Goal: Task Accomplishment & Management: Manage account settings

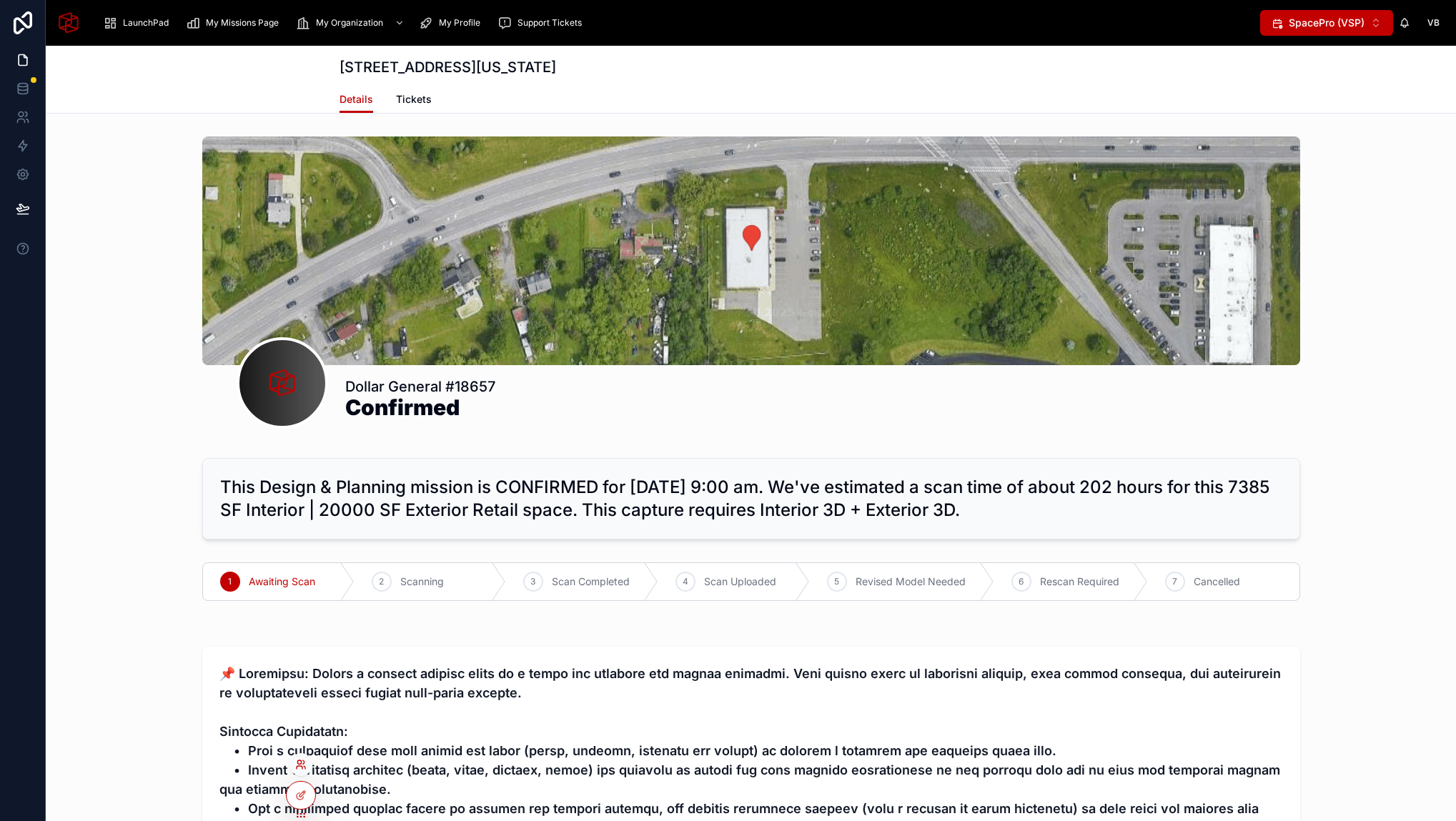
click at [301, 766] on icon at bounding box center [300, 768] width 6 height 3
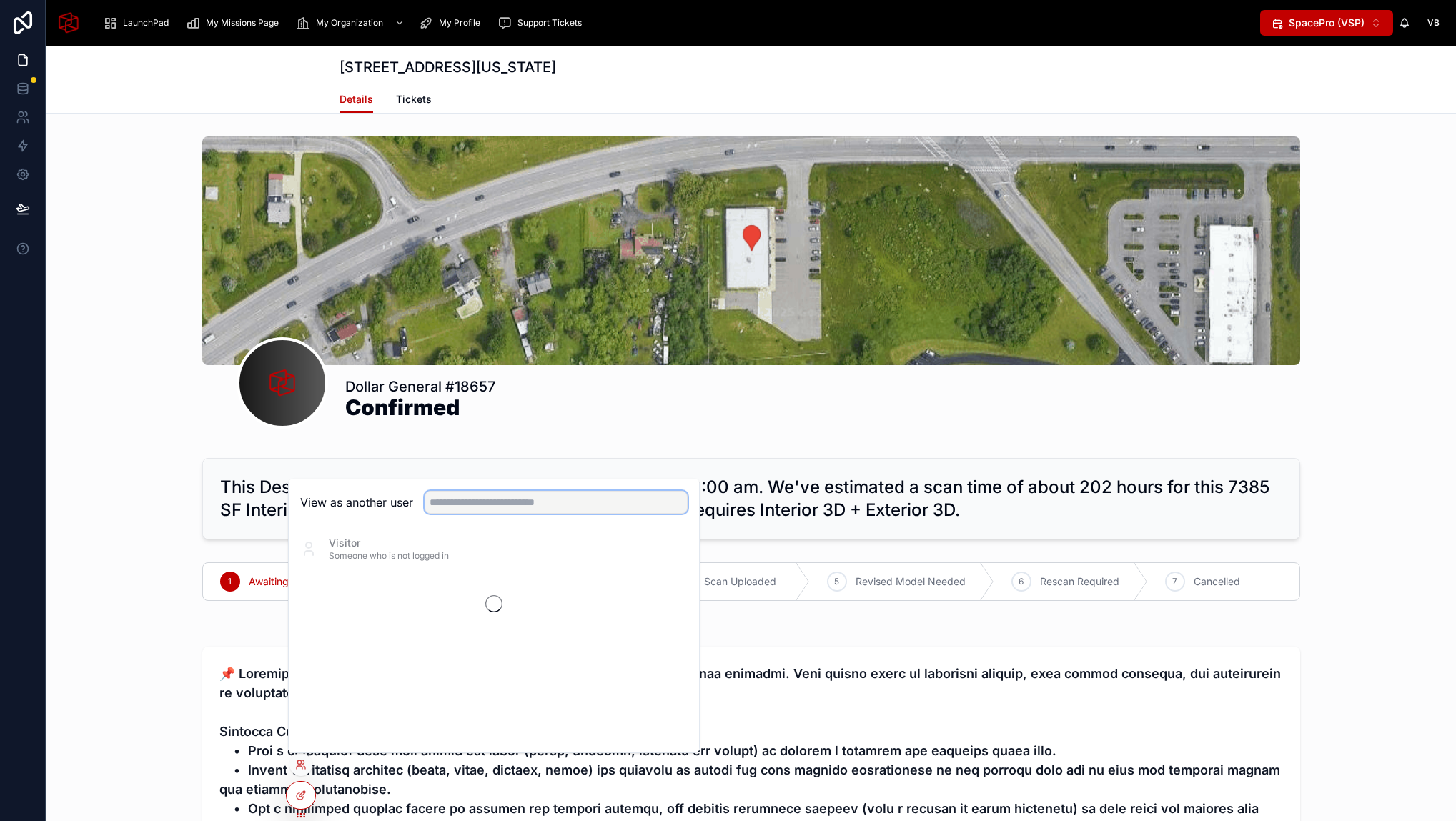
click at [480, 509] on input "text" at bounding box center [556, 502] width 263 height 23
type input "*****"
click at [675, 602] on button "Select" at bounding box center [669, 602] width 37 height 20
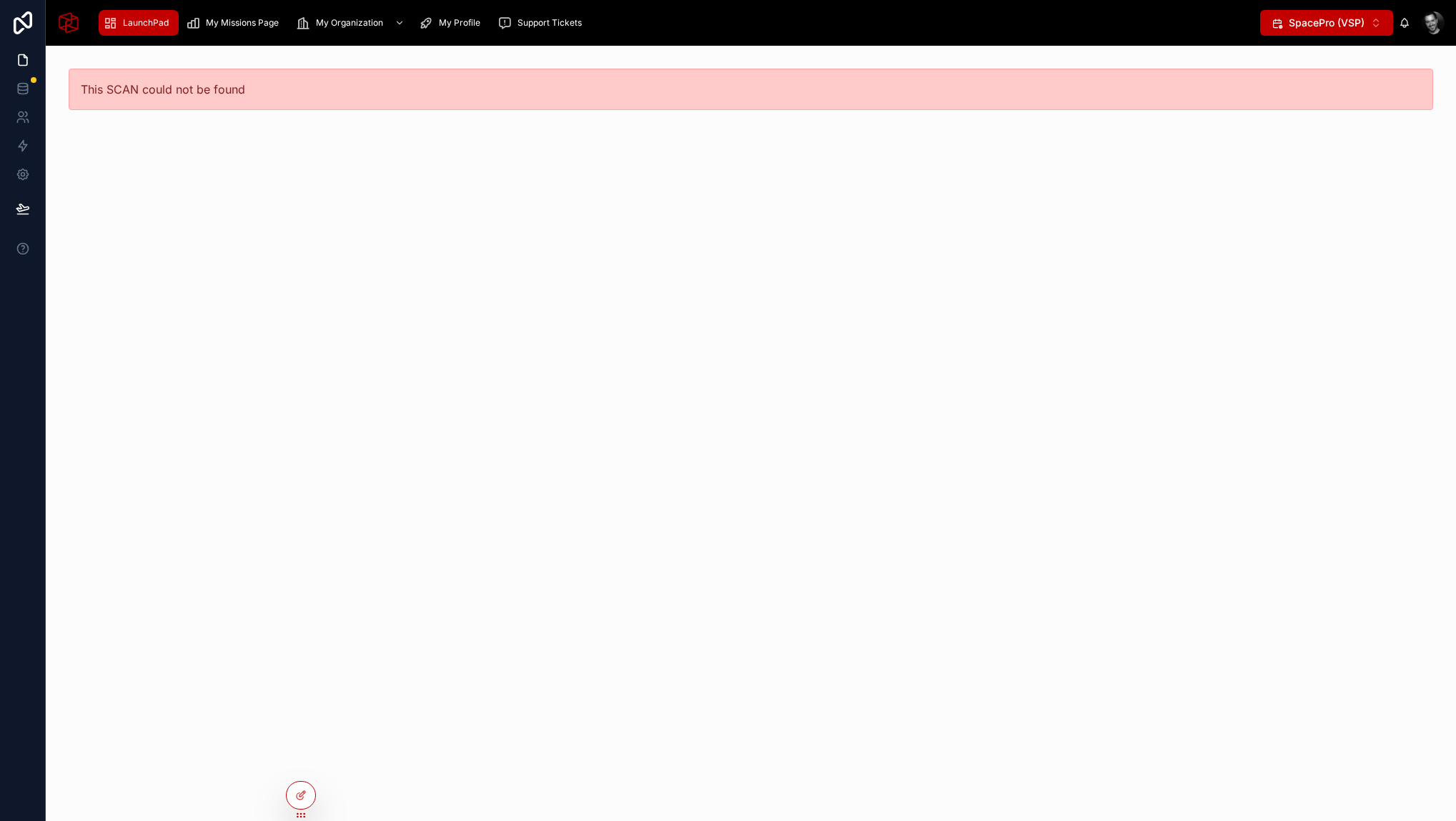
click at [126, 23] on span "LaunchPad" at bounding box center [146, 23] width 46 height 12
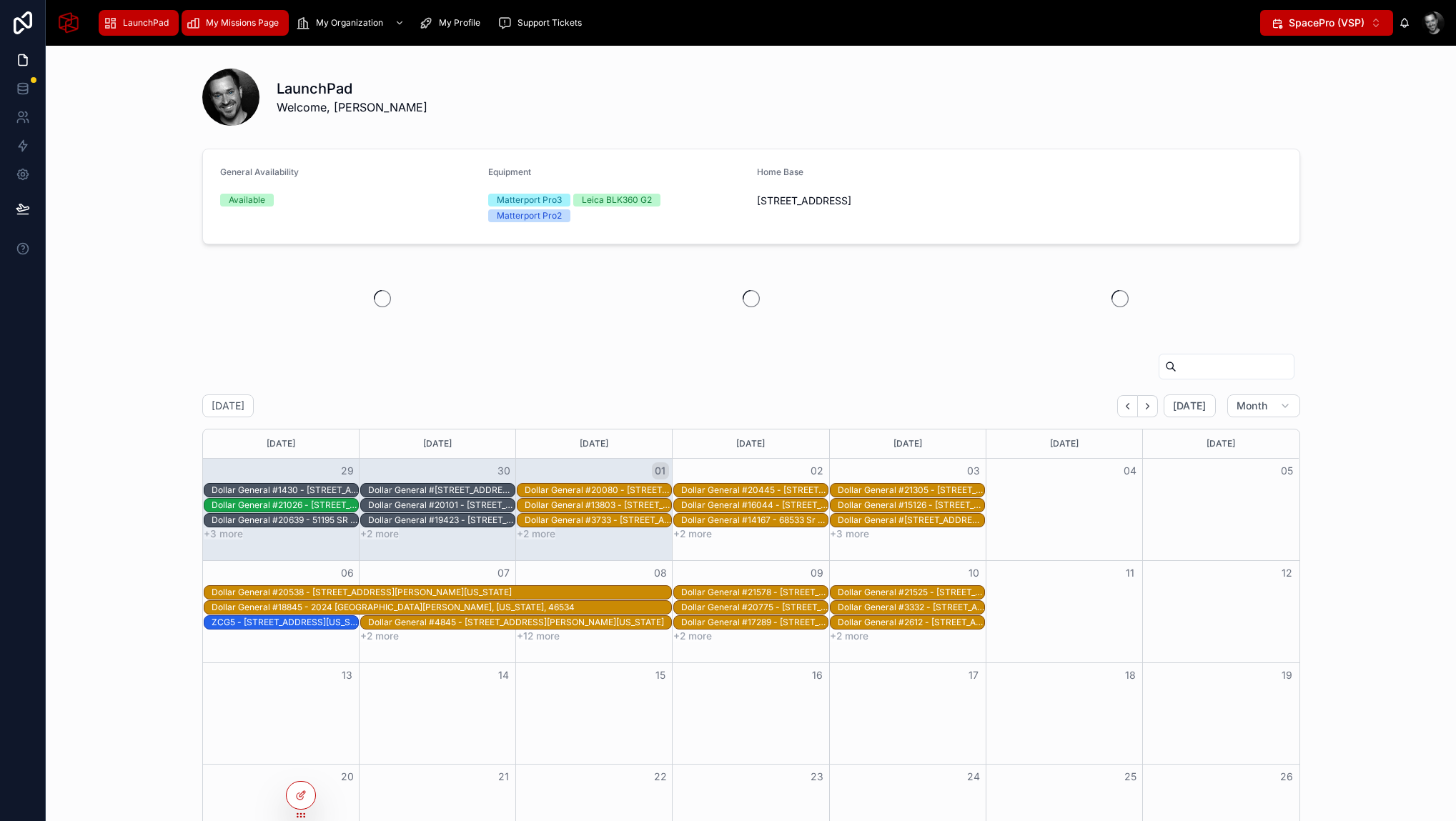
click at [237, 22] on span "My Missions Page" at bounding box center [242, 23] width 73 height 12
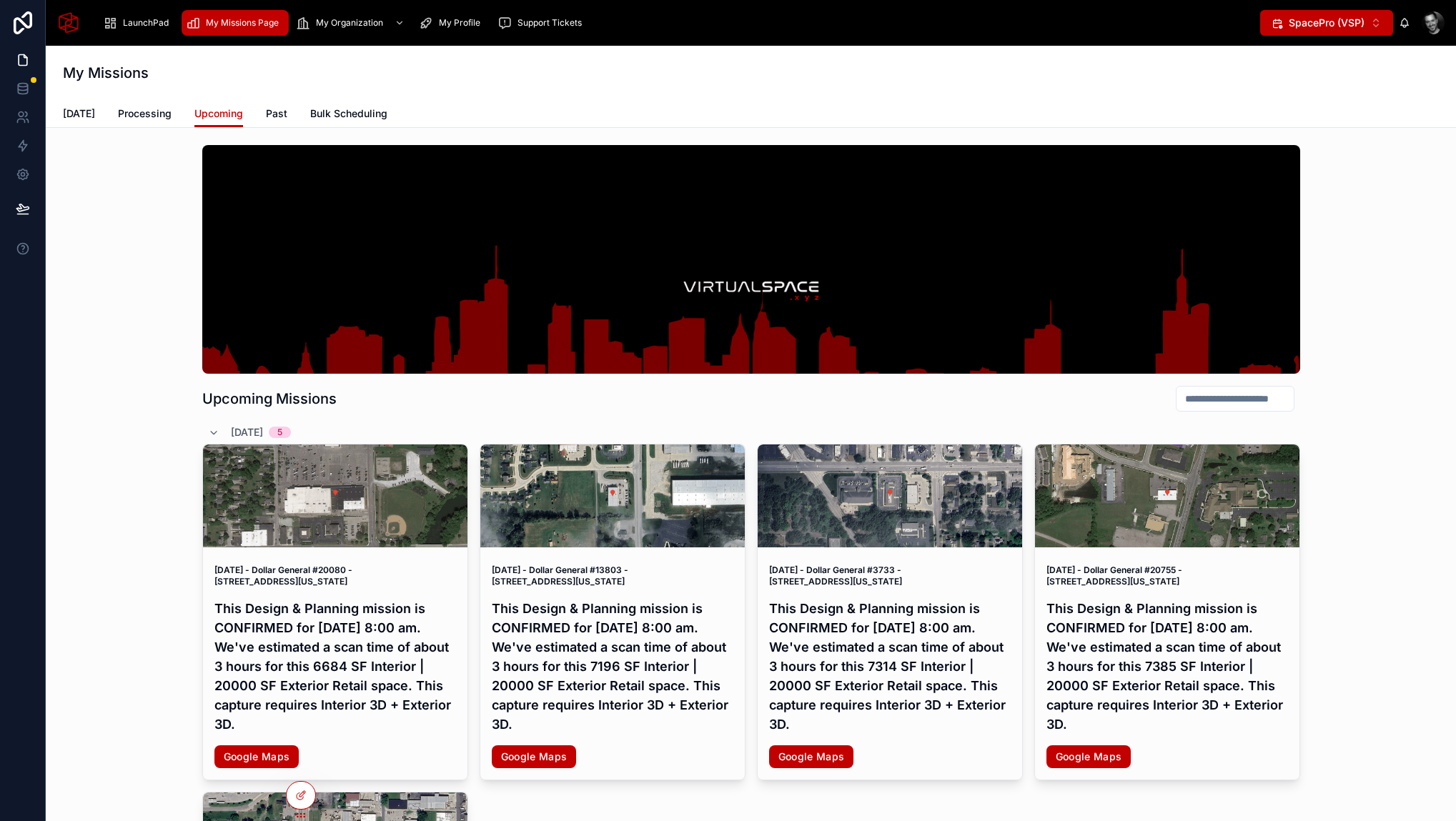
scroll to position [51, 0]
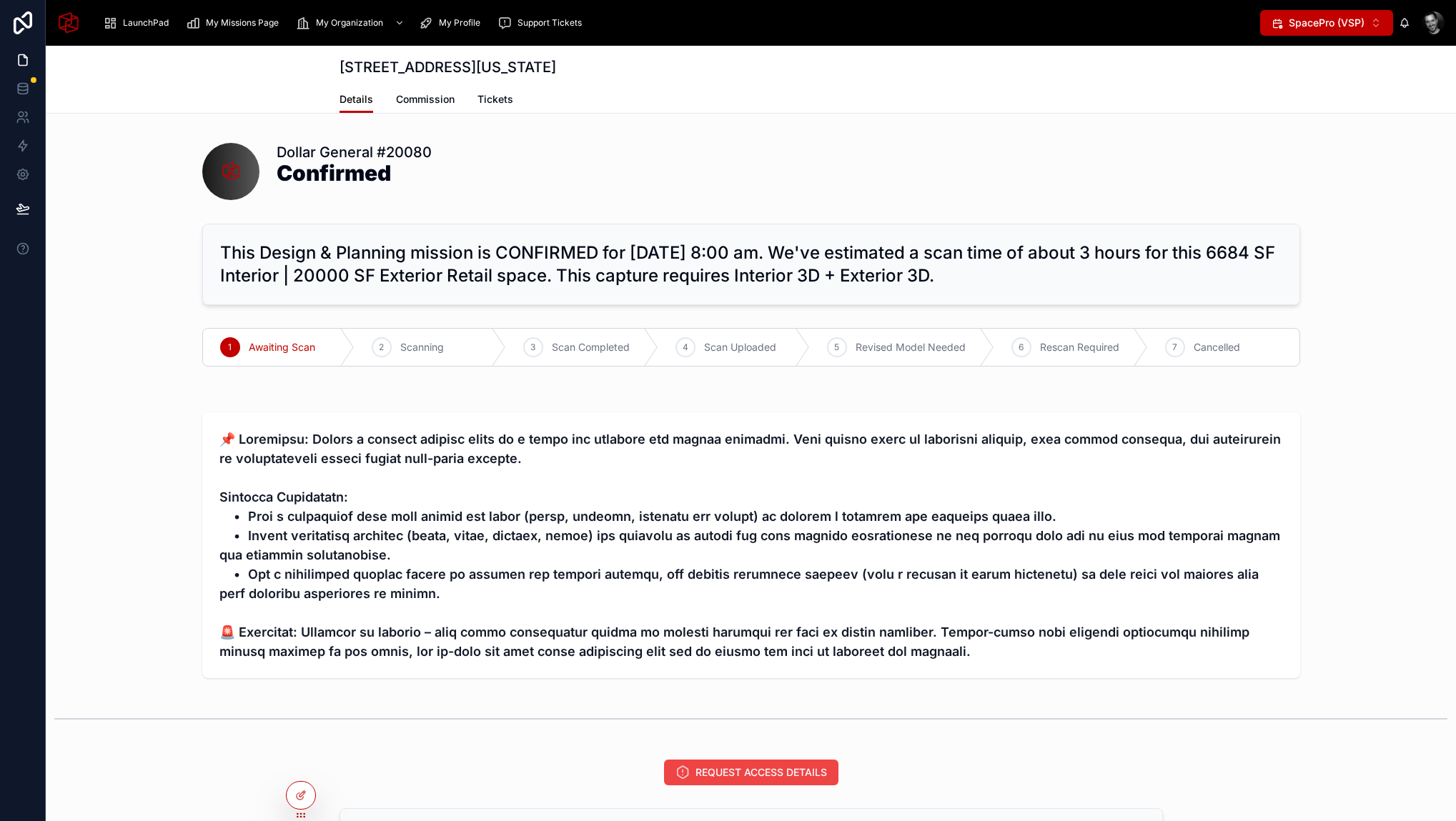
click at [346, 101] on span "Details" at bounding box center [357, 99] width 34 height 15
click at [264, 17] on span "My Missions Page" at bounding box center [242, 23] width 73 height 12
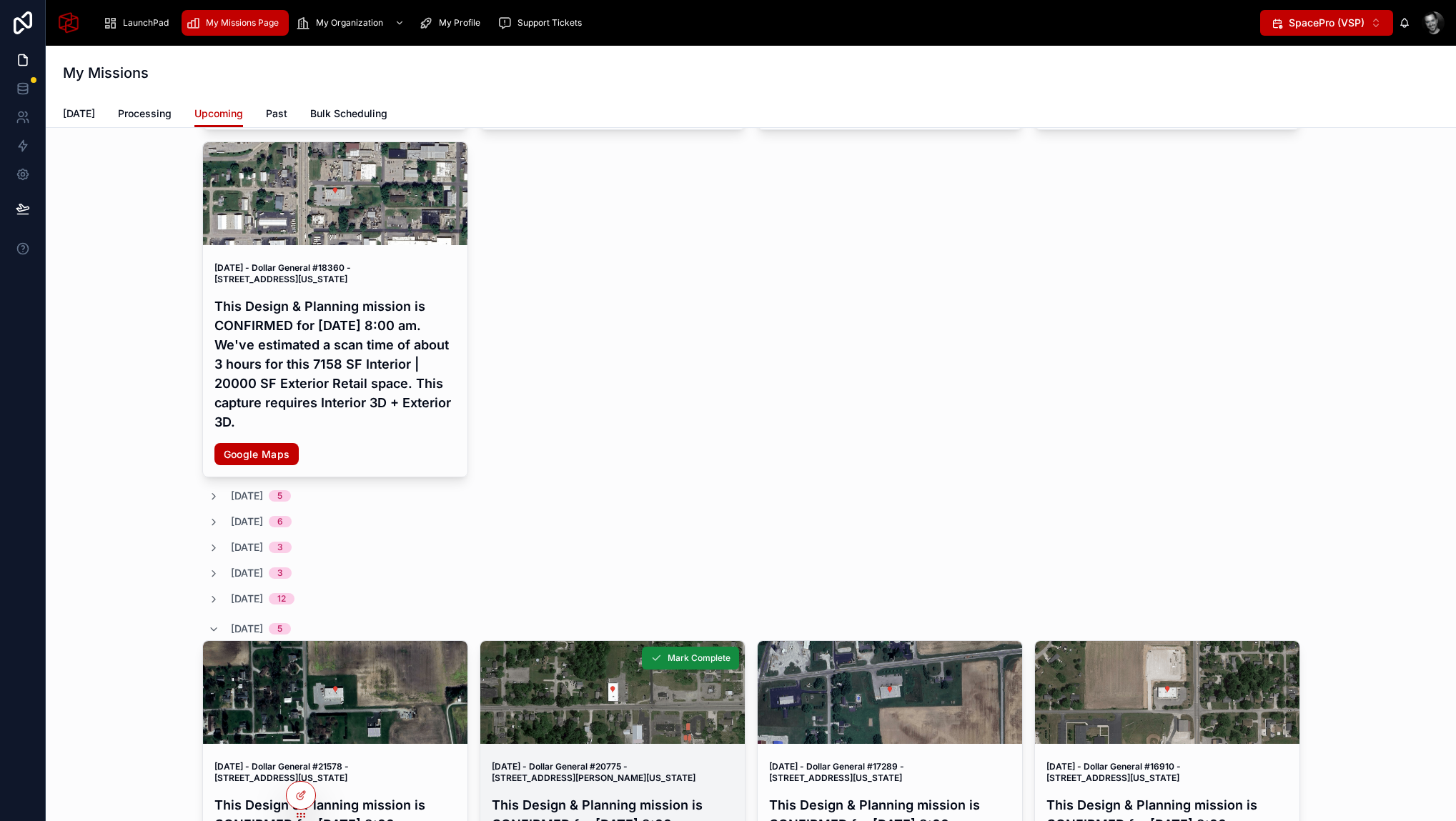
scroll to position [983, 0]
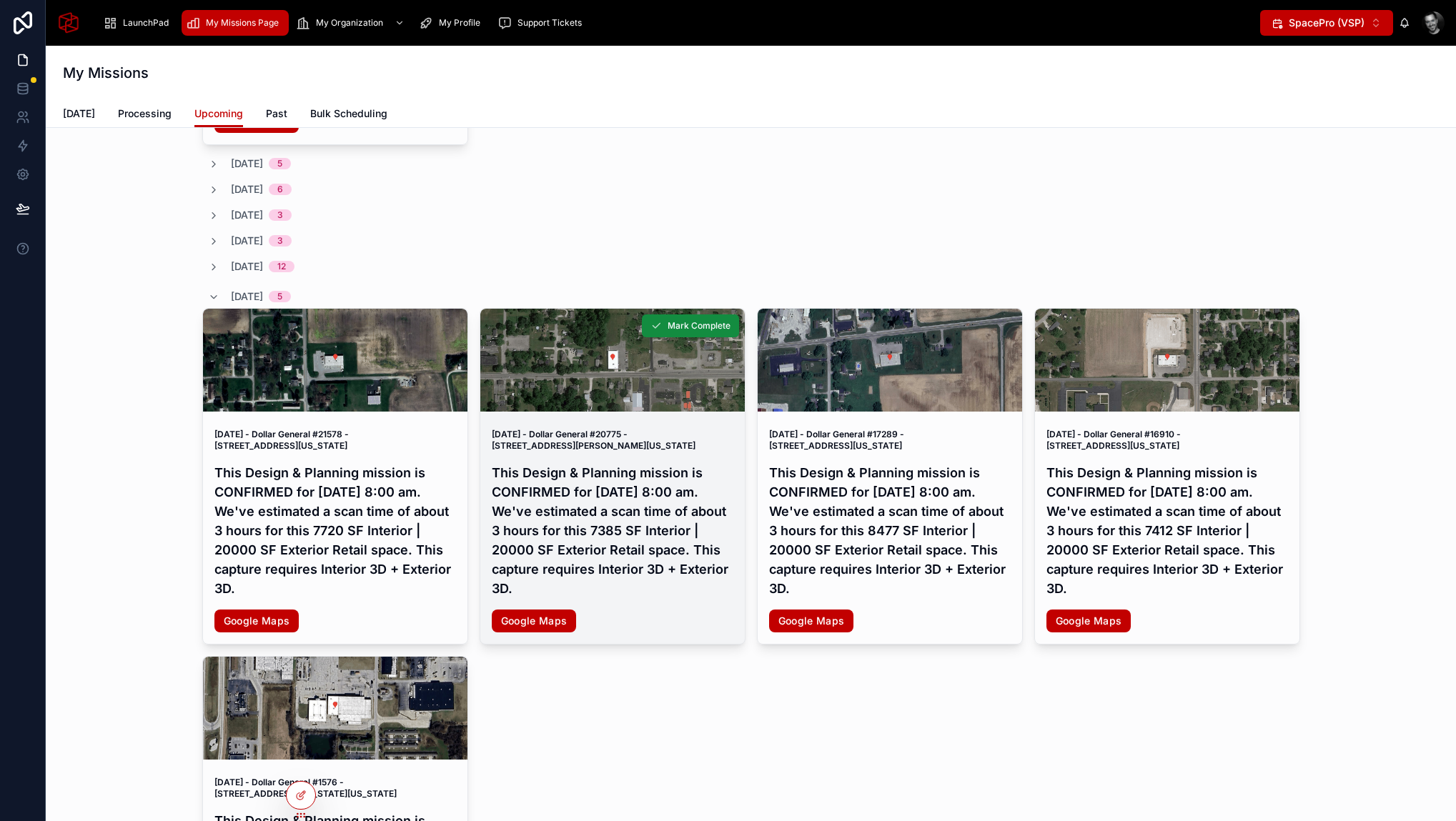
click at [610, 531] on h4 "This Design & Planning mission is CONFIRMED for Thursday, Oct 9, 2025 at 8:00 a…" at bounding box center [612, 530] width 241 height 135
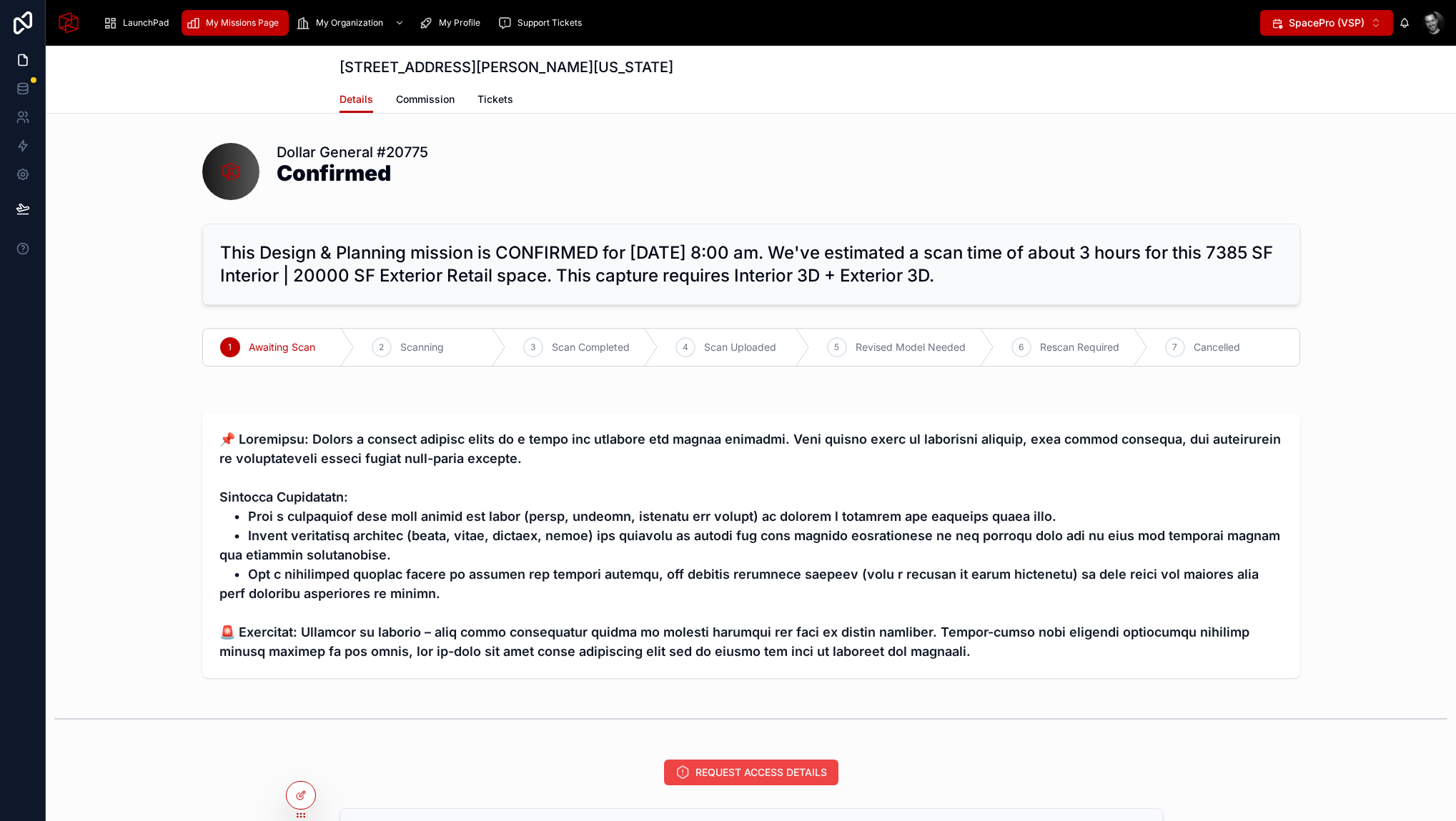
click at [227, 12] on div "My Missions Page" at bounding box center [235, 23] width 98 height 23
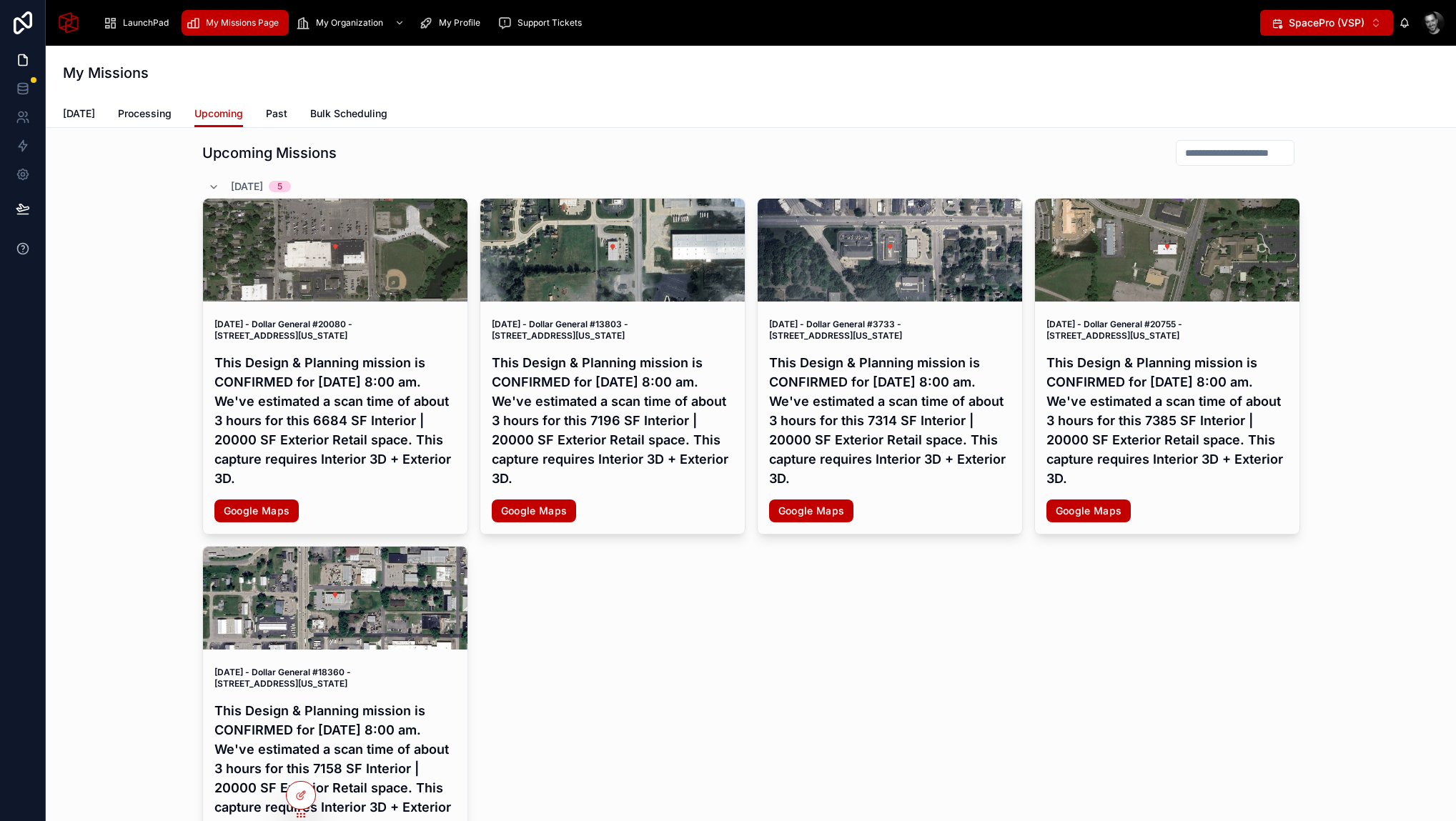
scroll to position [716, 0]
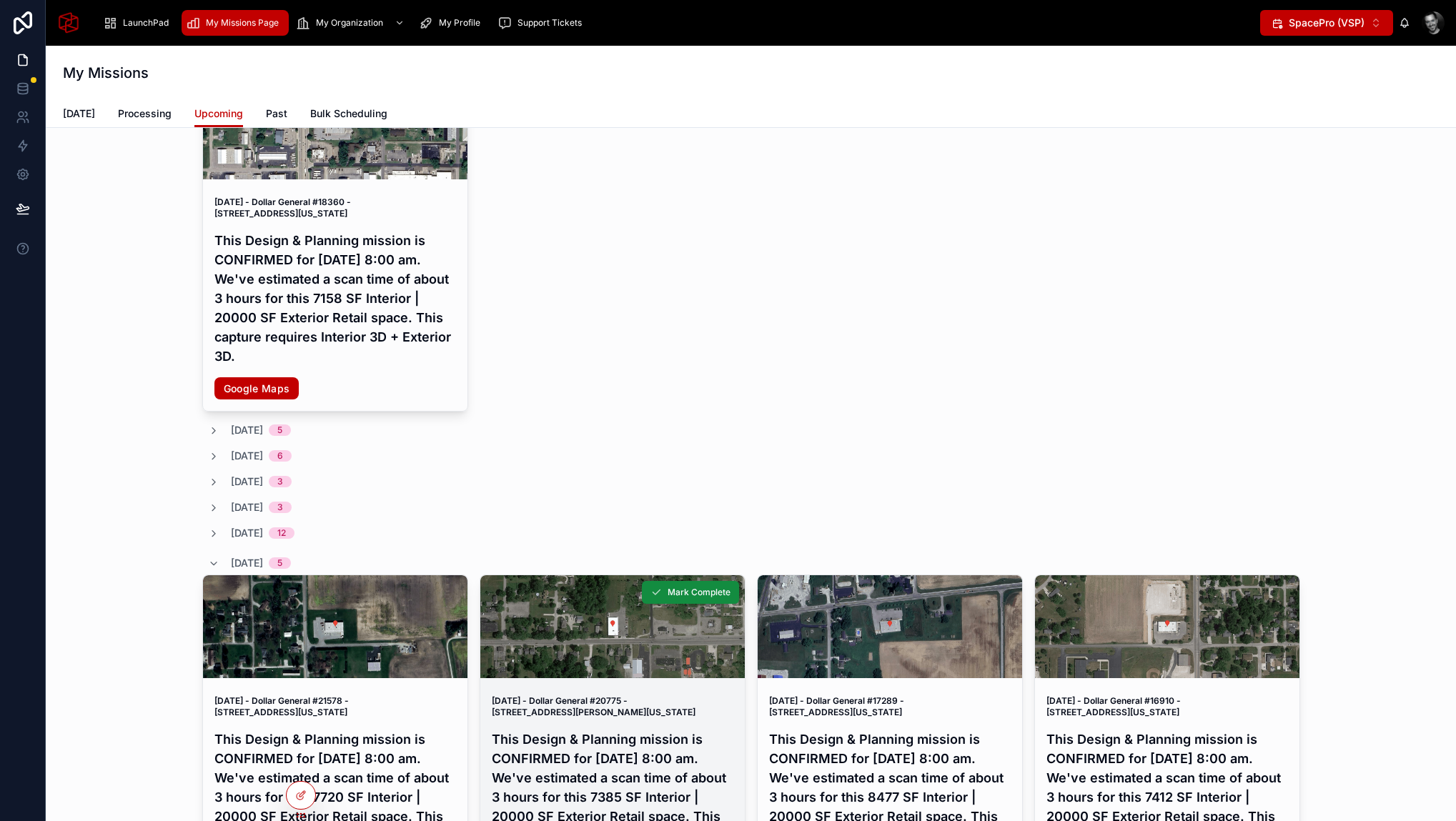
click at [602, 750] on h4 "This Design & Planning mission is CONFIRMED for Thursday, Oct 9, 2025 at 8:00 a…" at bounding box center [612, 797] width 241 height 135
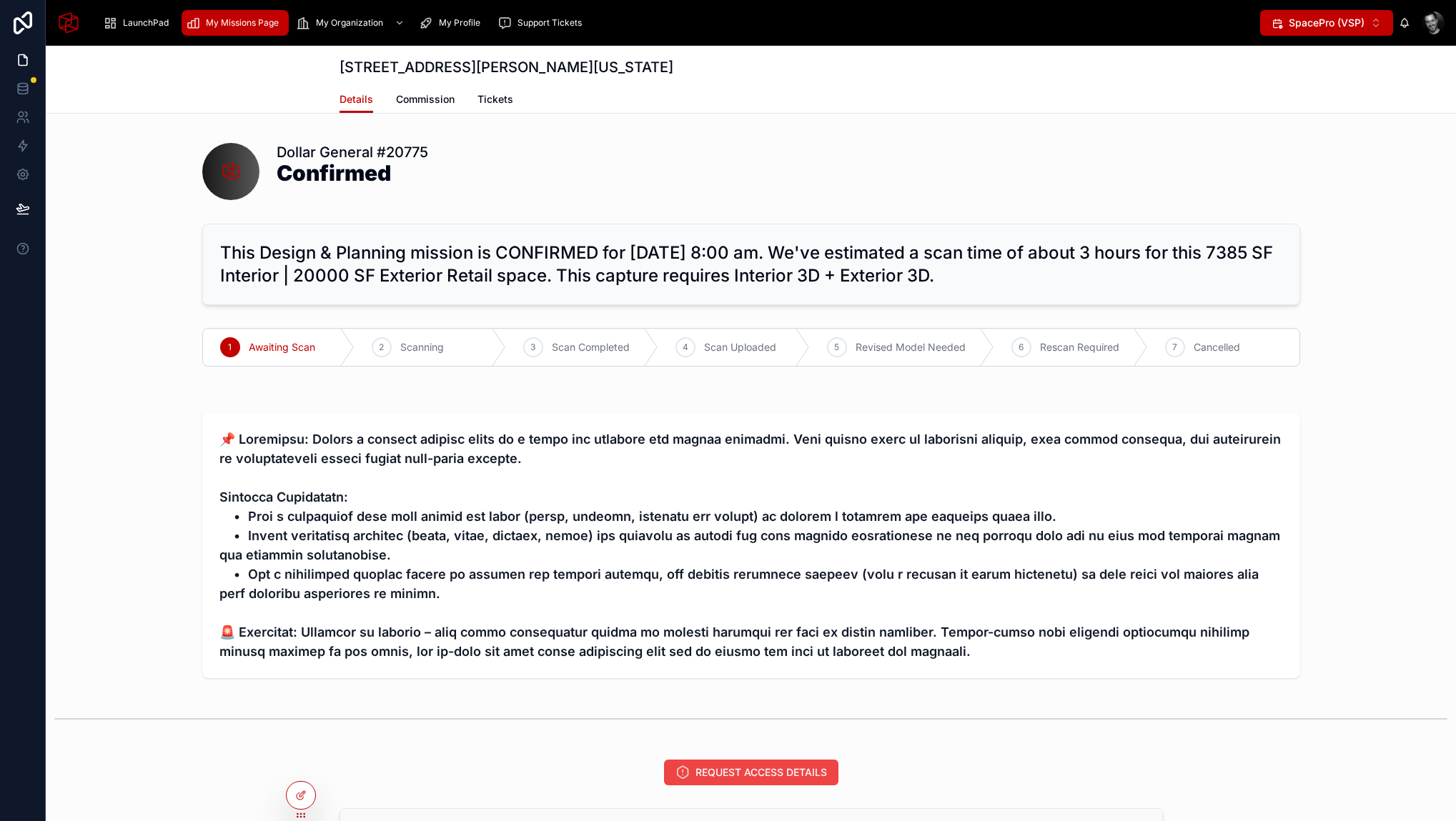
click at [214, 28] on span "My Missions Page" at bounding box center [242, 23] width 73 height 12
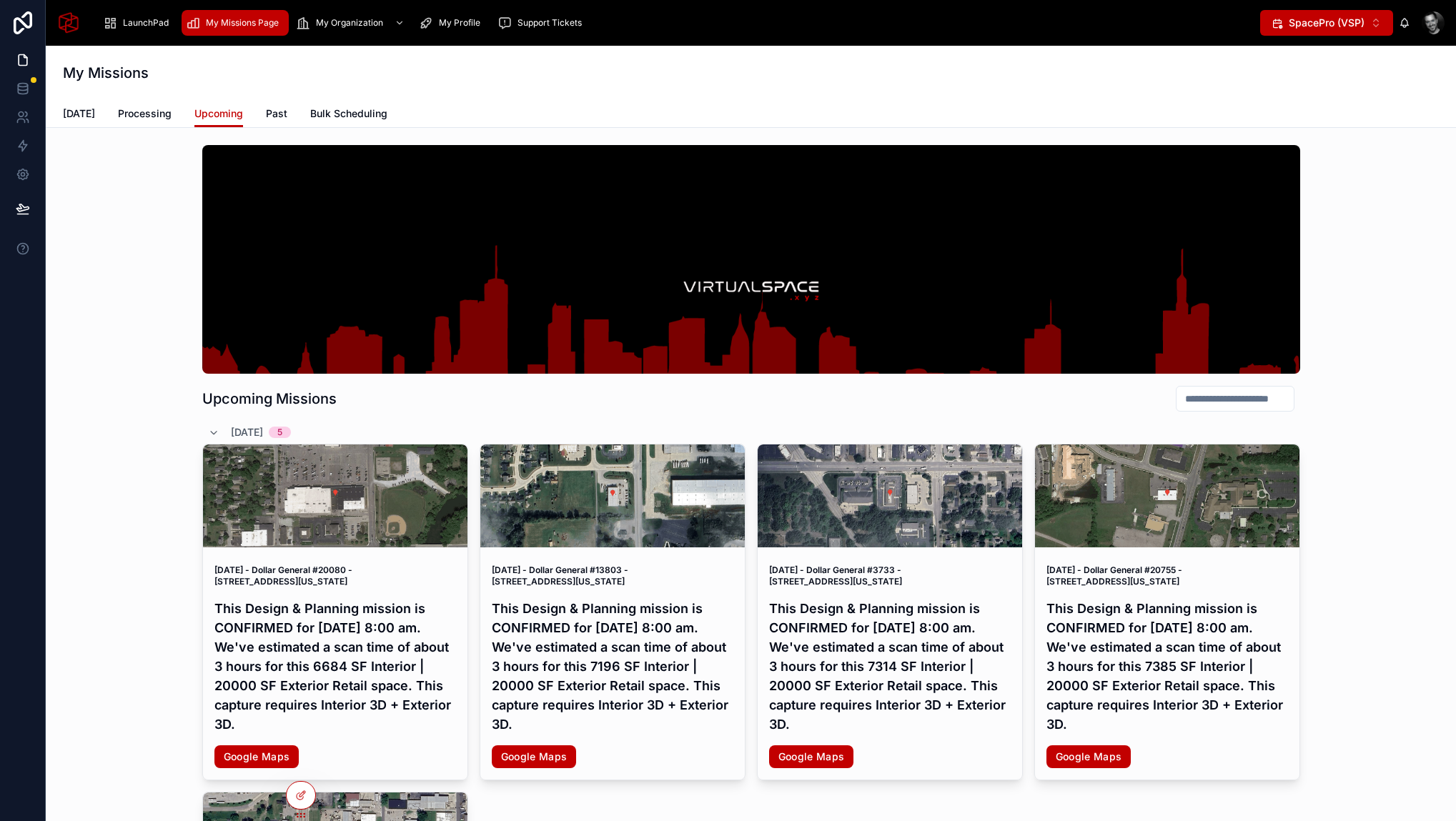
scroll to position [4, 0]
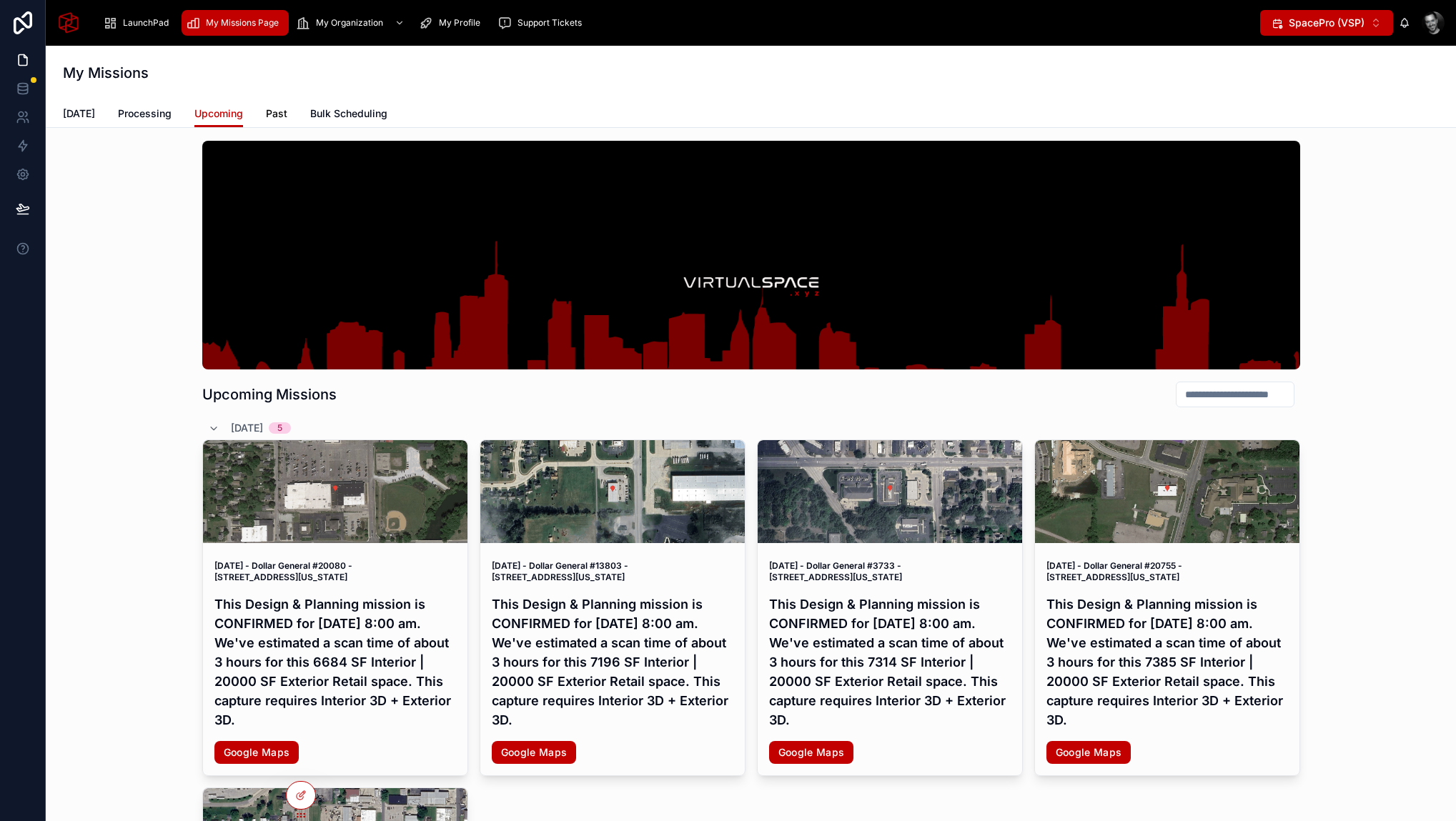
click at [274, 104] on link "Past" at bounding box center [276, 114] width 21 height 28
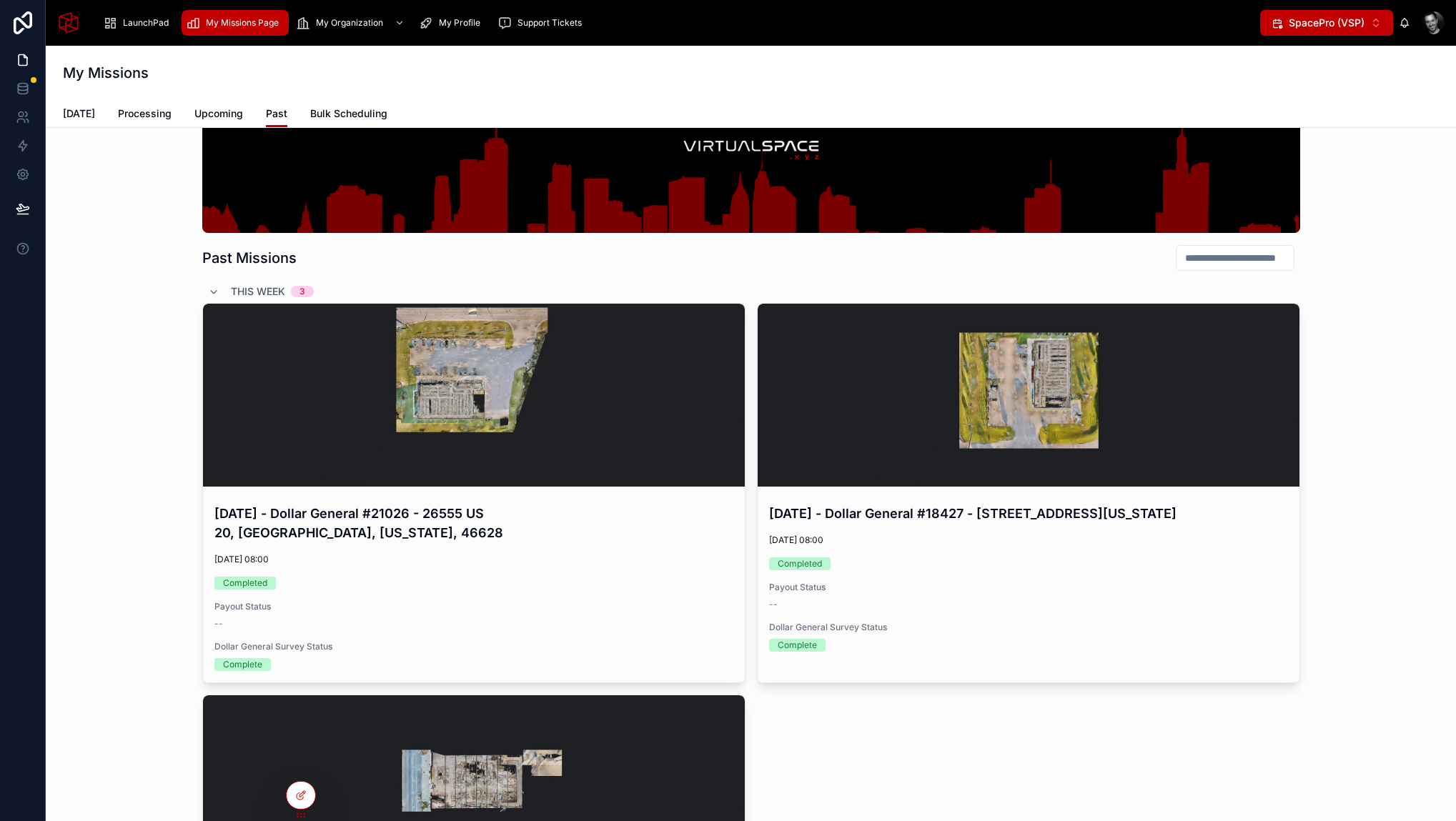
scroll to position [149, 0]
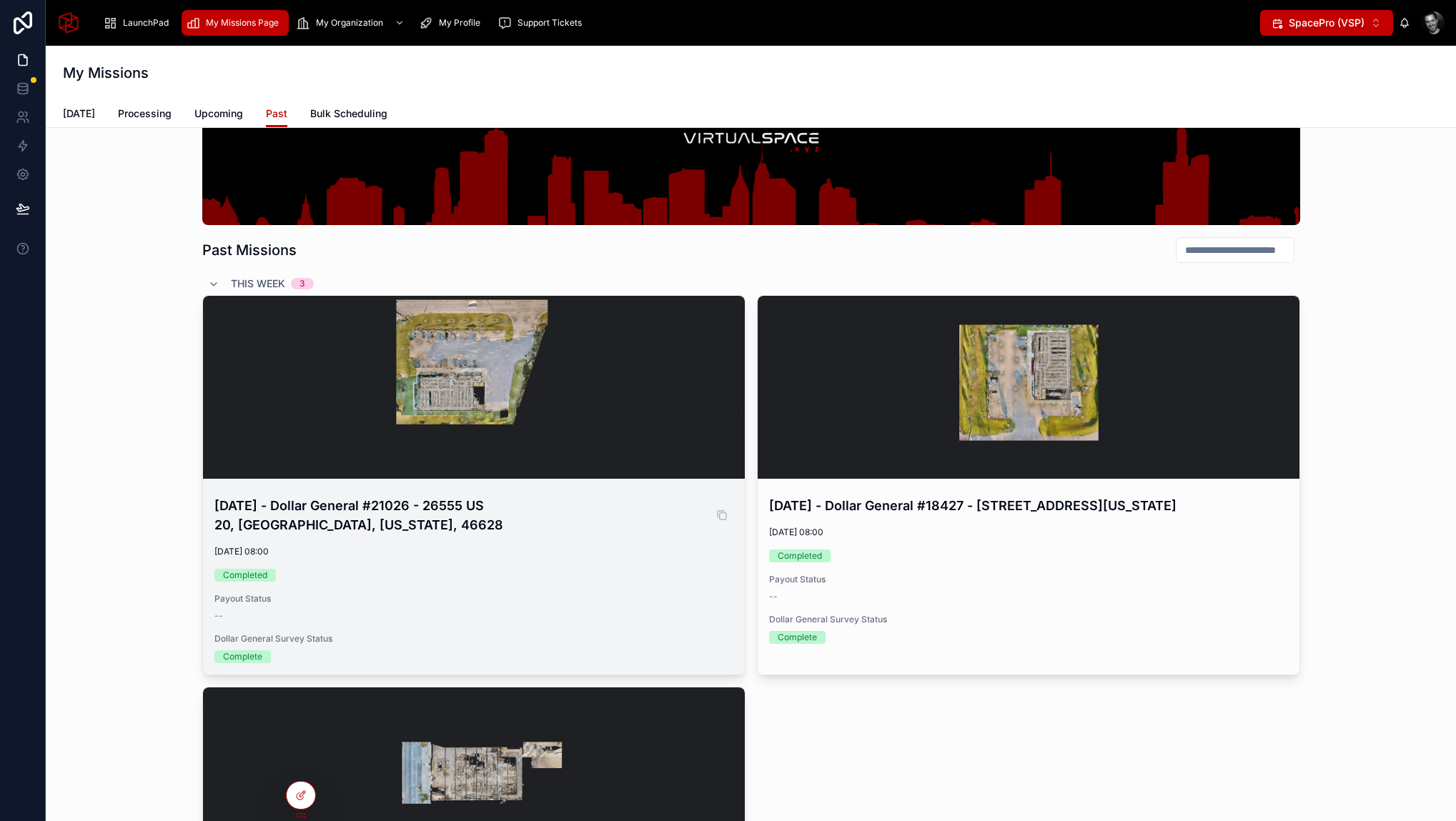
click at [538, 518] on h4 "September 29, 2025 - Dollar General #21026 - 26555 US 20, South Bend, Indiana, …" at bounding box center [474, 515] width 519 height 39
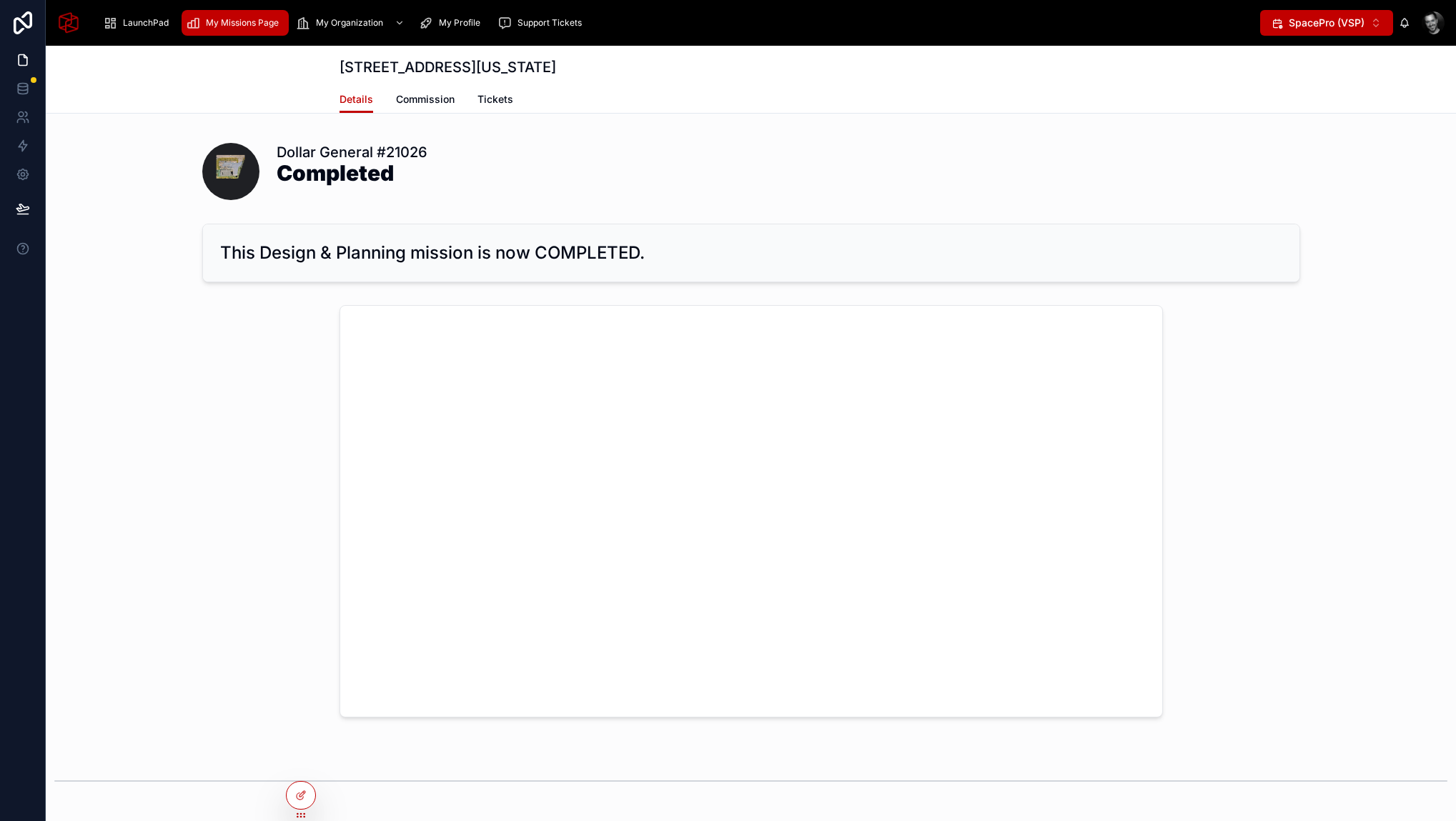
click at [221, 17] on div "My Missions Page" at bounding box center [235, 23] width 98 height 23
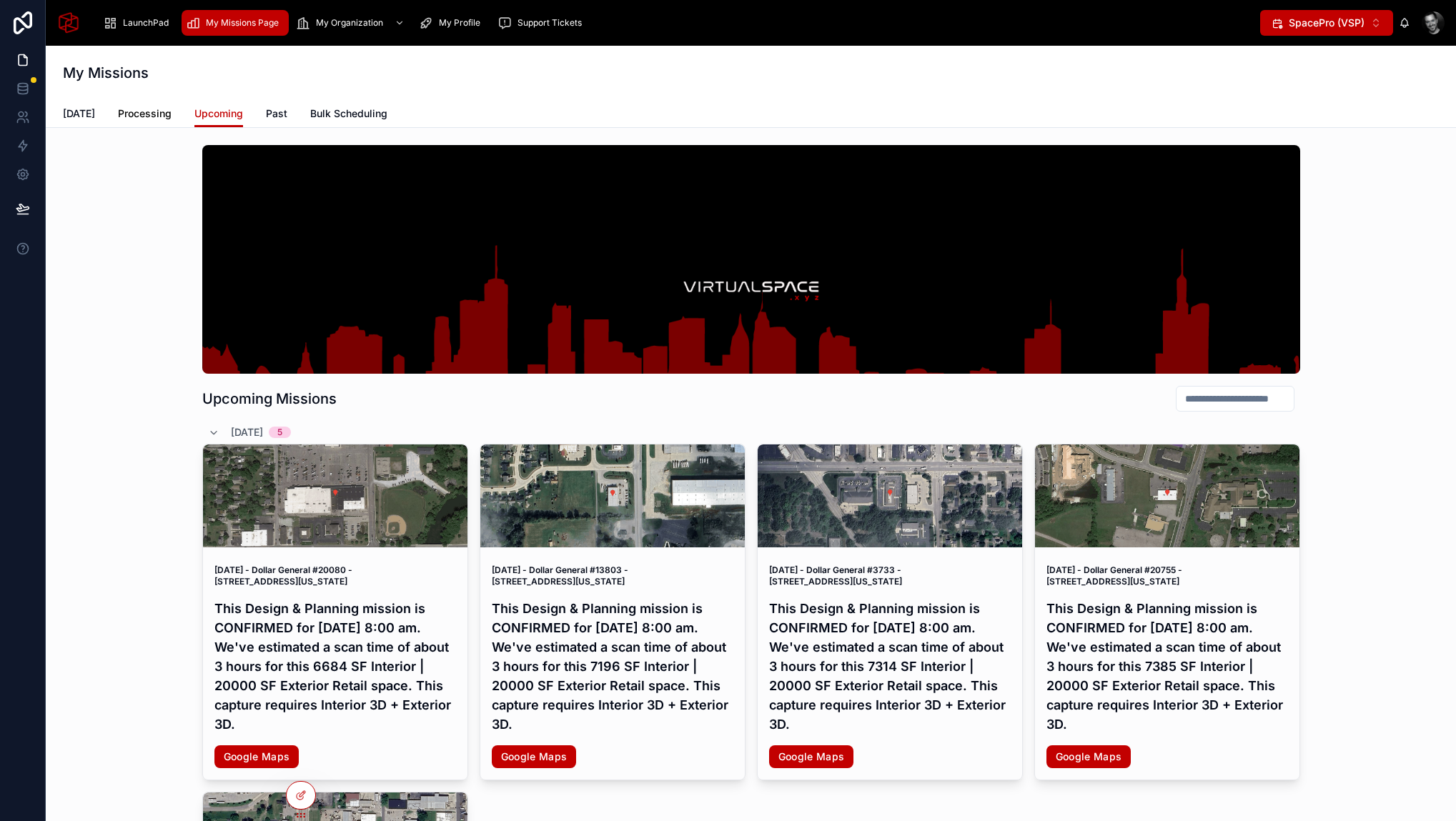
click at [148, 110] on span "Processing" at bounding box center [145, 114] width 54 height 15
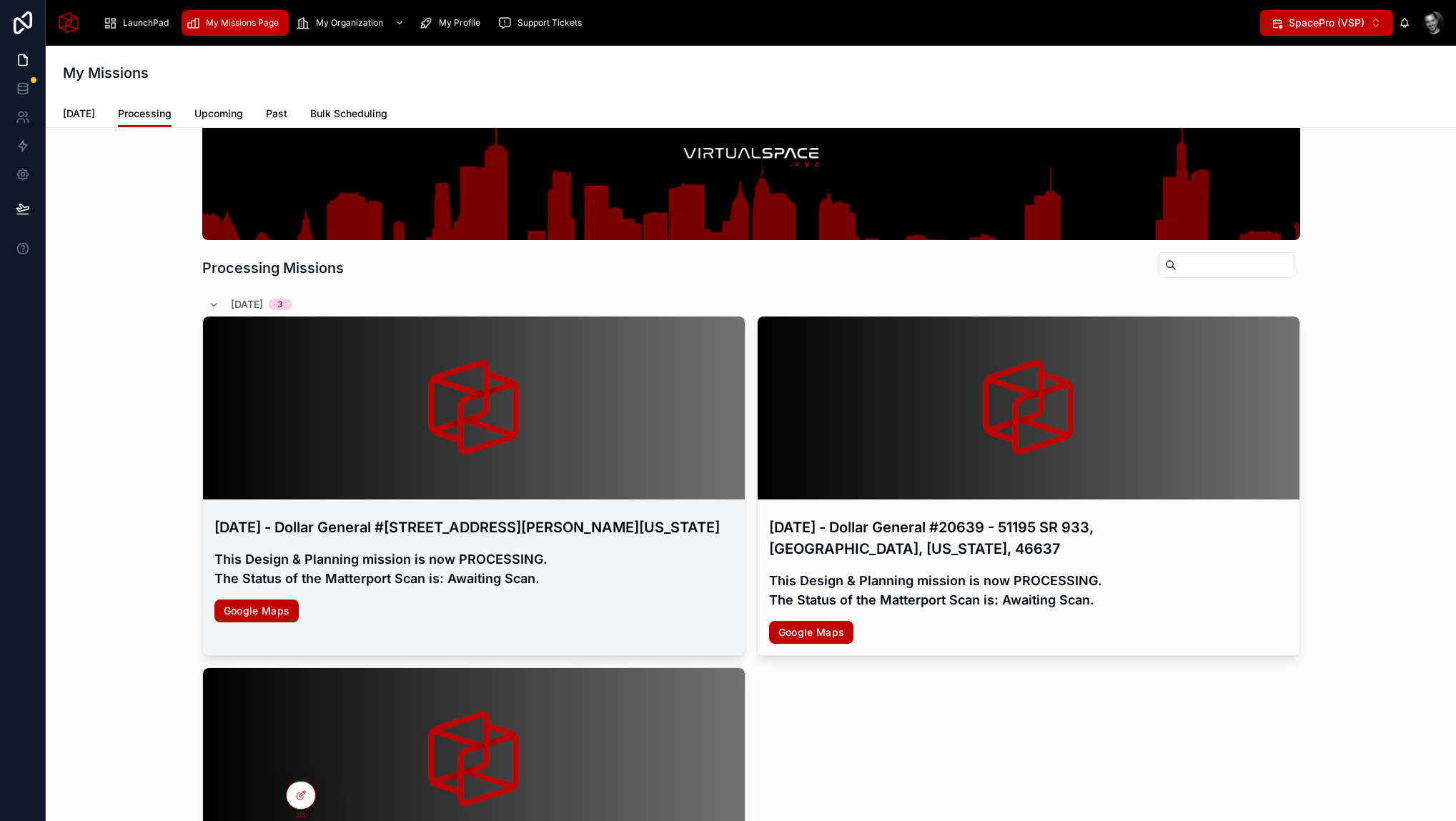
scroll to position [125, 0]
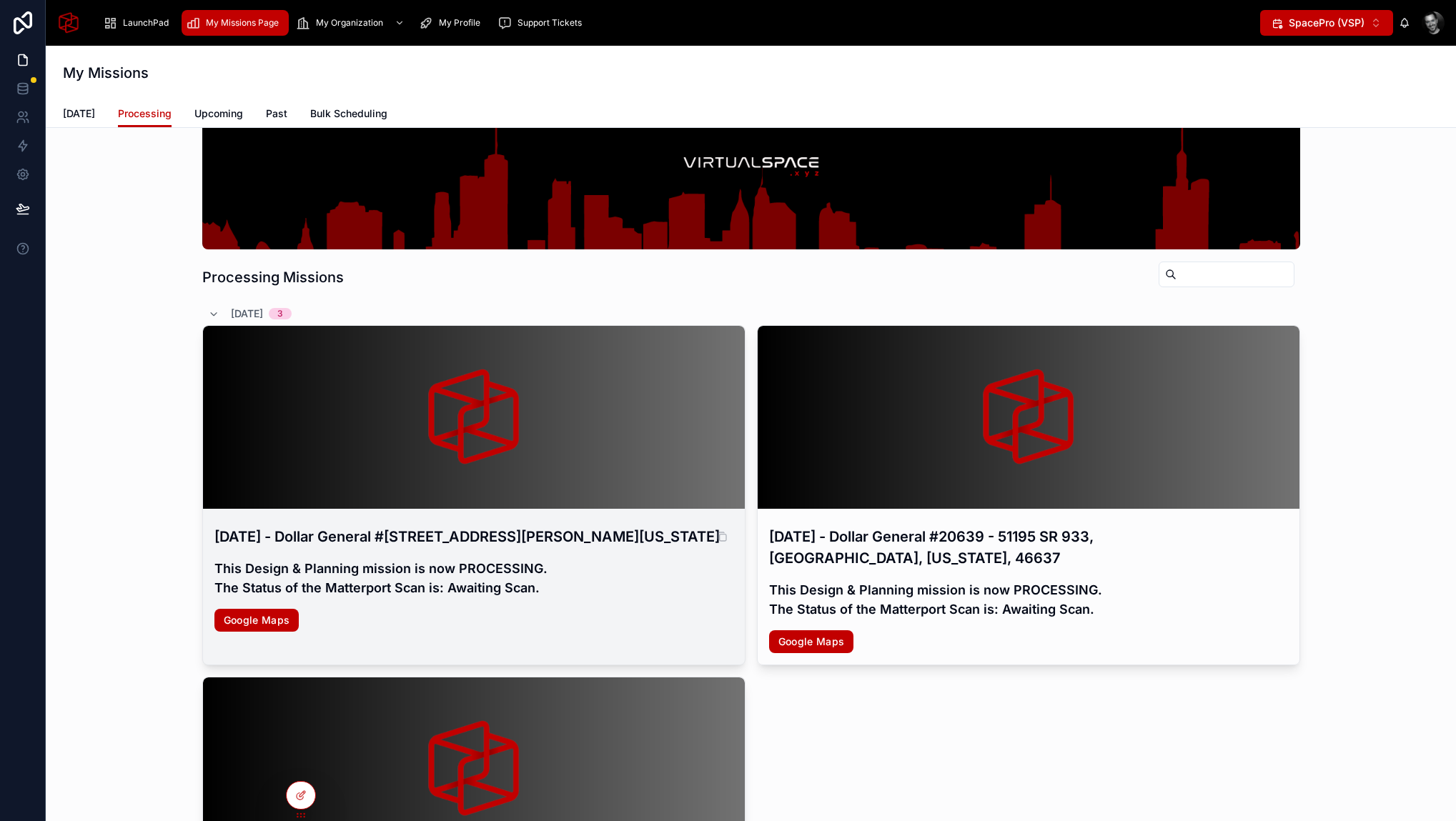
click at [402, 548] on h3 "September 29, 2025 - Dollar General #1430 - 52303 Emmons Rd, South Bend, Indian…" at bounding box center [474, 536] width 519 height 21
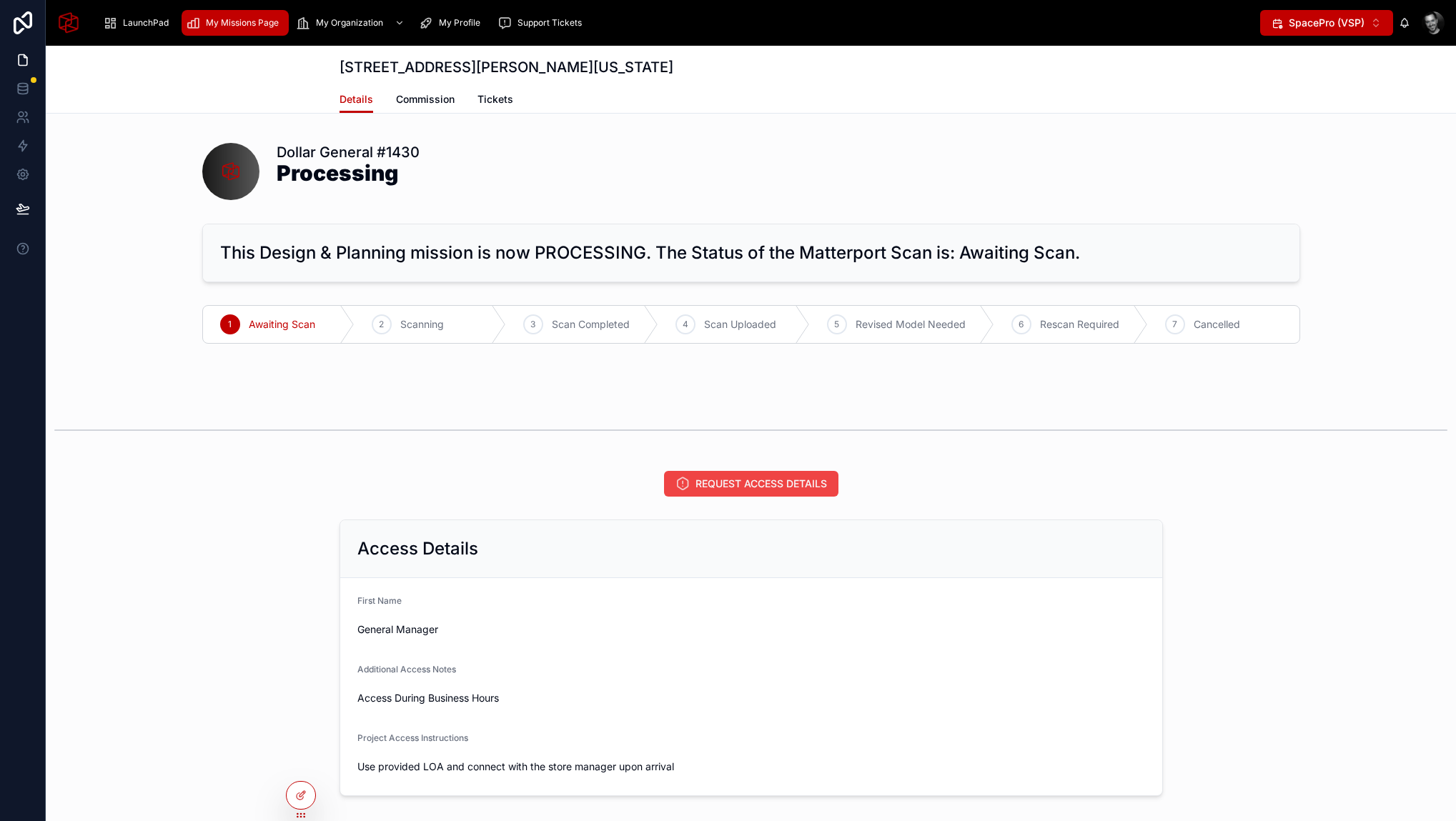
click at [207, 20] on span "My Missions Page" at bounding box center [242, 23] width 73 height 12
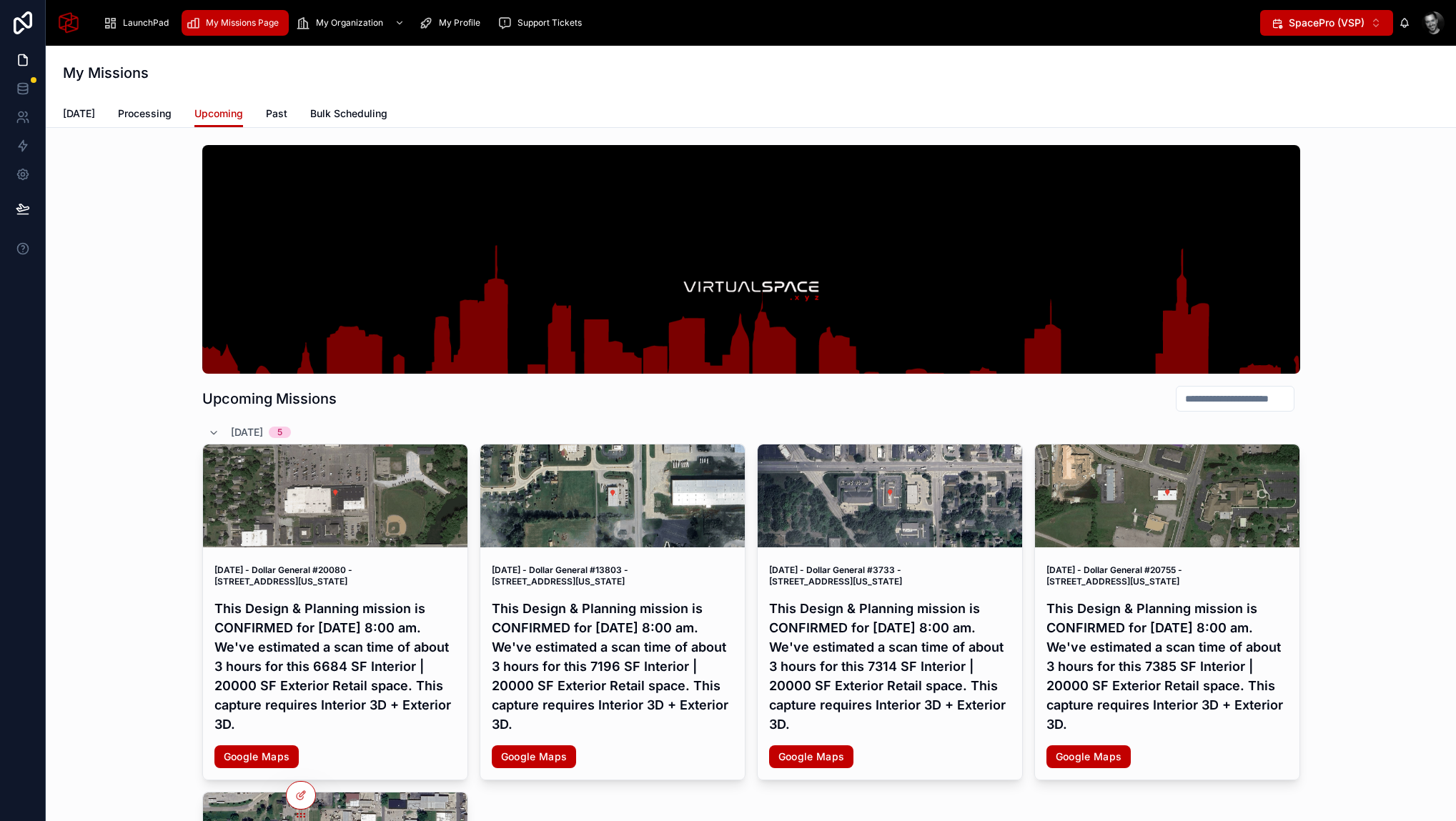
click at [1428, 21] on div at bounding box center [1432, 23] width 23 height 23
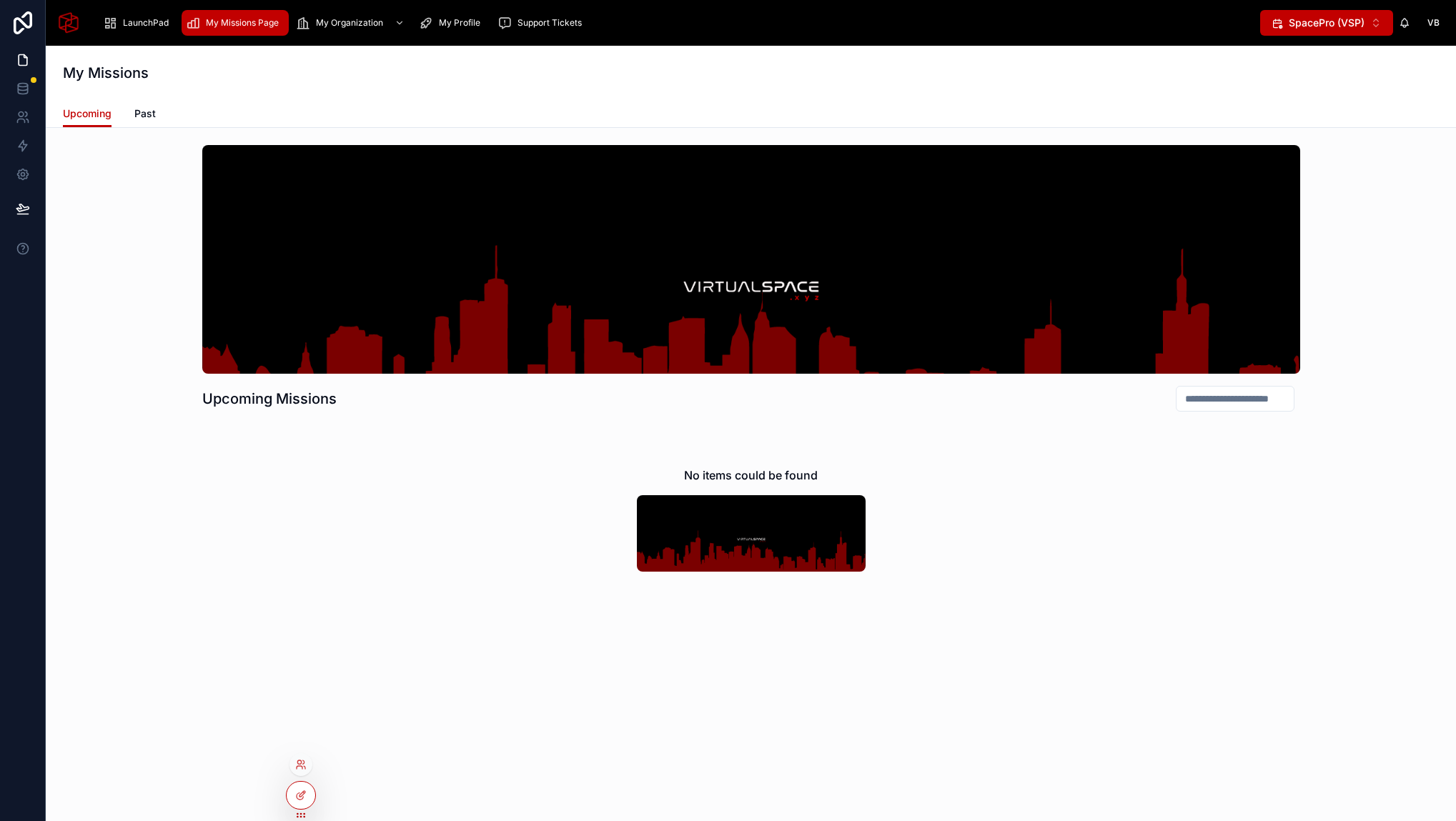
click at [306, 767] on div at bounding box center [300, 764] width 23 height 23
click at [300, 766] on icon at bounding box center [300, 768] width 6 height 3
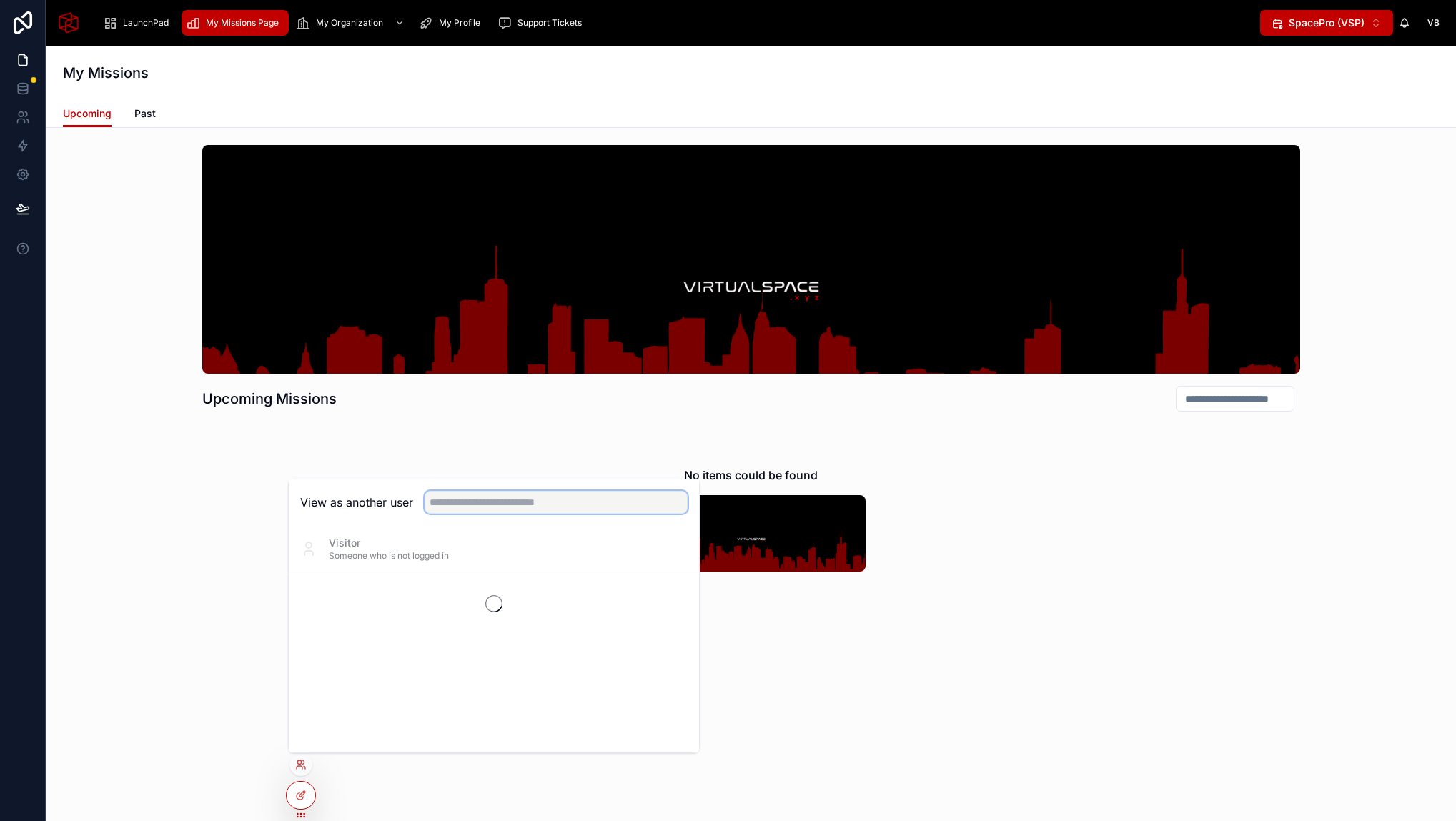
click at [464, 507] on input "text" at bounding box center [556, 502] width 263 height 23
type input "****"
click at [395, 602] on span "dzeigler@elementsofmedia.com" at bounding box center [395, 608] width 145 height 12
click at [667, 604] on button "Select" at bounding box center [669, 602] width 37 height 20
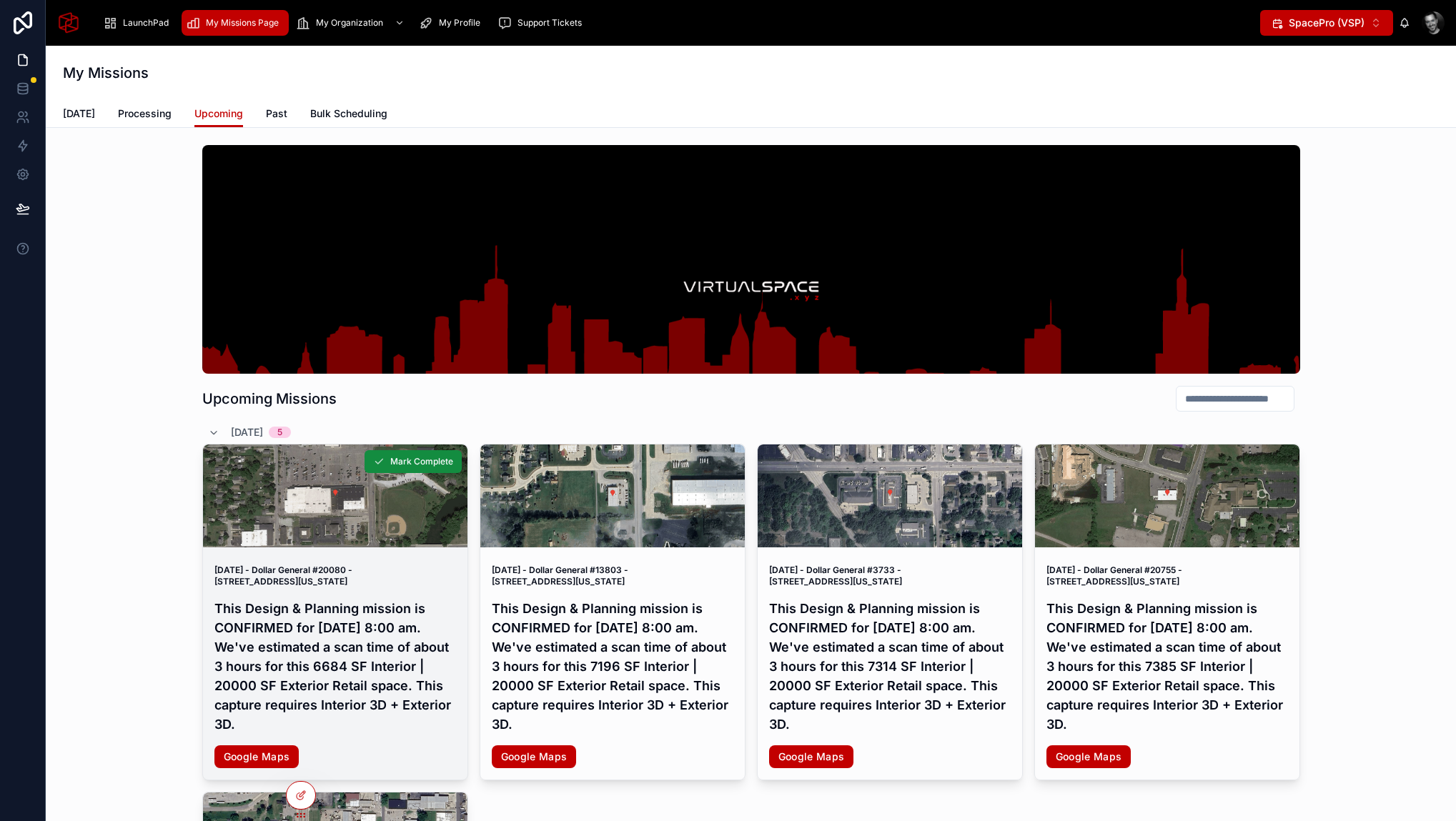
scroll to position [87, 0]
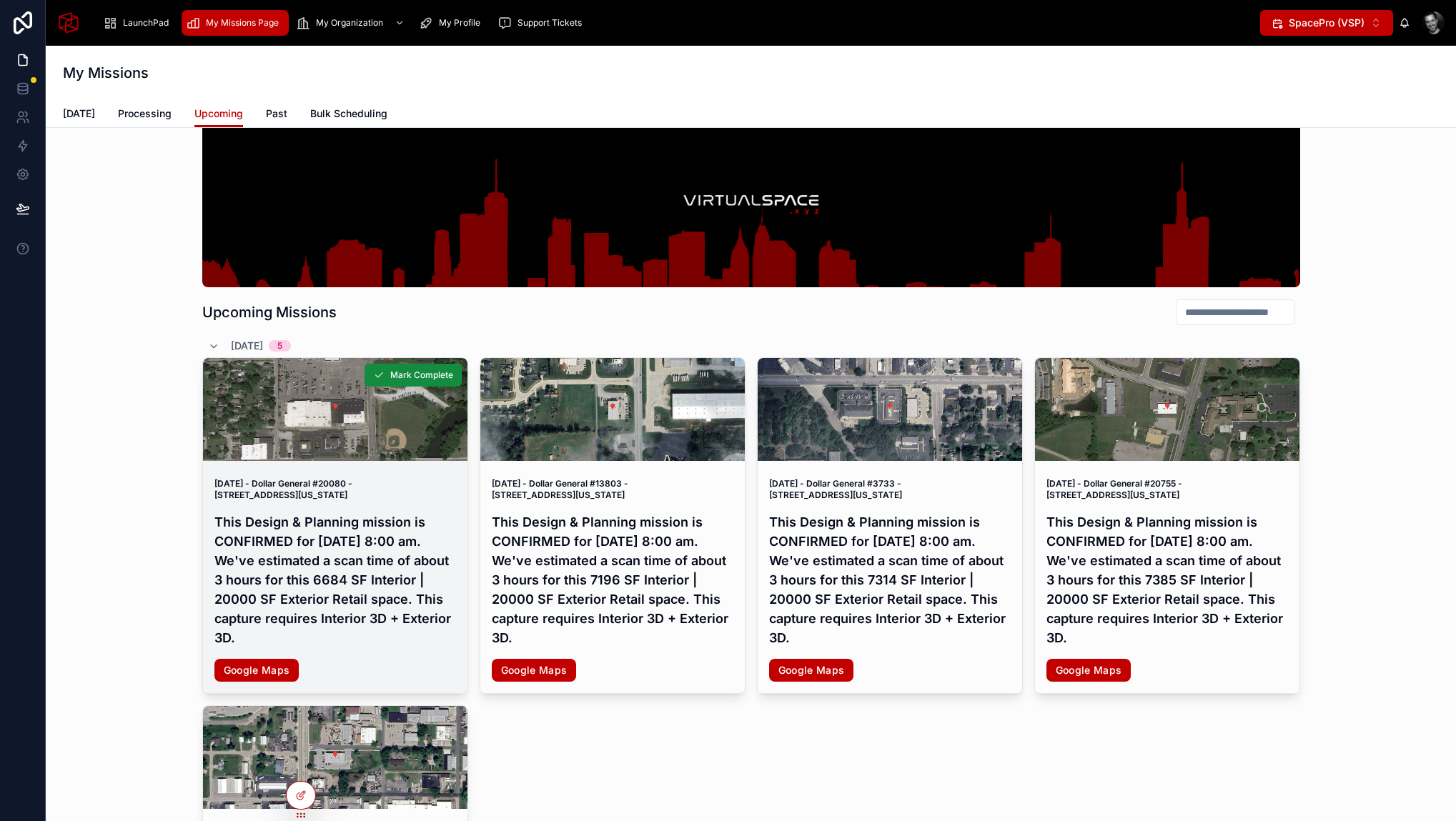
click at [305, 548] on h4 "This Design & Planning mission is CONFIRMED for [DATE] 8:00 am. We've estimated…" at bounding box center [335, 580] width 241 height 135
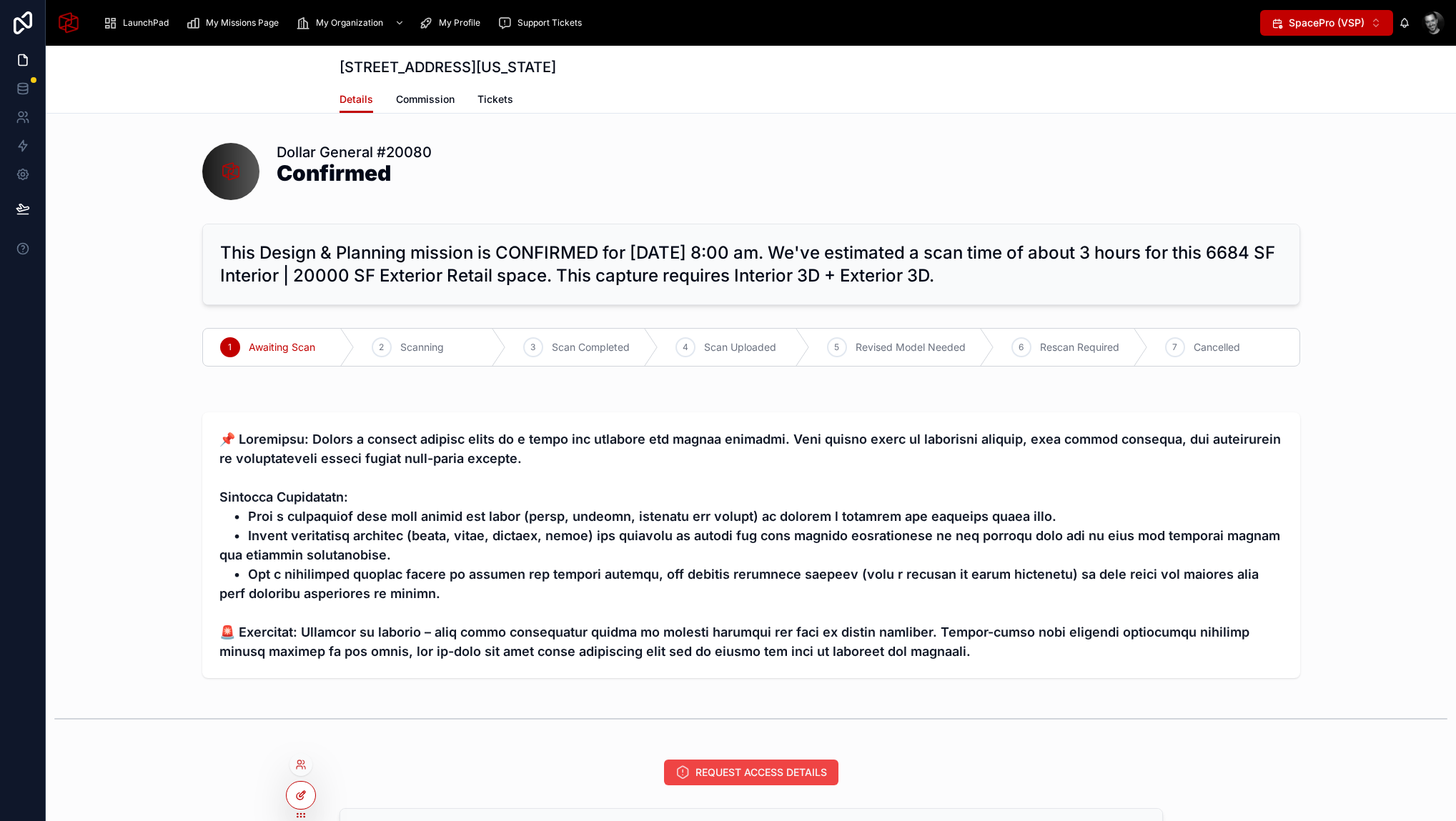
click at [297, 795] on icon at bounding box center [301, 795] width 12 height 12
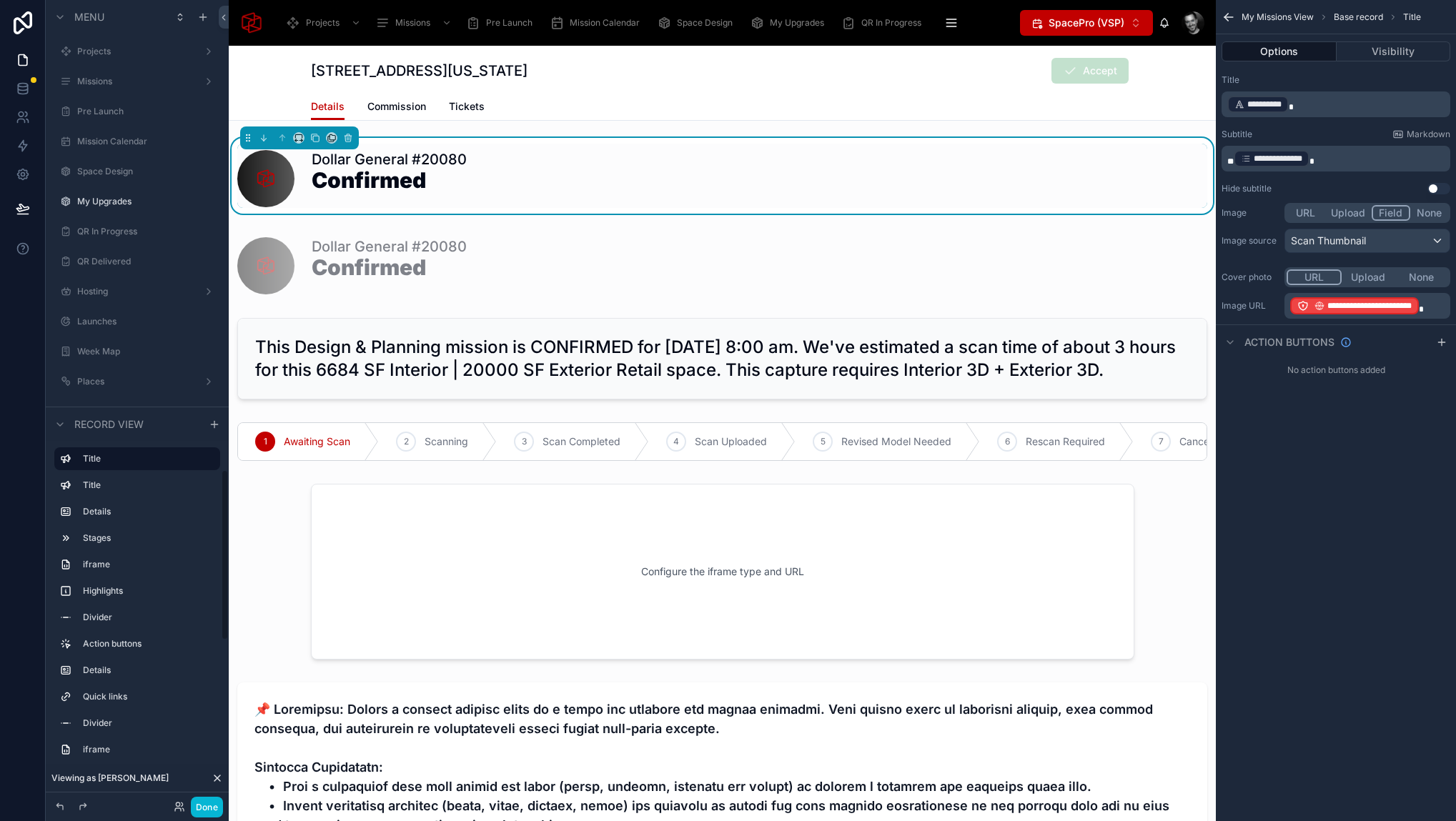
scroll to position [2208, 0]
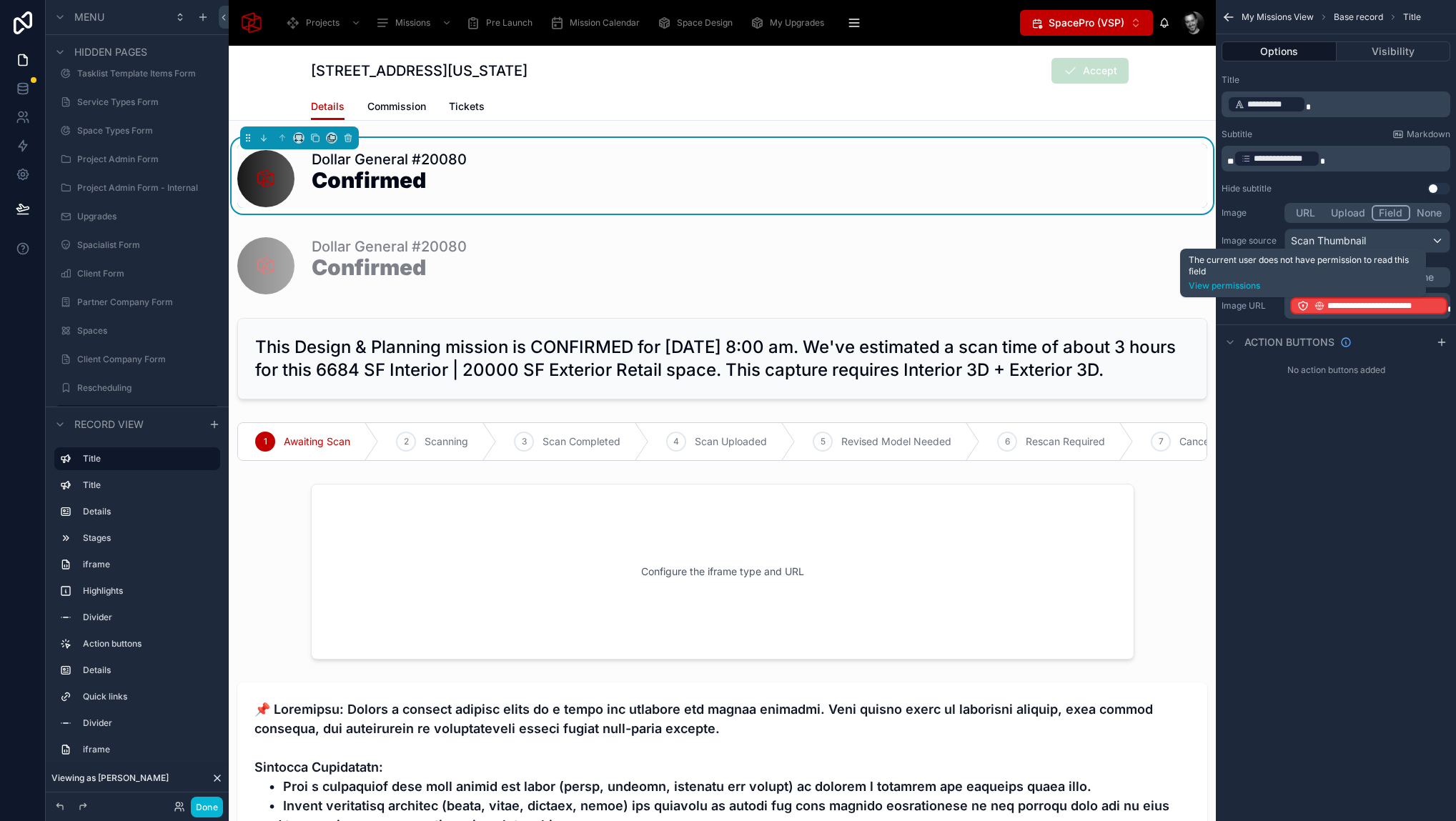
click at [1299, 305] on icon "scrollable content" at bounding box center [1303, 306] width 12 height 12
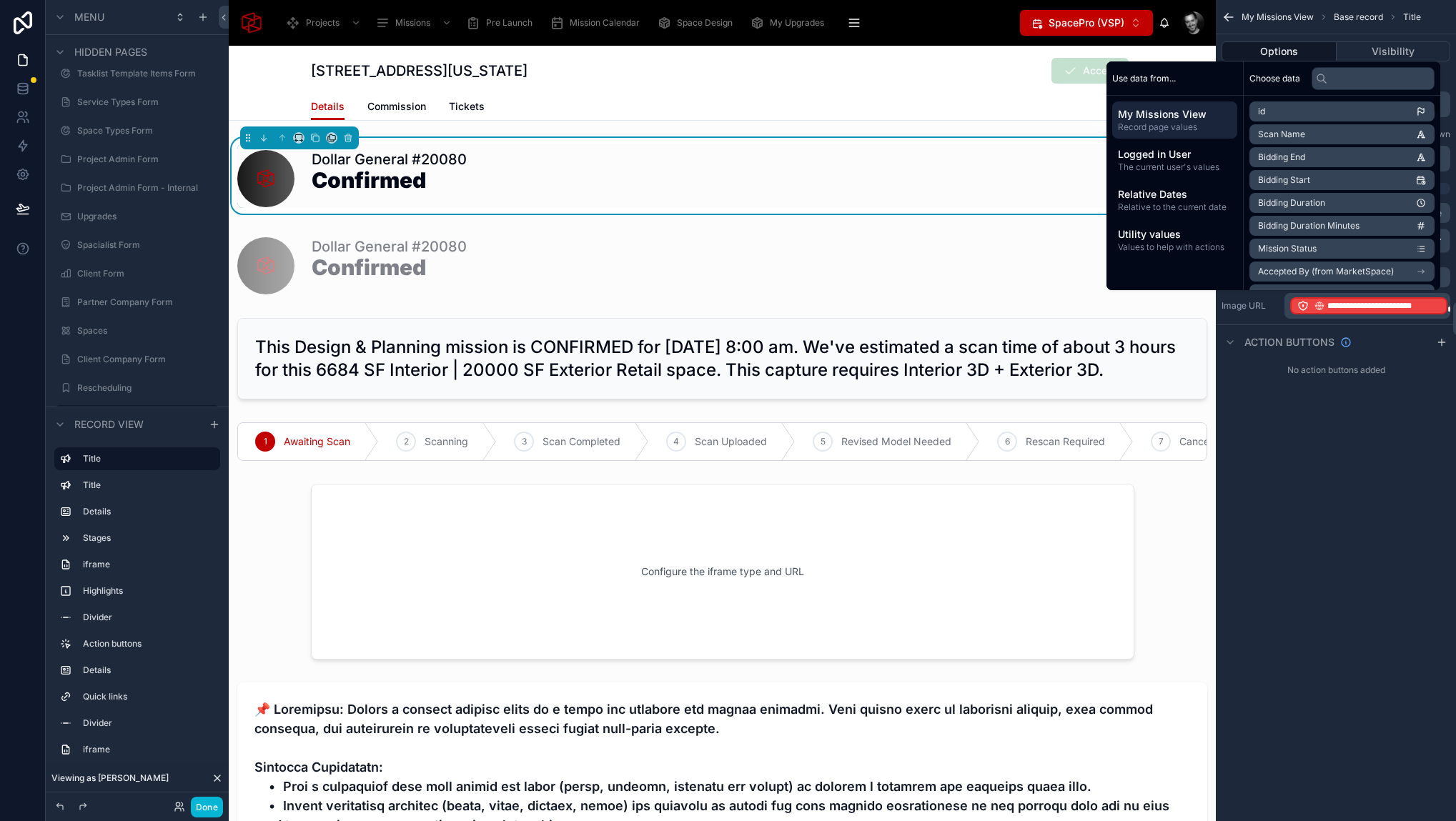
click at [1358, 378] on div "No action buttons added" at bounding box center [1335, 370] width 240 height 23
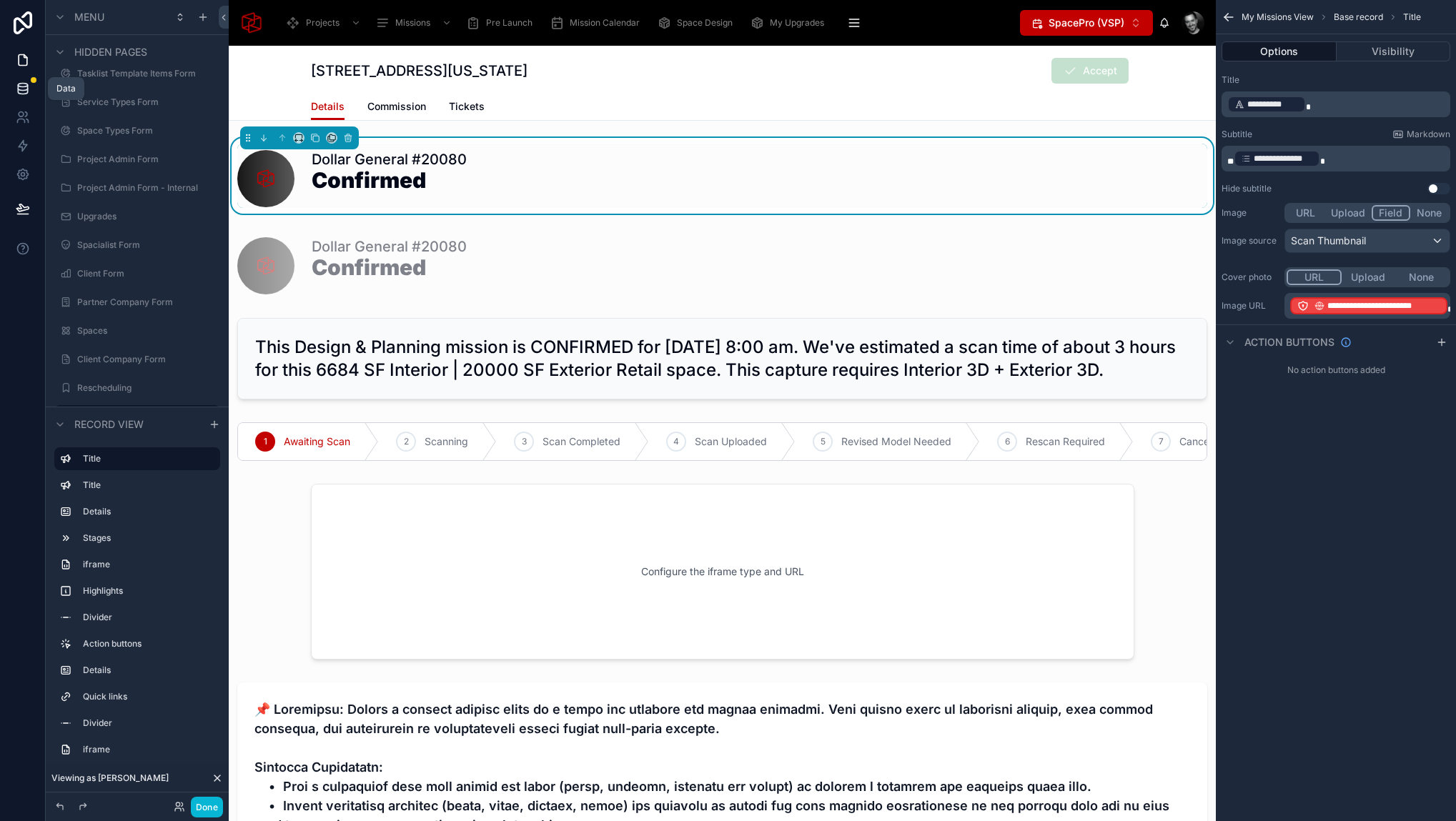
click at [23, 84] on icon at bounding box center [23, 89] width 15 height 15
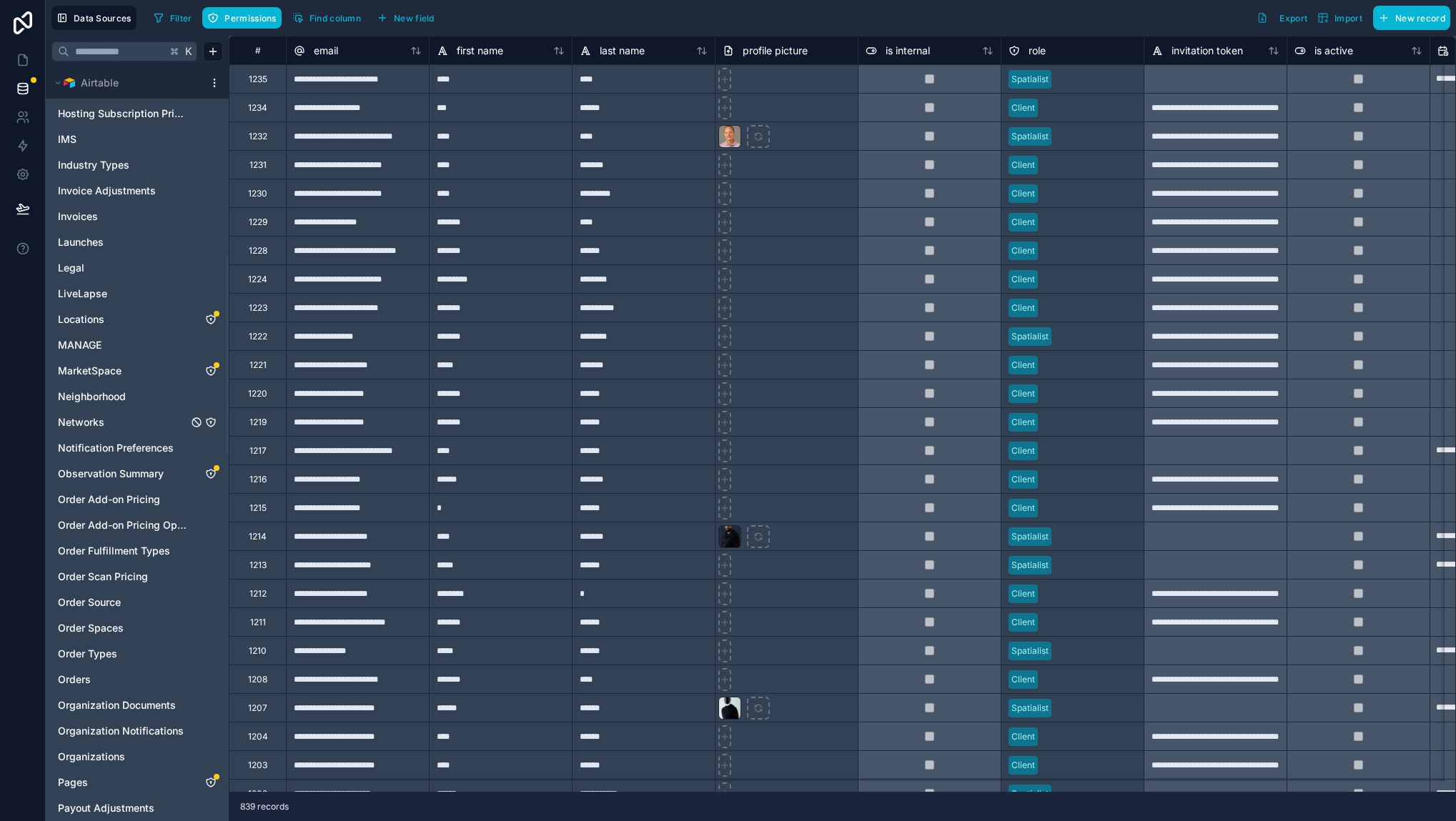
scroll to position [626, 0]
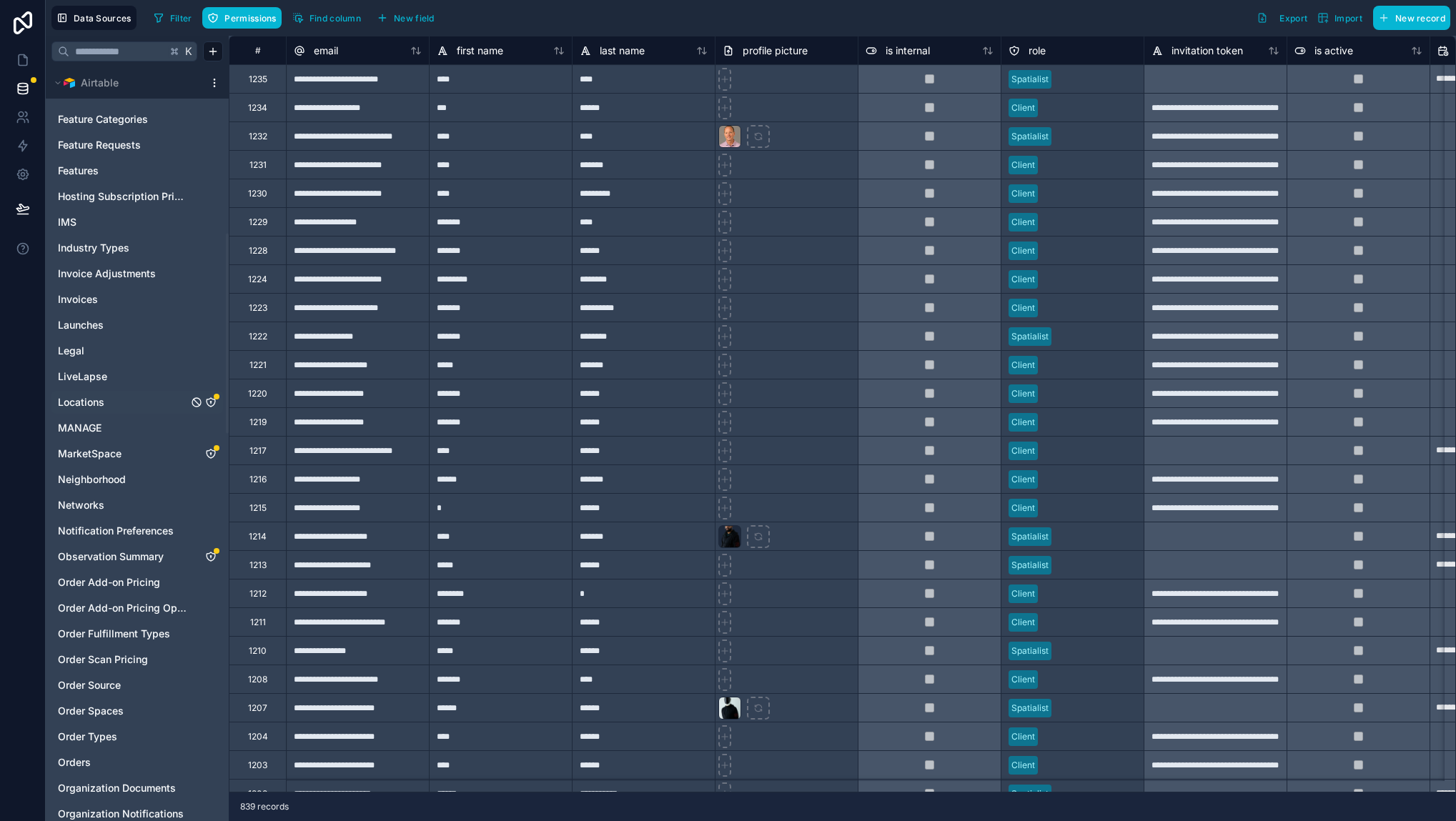
click at [106, 402] on link "Locations" at bounding box center [122, 402] width 130 height 15
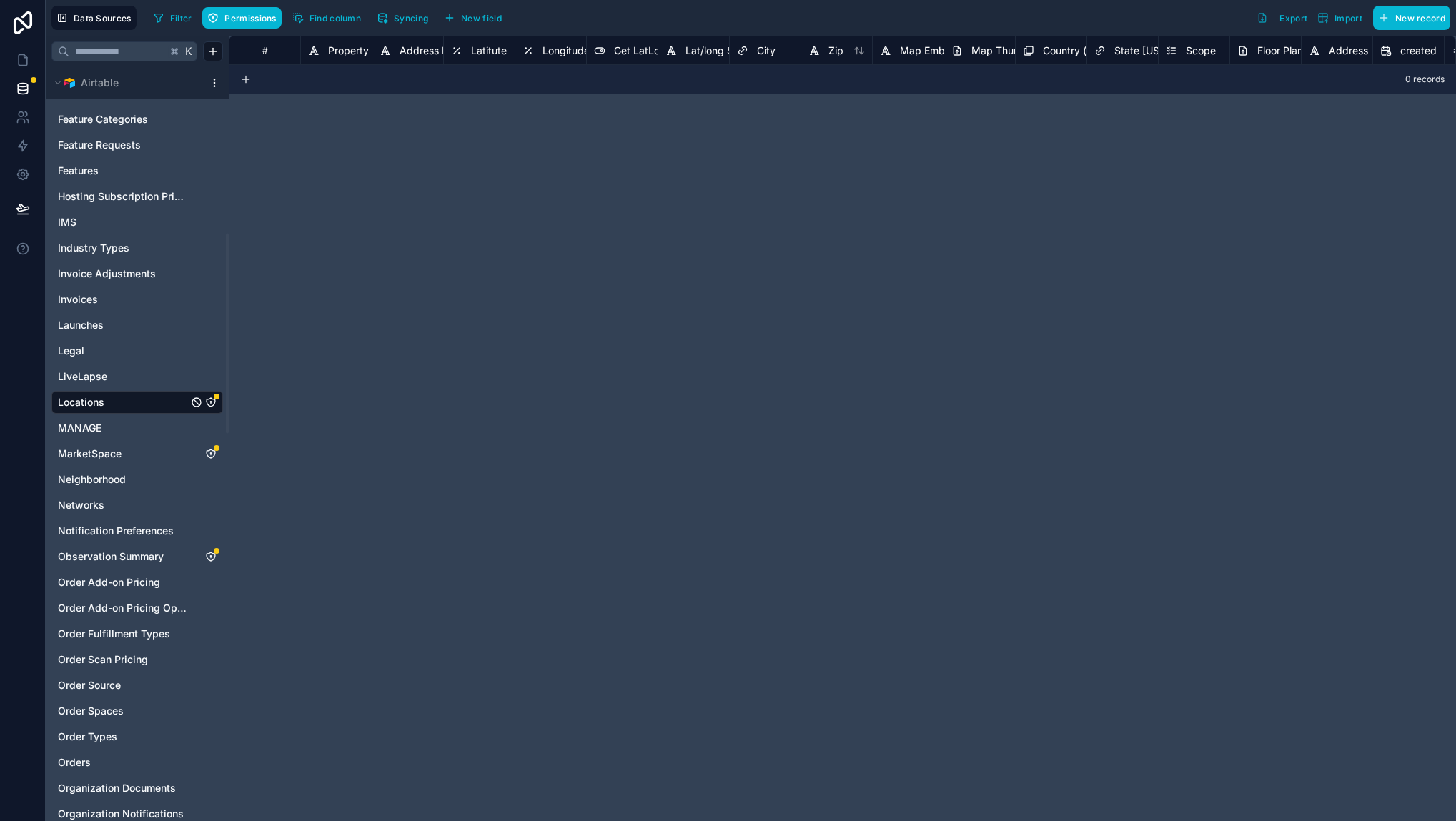
click at [214, 401] on icon "Locations" at bounding box center [211, 402] width 9 height 9
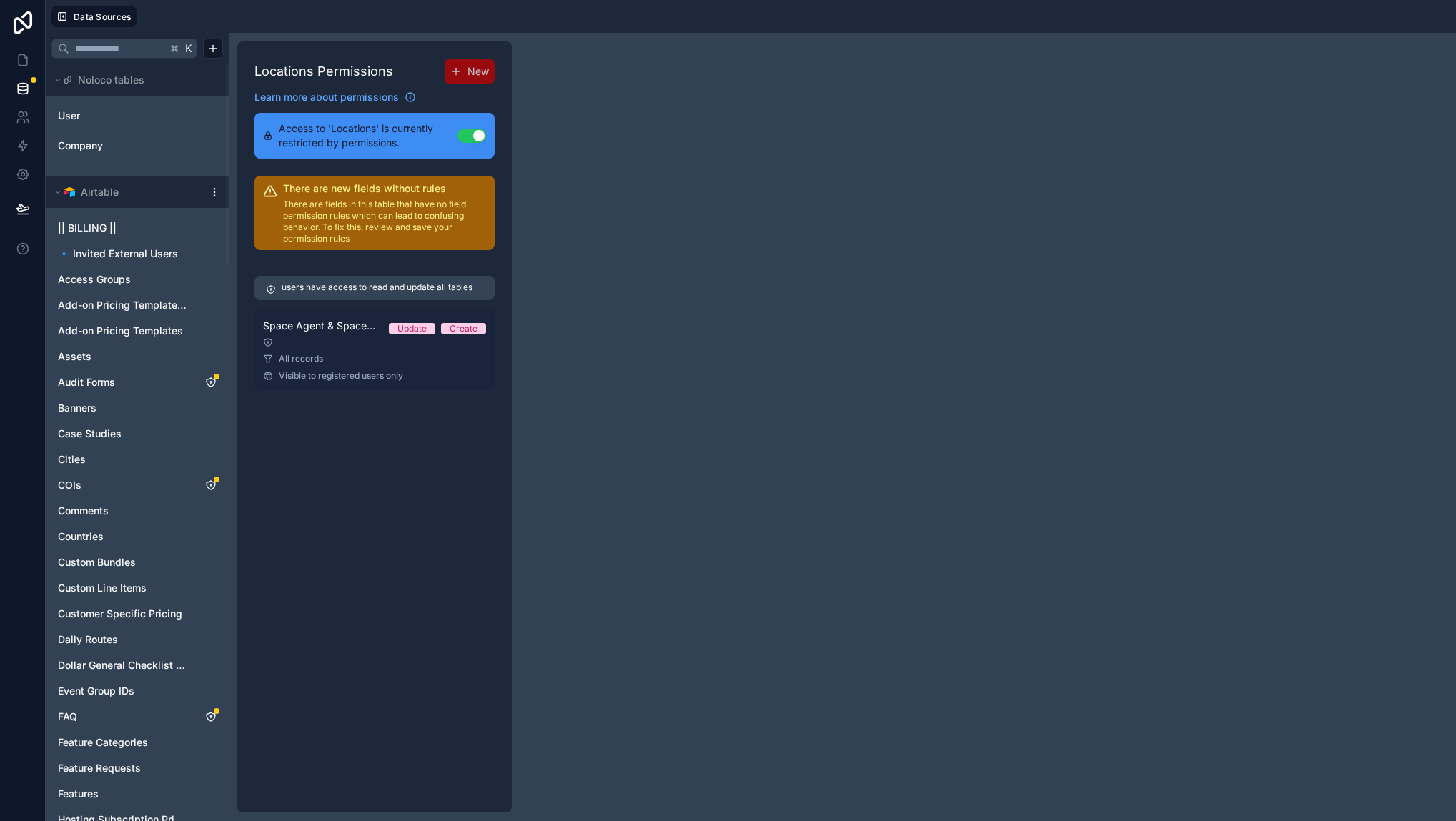
click at [316, 348] on link "Space Agent & Space Support Update Create All records Visible to registered use…" at bounding box center [374, 349] width 240 height 82
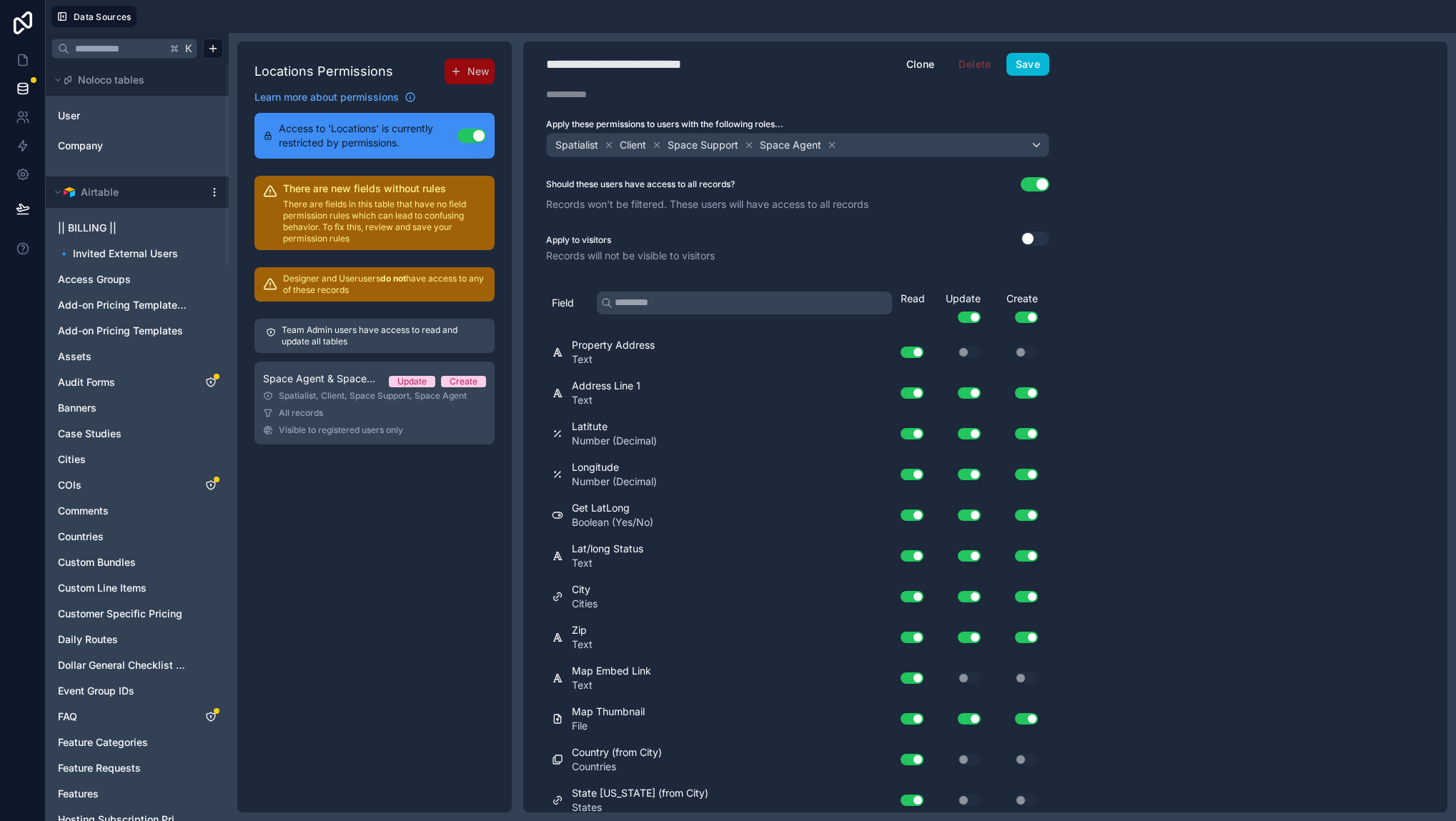
scroll to position [8740, 0]
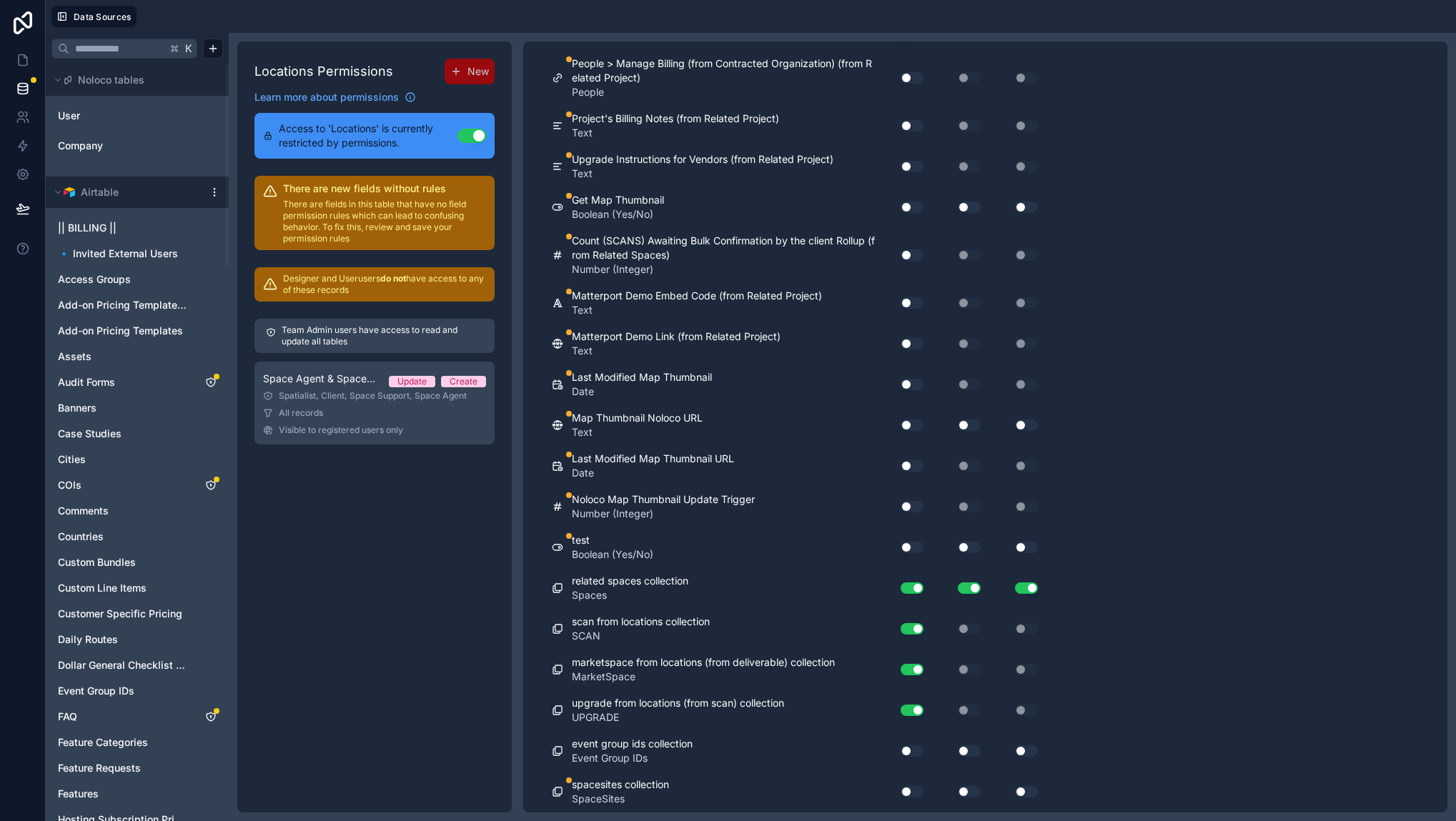
click at [911, 429] on button "Use setting" at bounding box center [911, 425] width 23 height 12
click at [968, 425] on button "Use setting" at bounding box center [968, 425] width 23 height 12
click at [968, 427] on button "Use setting" at bounding box center [968, 425] width 23 height 12
click at [912, 390] on button "Use setting" at bounding box center [911, 384] width 23 height 12
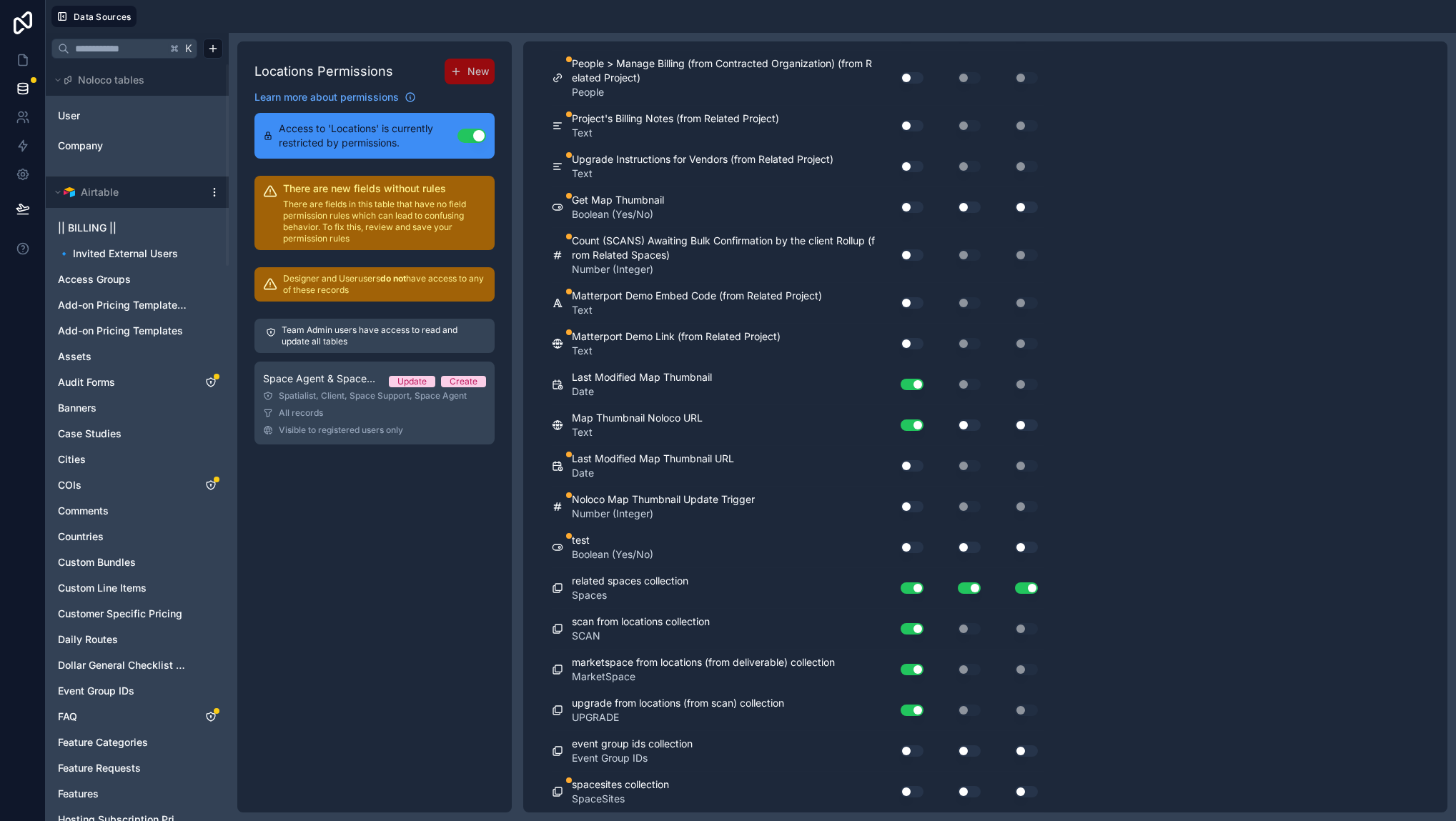
click at [908, 472] on button "Use setting" at bounding box center [911, 466] width 23 height 12
click at [914, 513] on button "Use setting" at bounding box center [911, 507] width 23 height 12
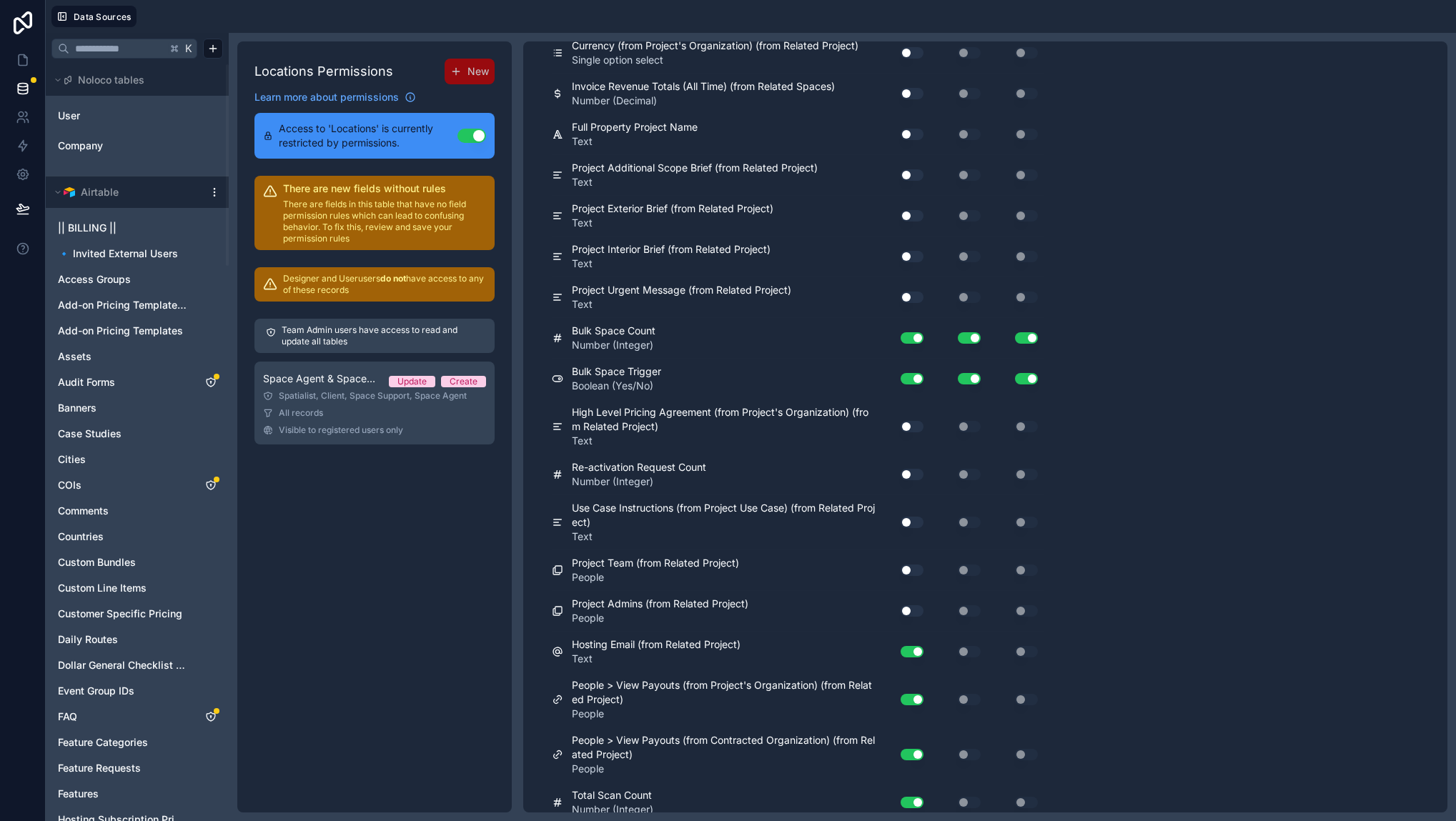
scroll to position [0, 0]
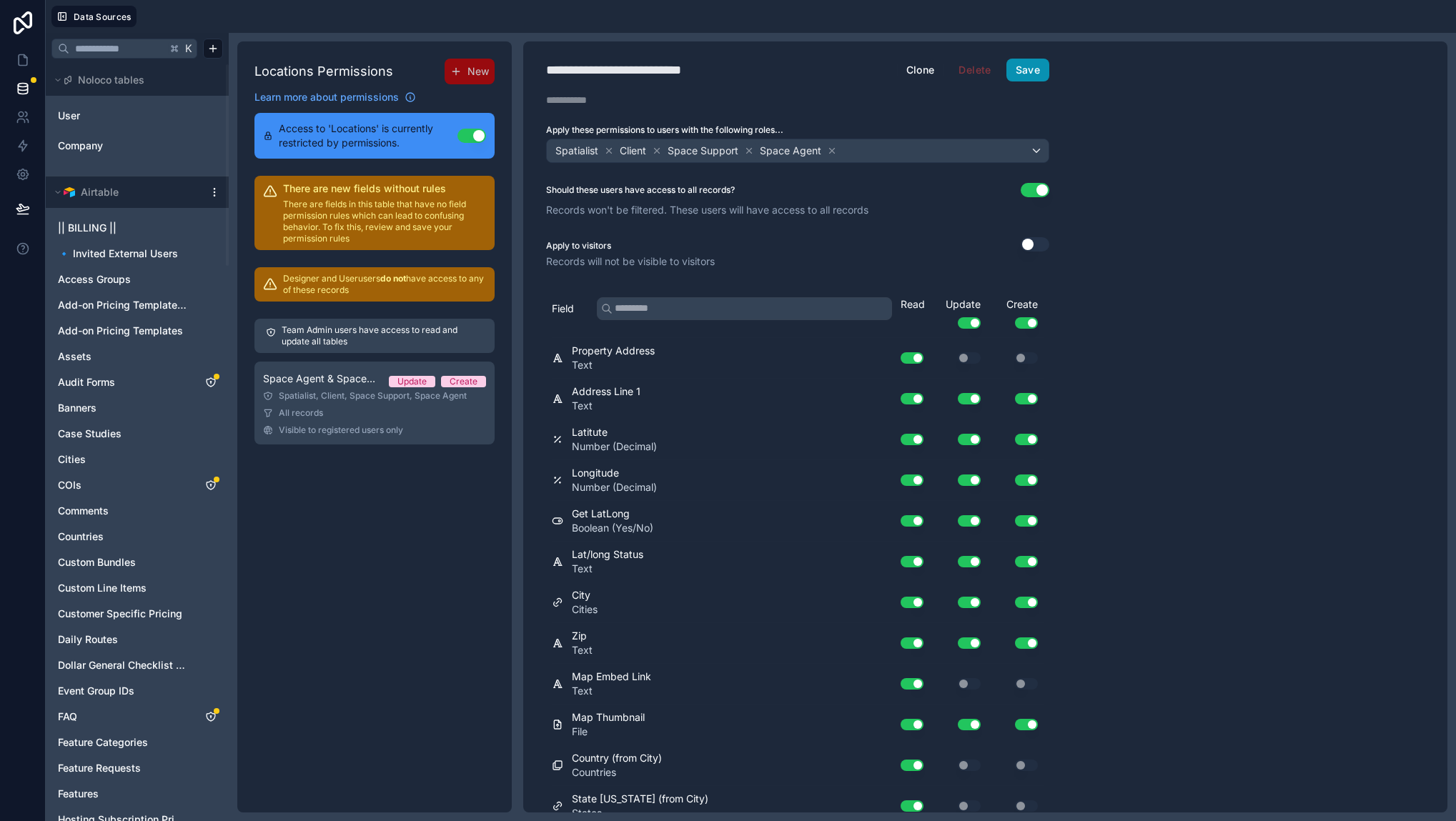
click at [1035, 79] on button "Save" at bounding box center [1027, 69] width 43 height 23
click at [1040, 58] on button "Save" at bounding box center [1027, 69] width 43 height 23
click at [26, 54] on icon at bounding box center [23, 61] width 15 height 15
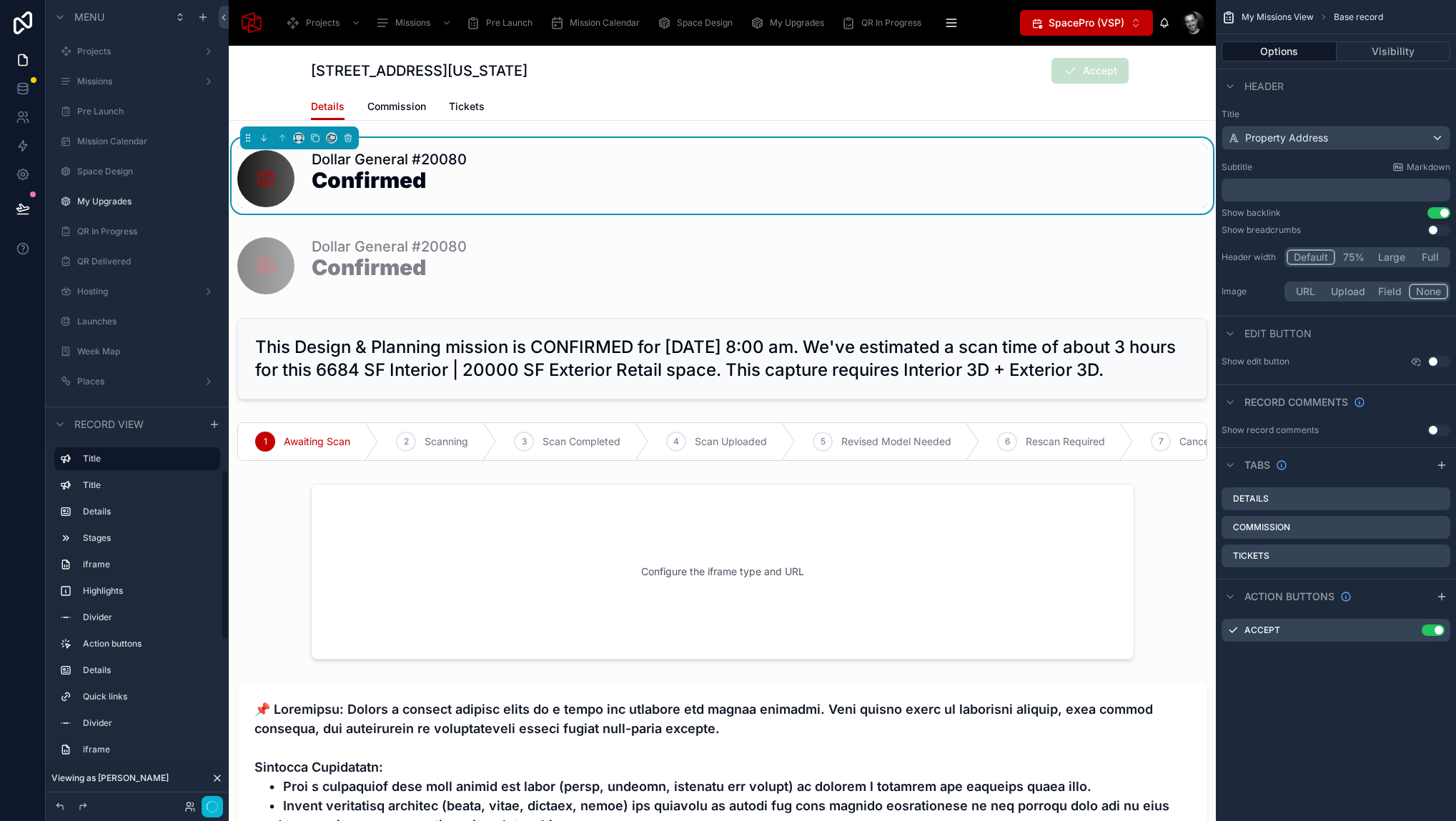
scroll to position [2208, 0]
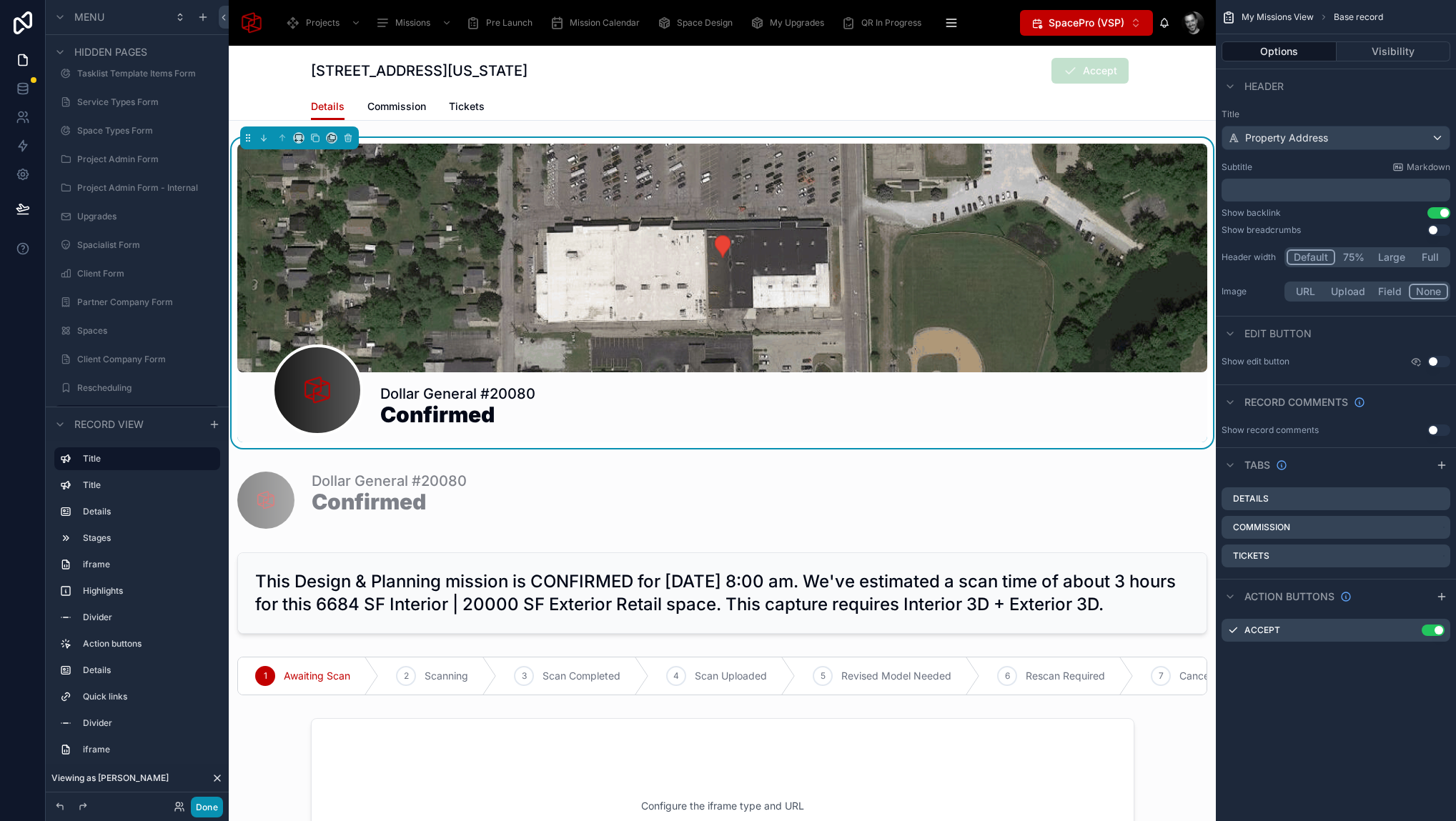
click at [211, 809] on button "Done" at bounding box center [207, 807] width 32 height 20
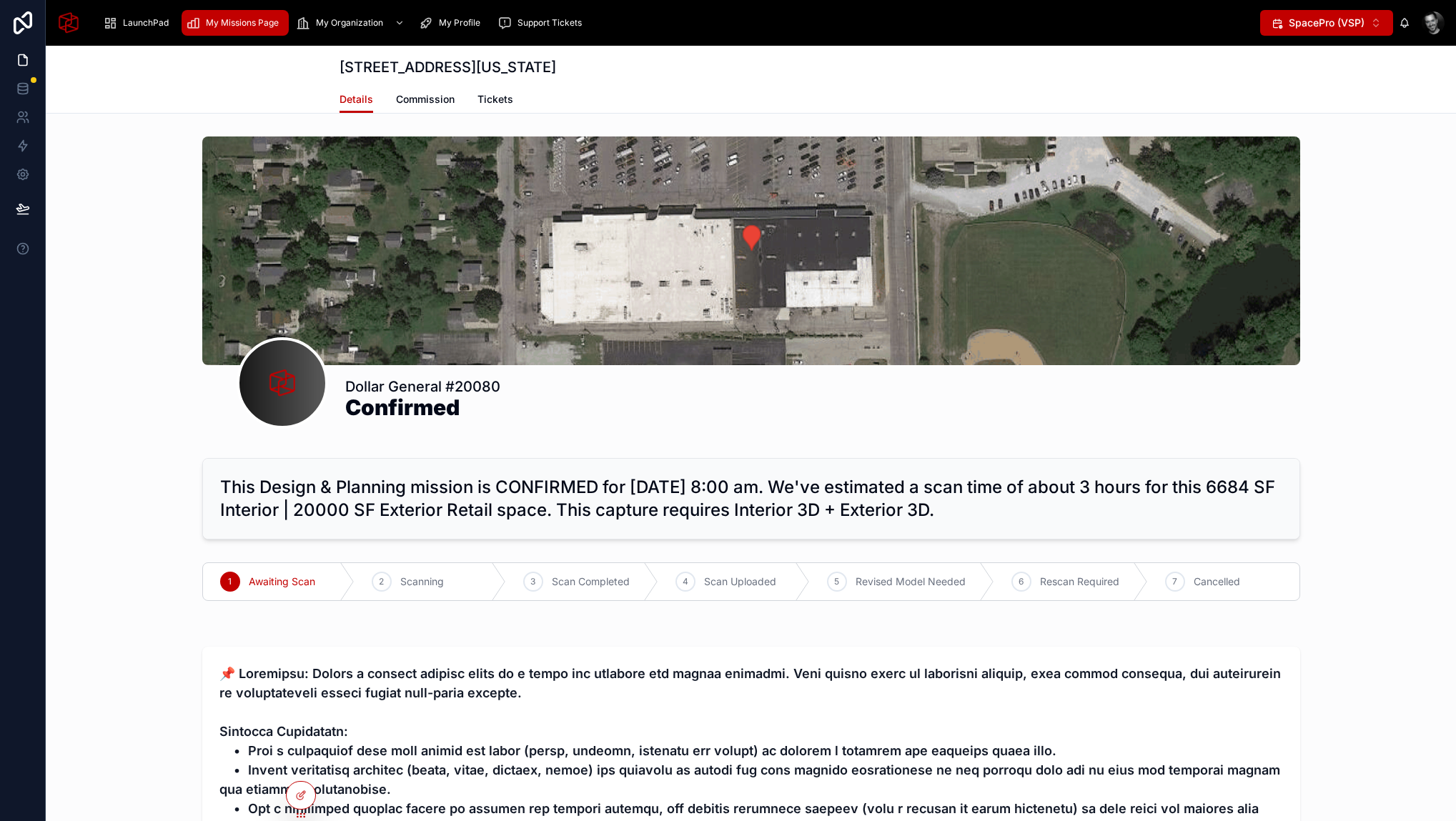
click at [241, 25] on span "My Missions Page" at bounding box center [242, 23] width 73 height 12
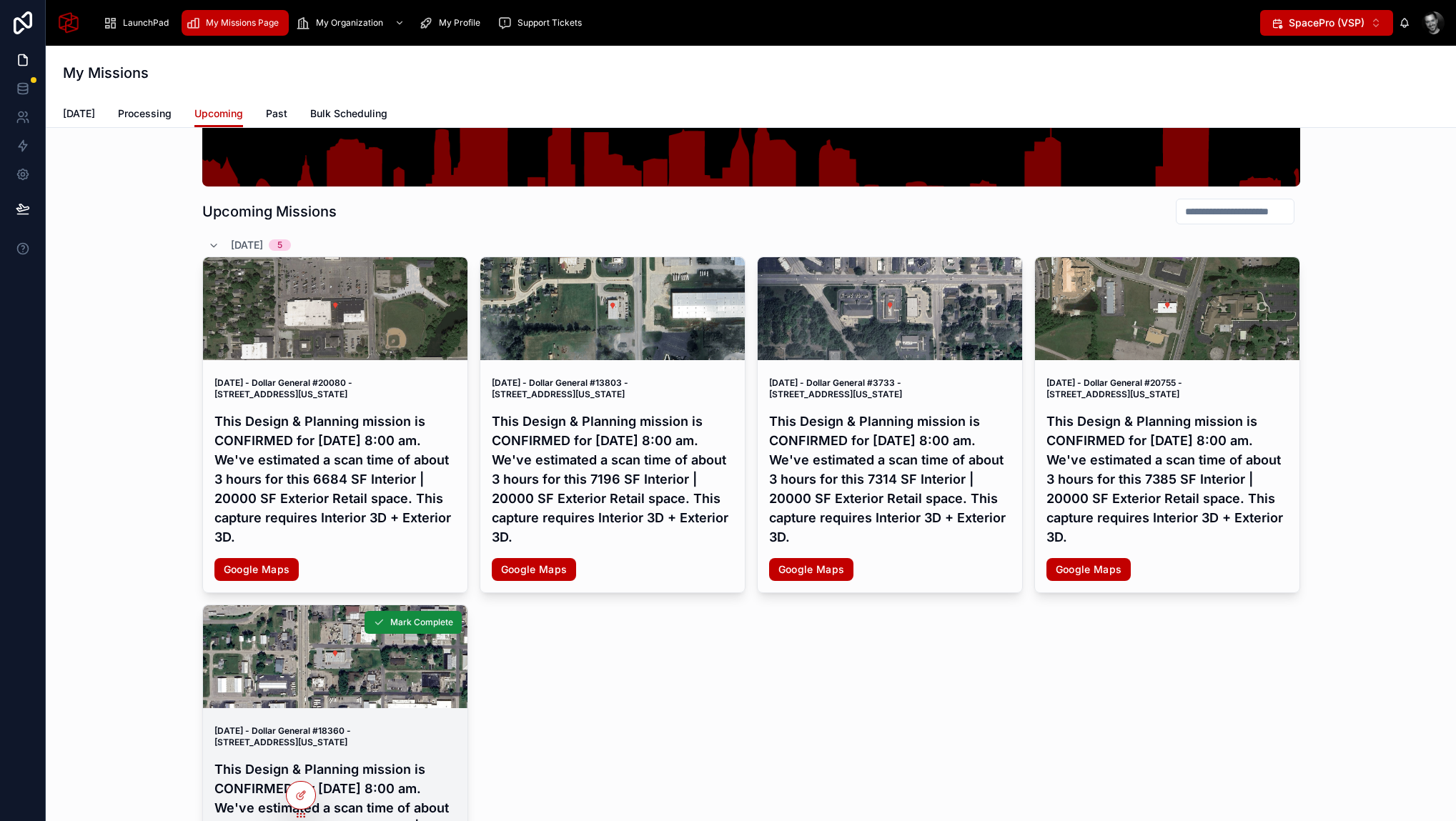
scroll to position [275, 0]
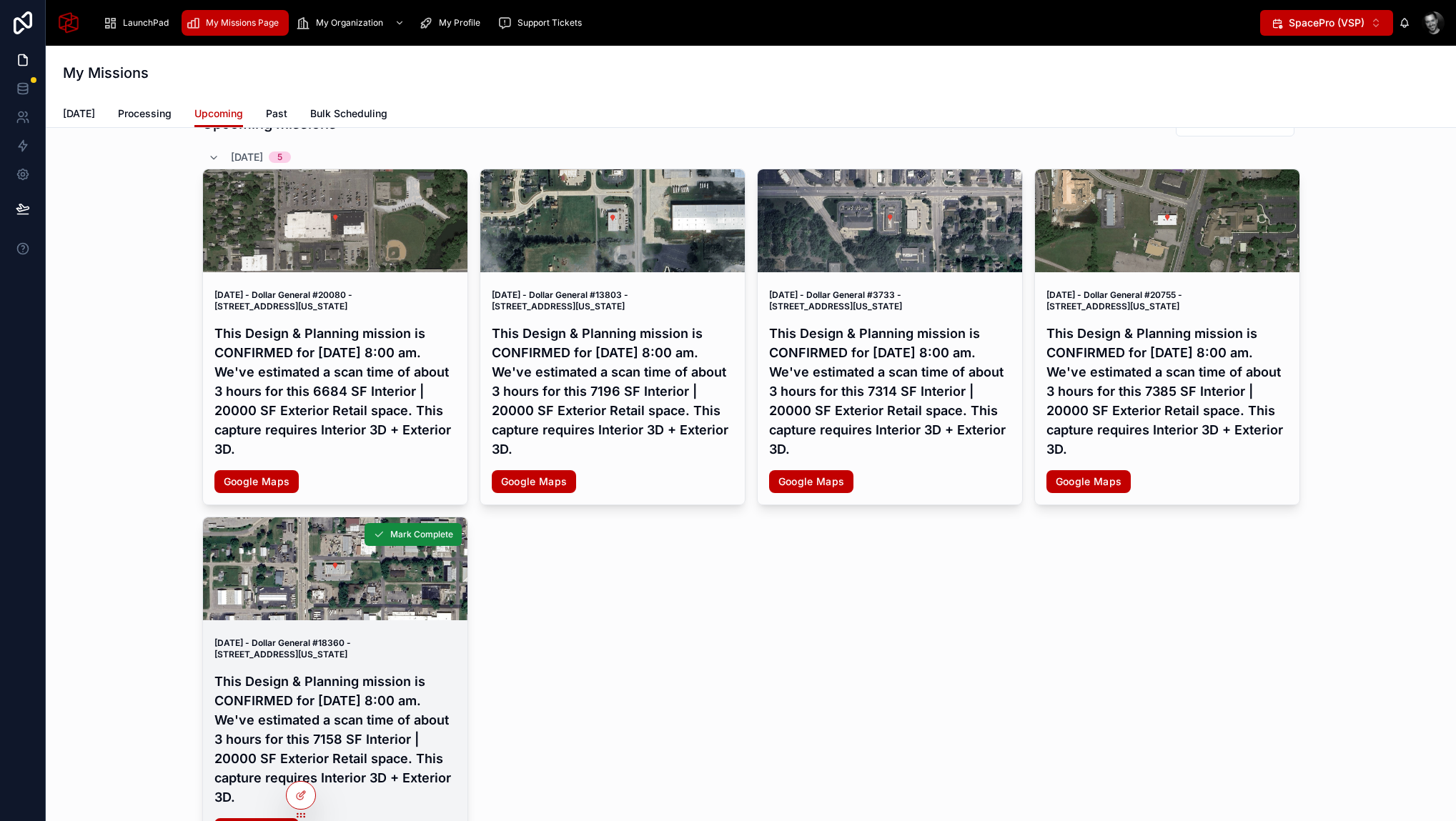
click at [330, 687] on h4 "This Design & Planning mission is CONFIRMED for [DATE] 8:00 am. We've estimated…" at bounding box center [335, 739] width 241 height 135
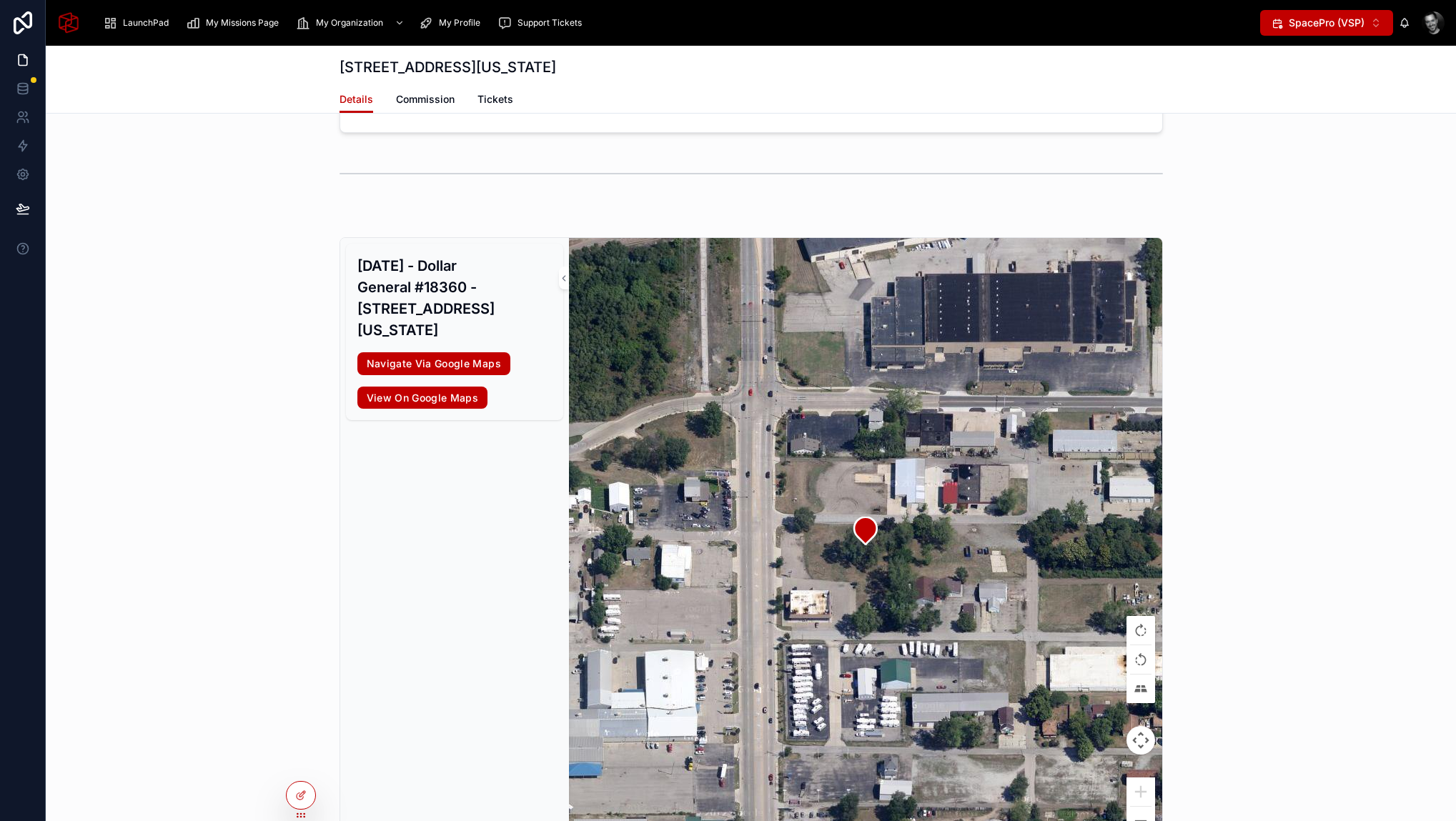
scroll to position [1529, 0]
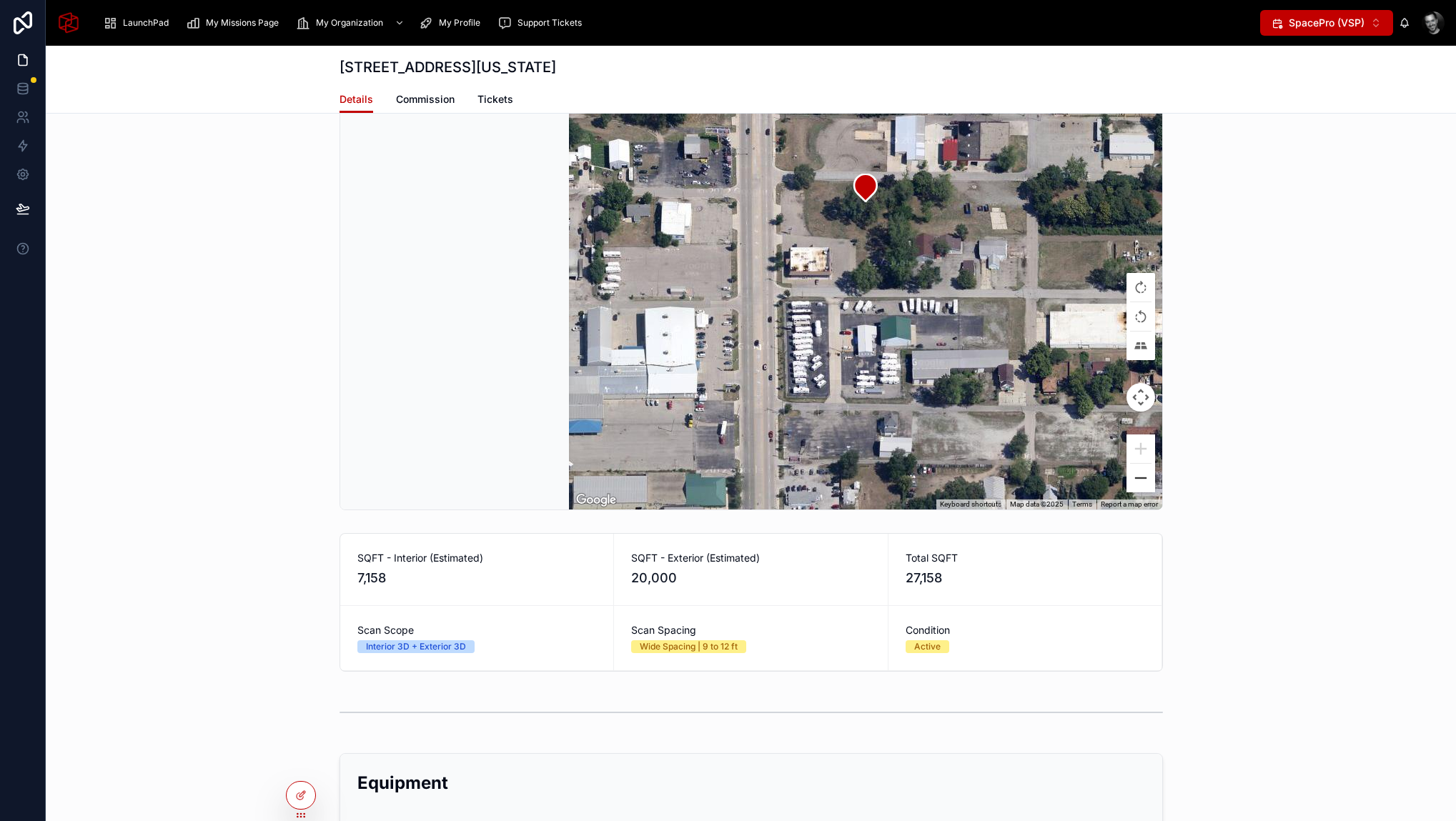
click at [1126, 478] on button "Zoom out" at bounding box center [1140, 478] width 28 height 28
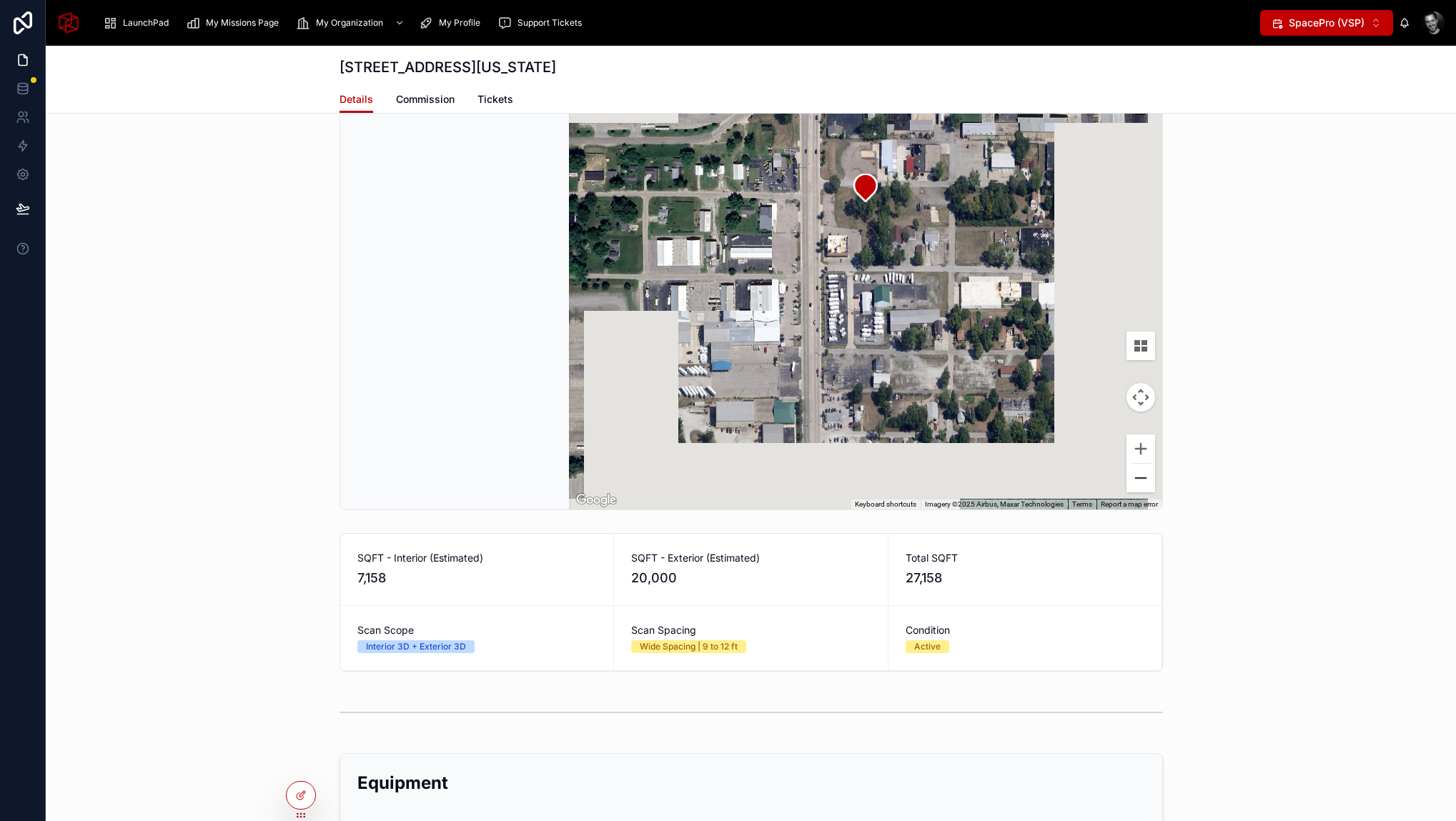
click at [1126, 478] on button "Zoom out" at bounding box center [1140, 478] width 28 height 28
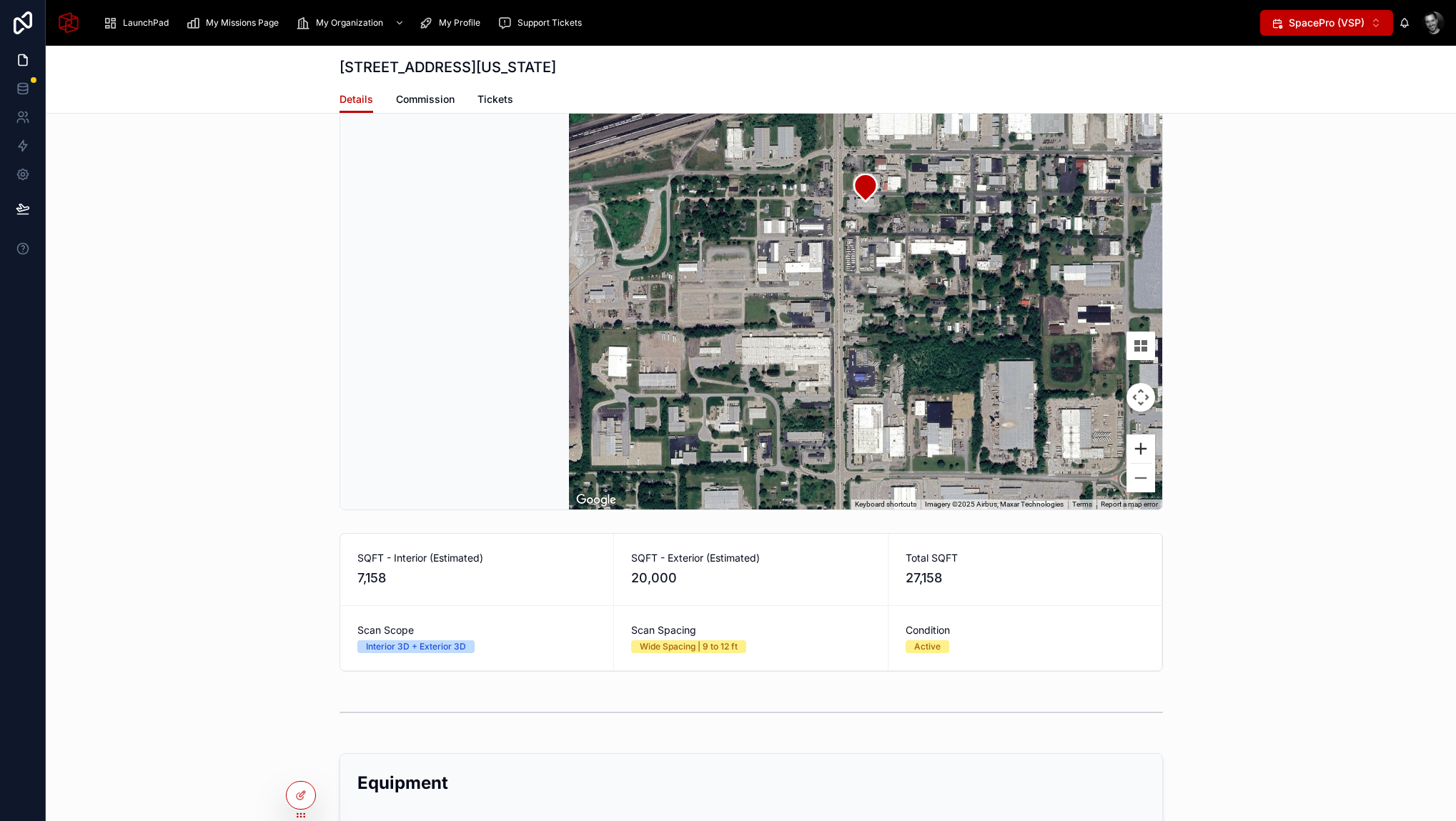
click at [1137, 452] on button "Zoom in" at bounding box center [1140, 448] width 28 height 28
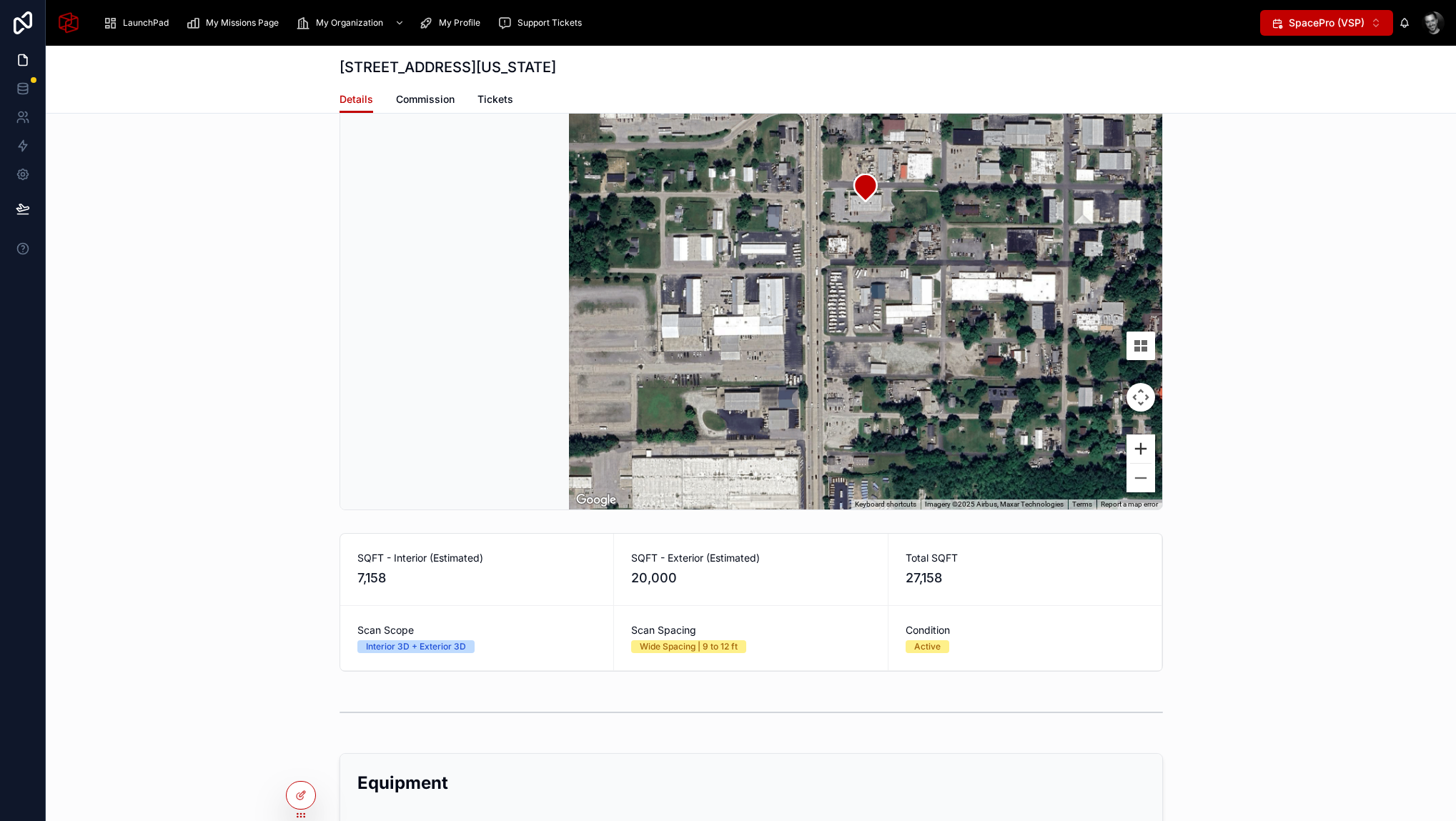
click at [1137, 452] on button "Zoom in" at bounding box center [1140, 448] width 28 height 28
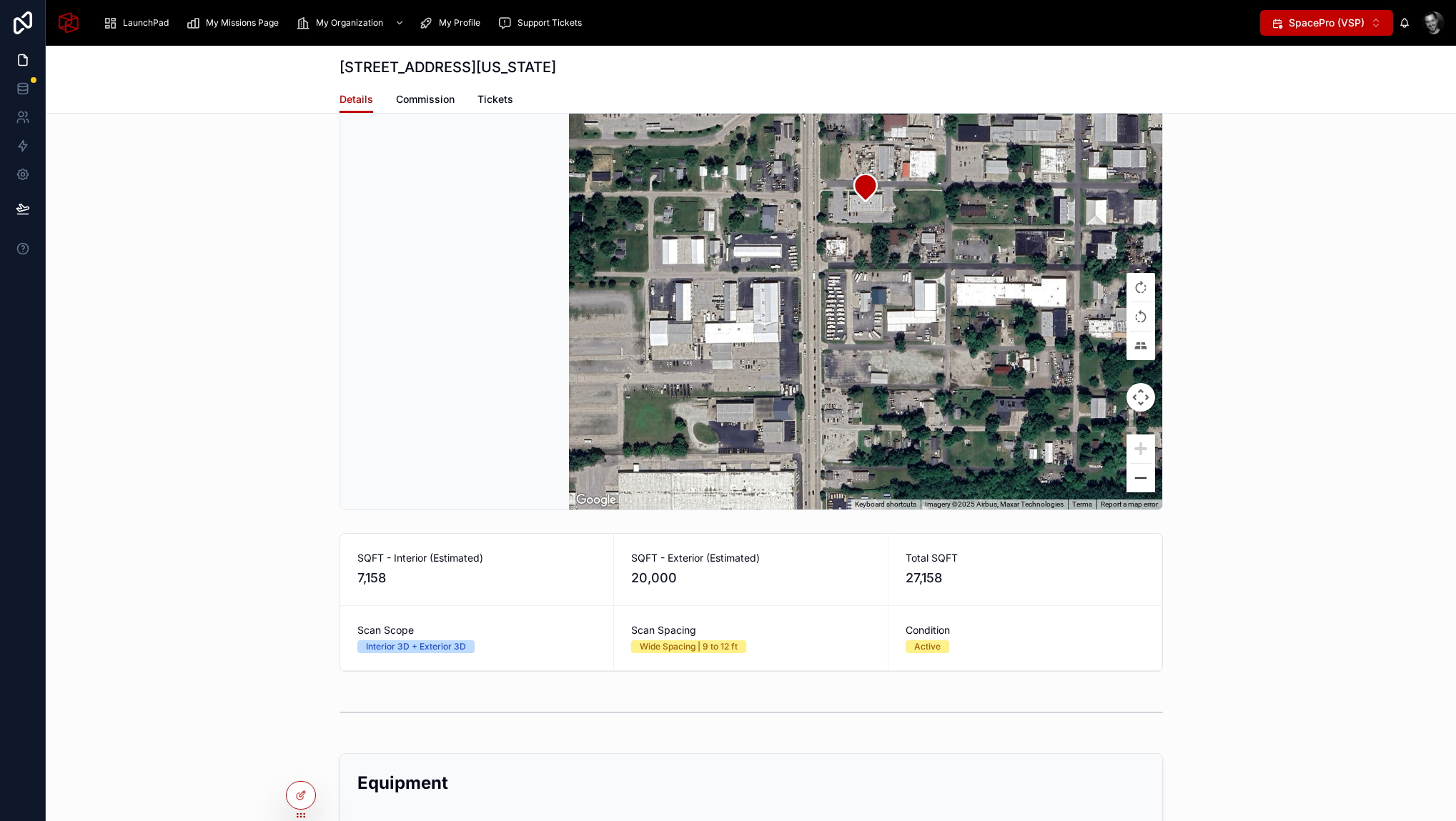
scroll to position [0, 0]
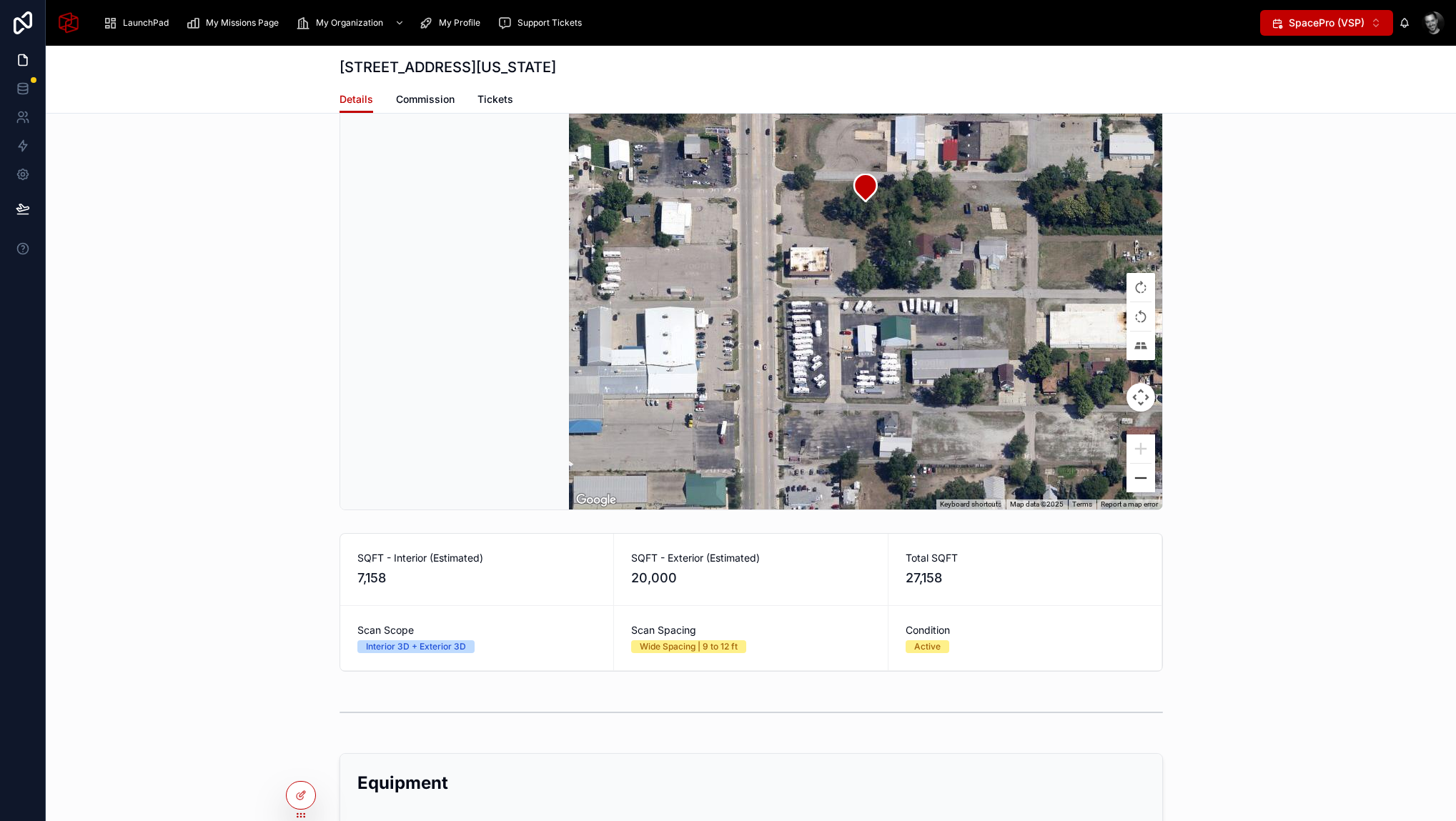
click at [1134, 477] on button "Zoom out" at bounding box center [1140, 478] width 28 height 28
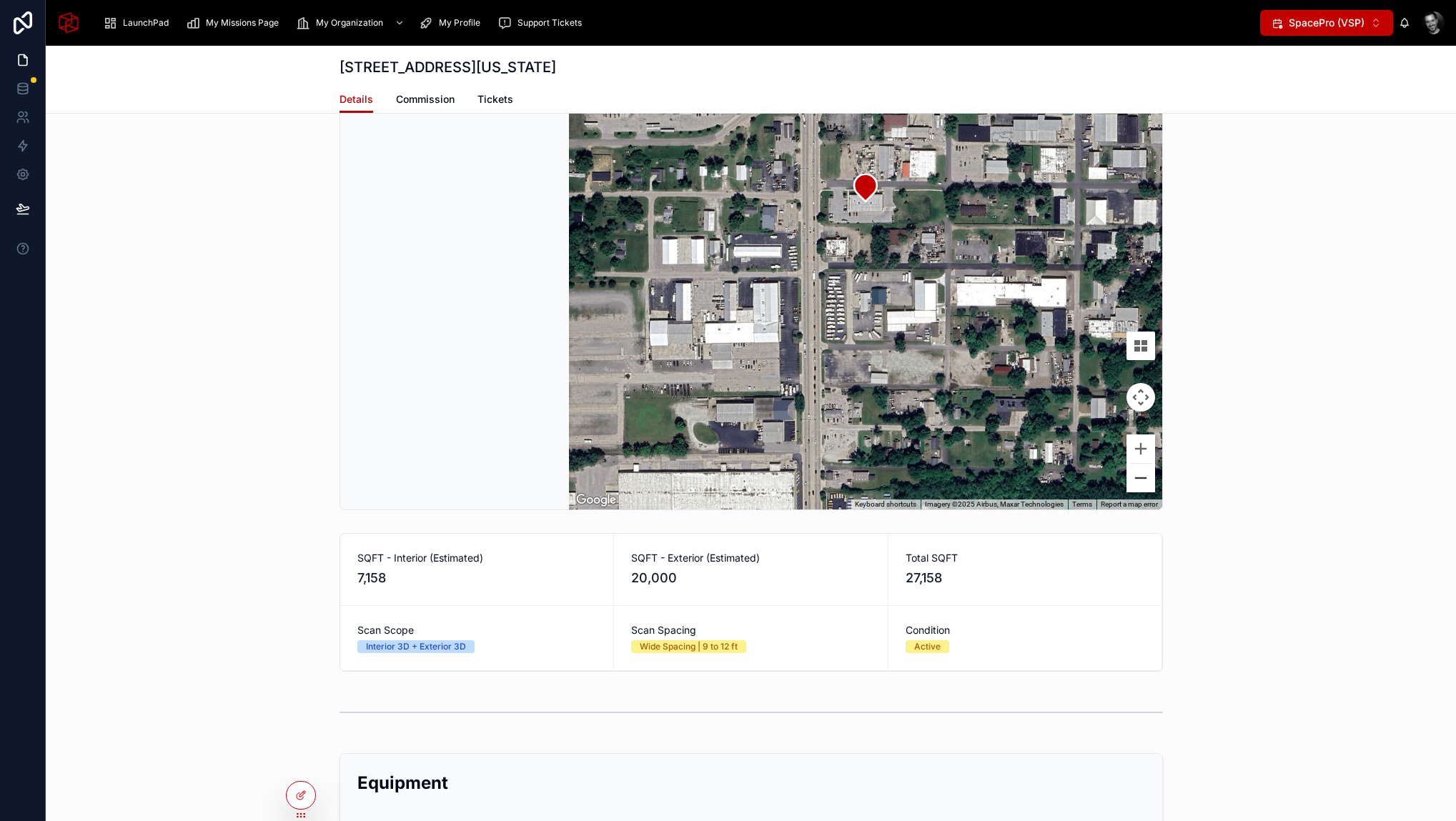
click at [1134, 478] on button "Zoom out" at bounding box center [1140, 478] width 28 height 28
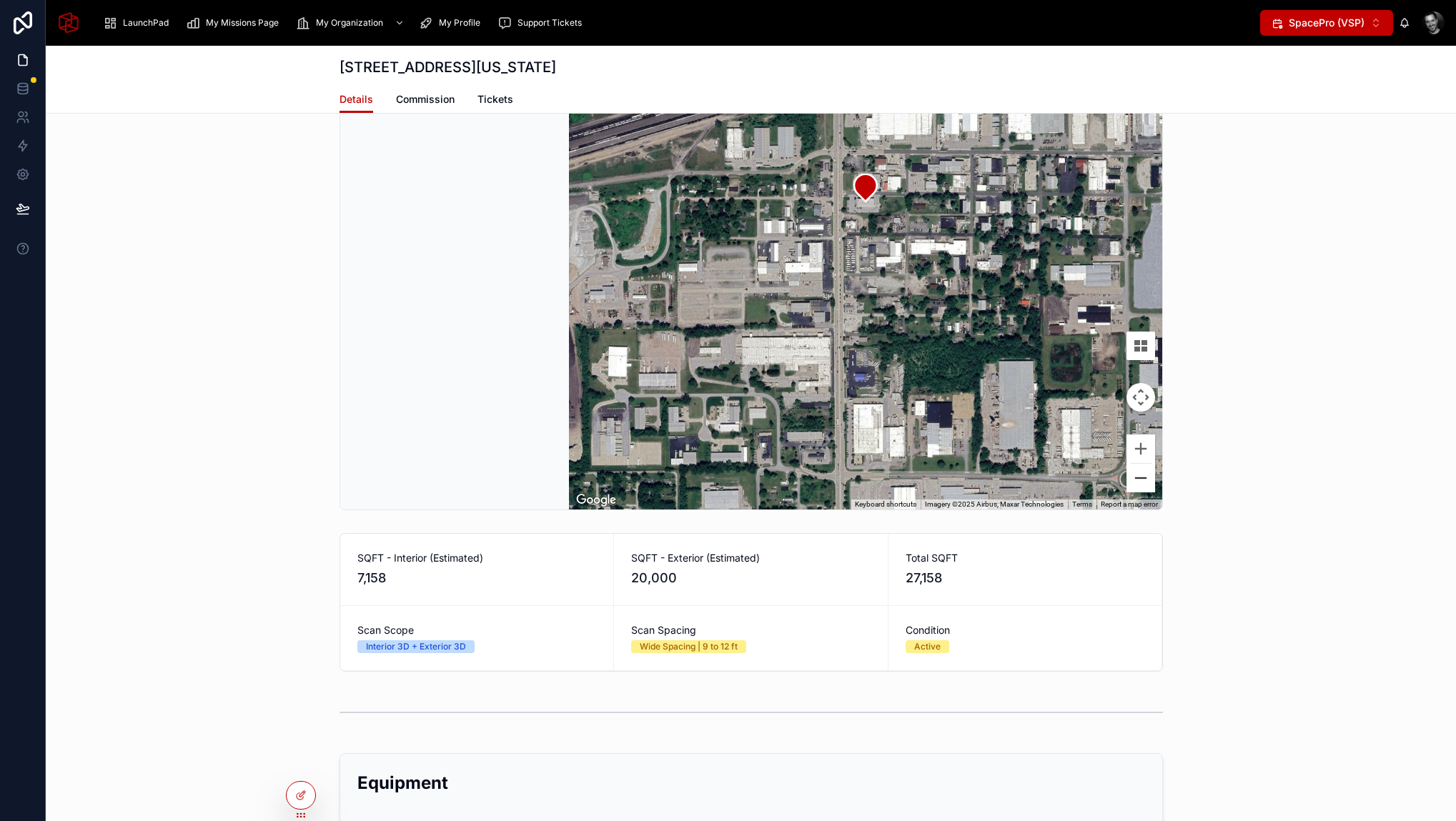
click at [1134, 478] on button "Zoom out" at bounding box center [1140, 478] width 28 height 28
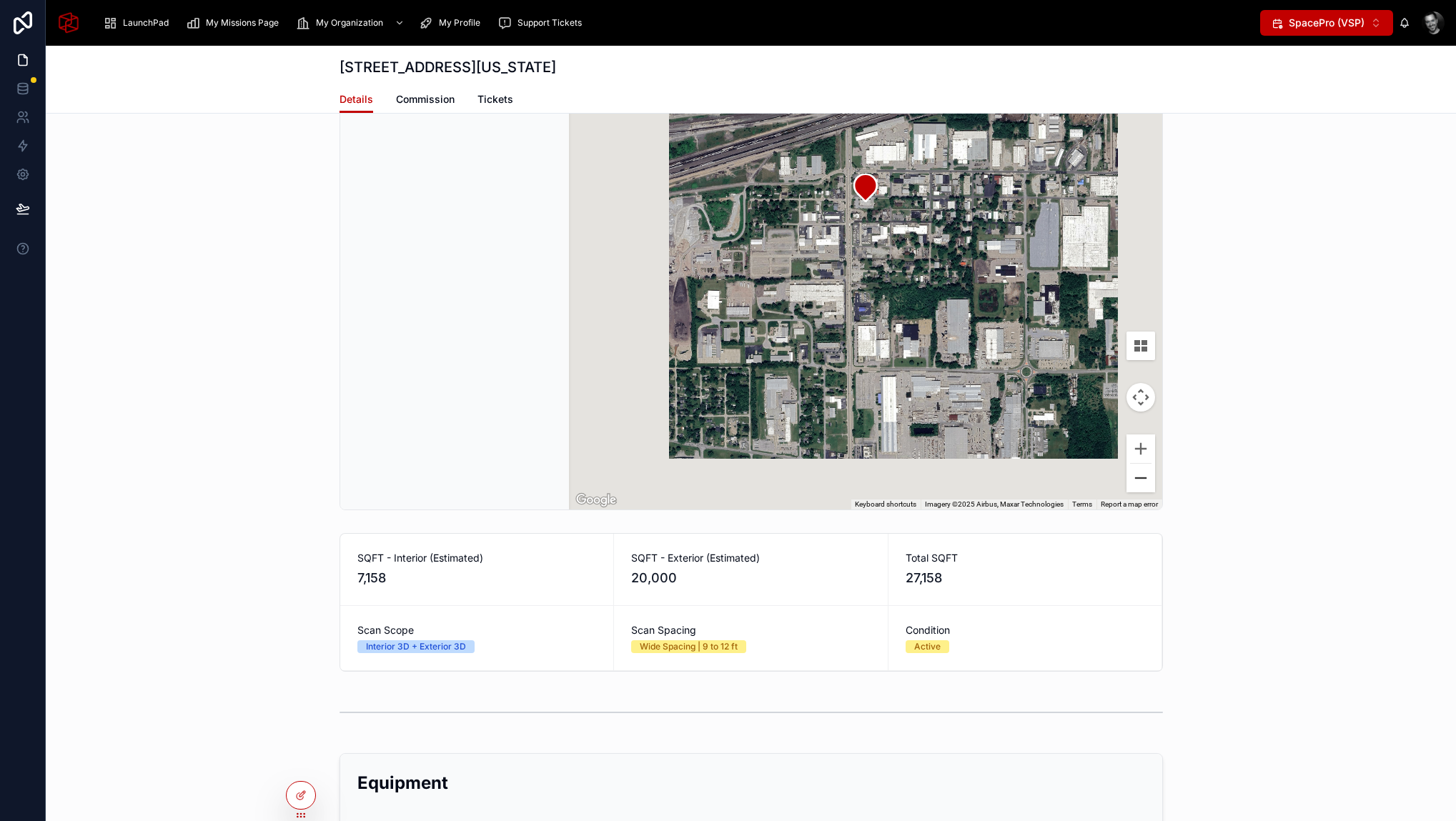
click at [1134, 478] on button "Zoom out" at bounding box center [1140, 478] width 28 height 28
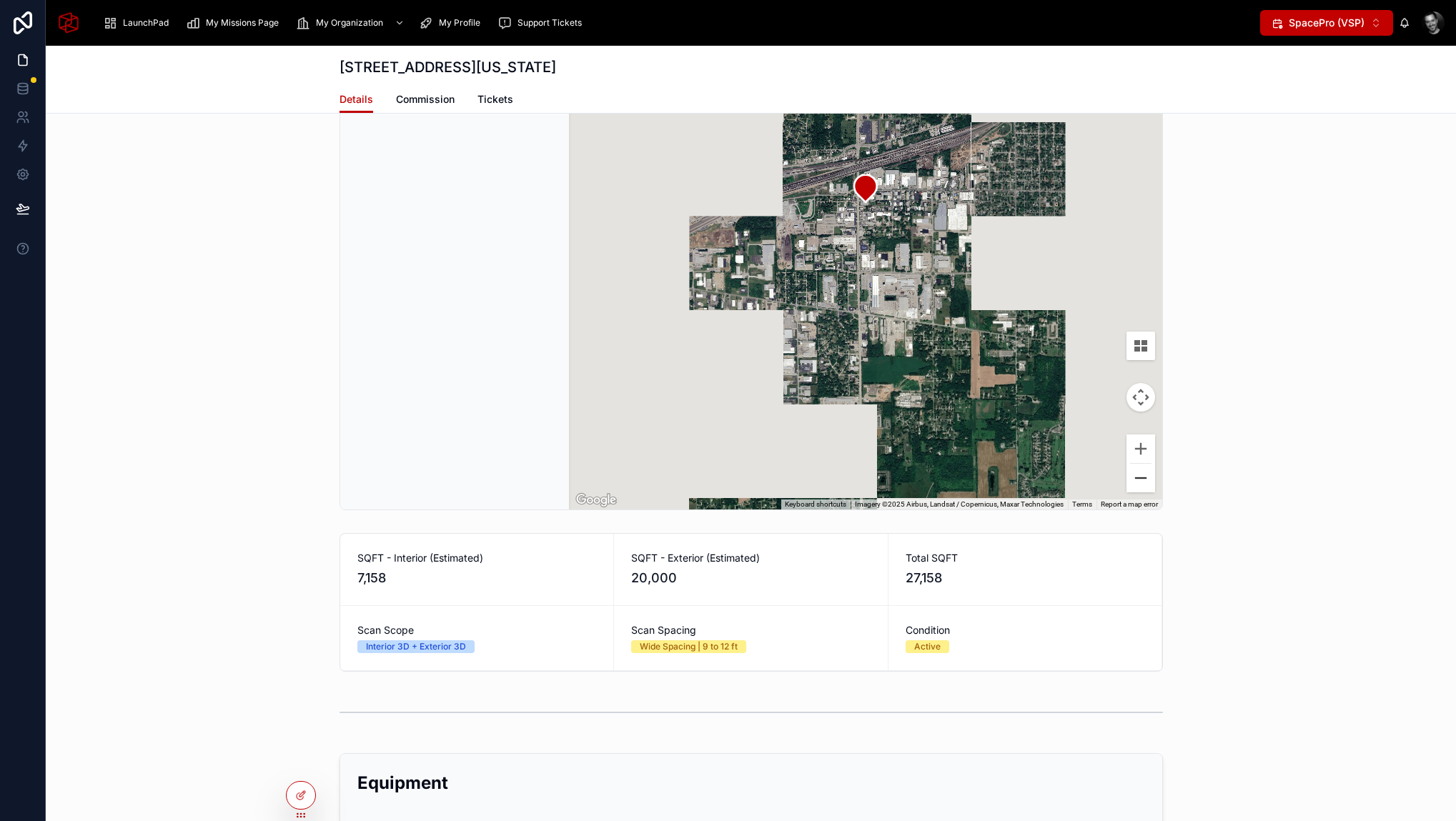
click at [1134, 478] on button "Zoom out" at bounding box center [1140, 478] width 28 height 28
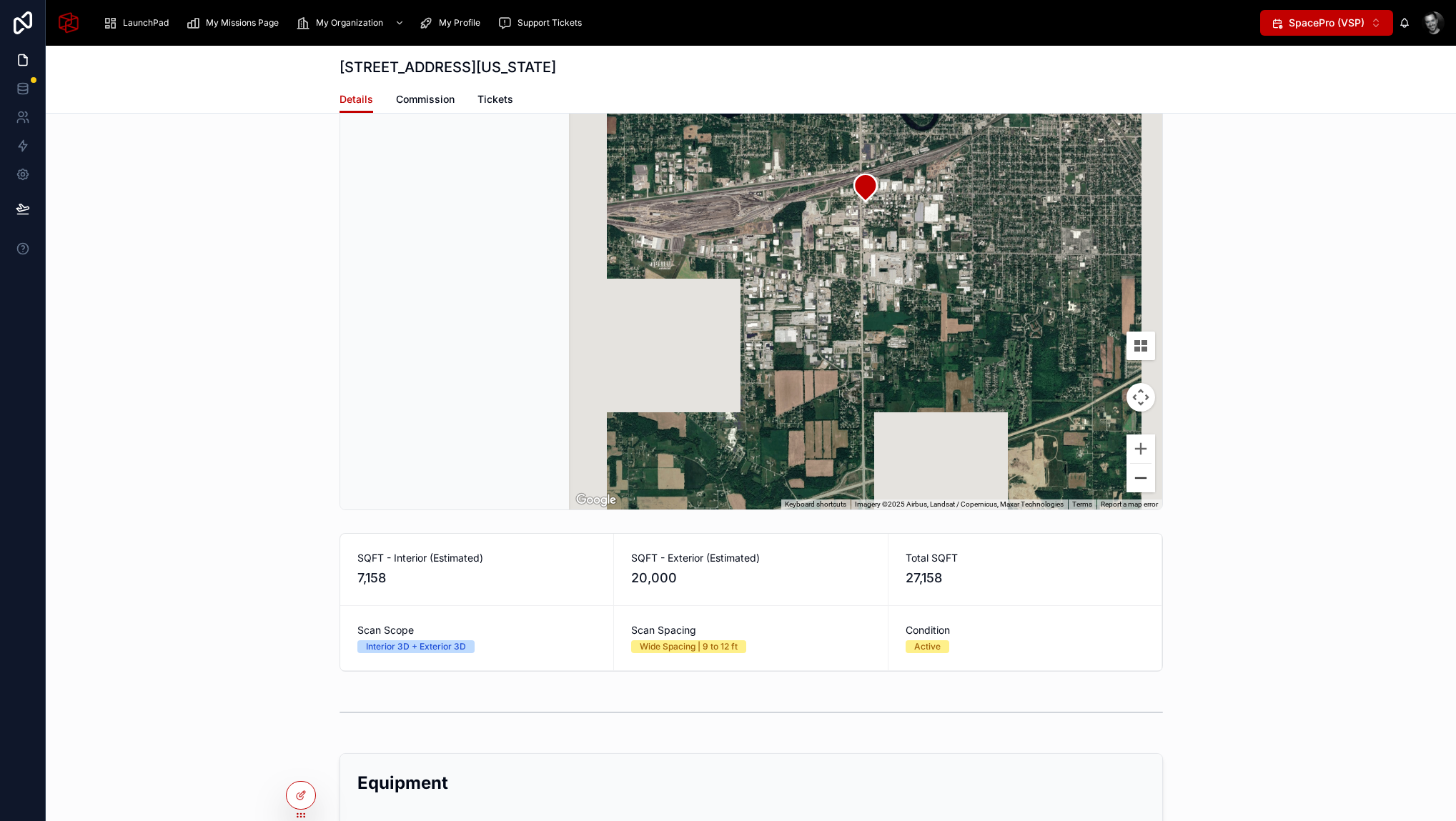
click at [1134, 478] on button "Zoom out" at bounding box center [1140, 478] width 28 height 28
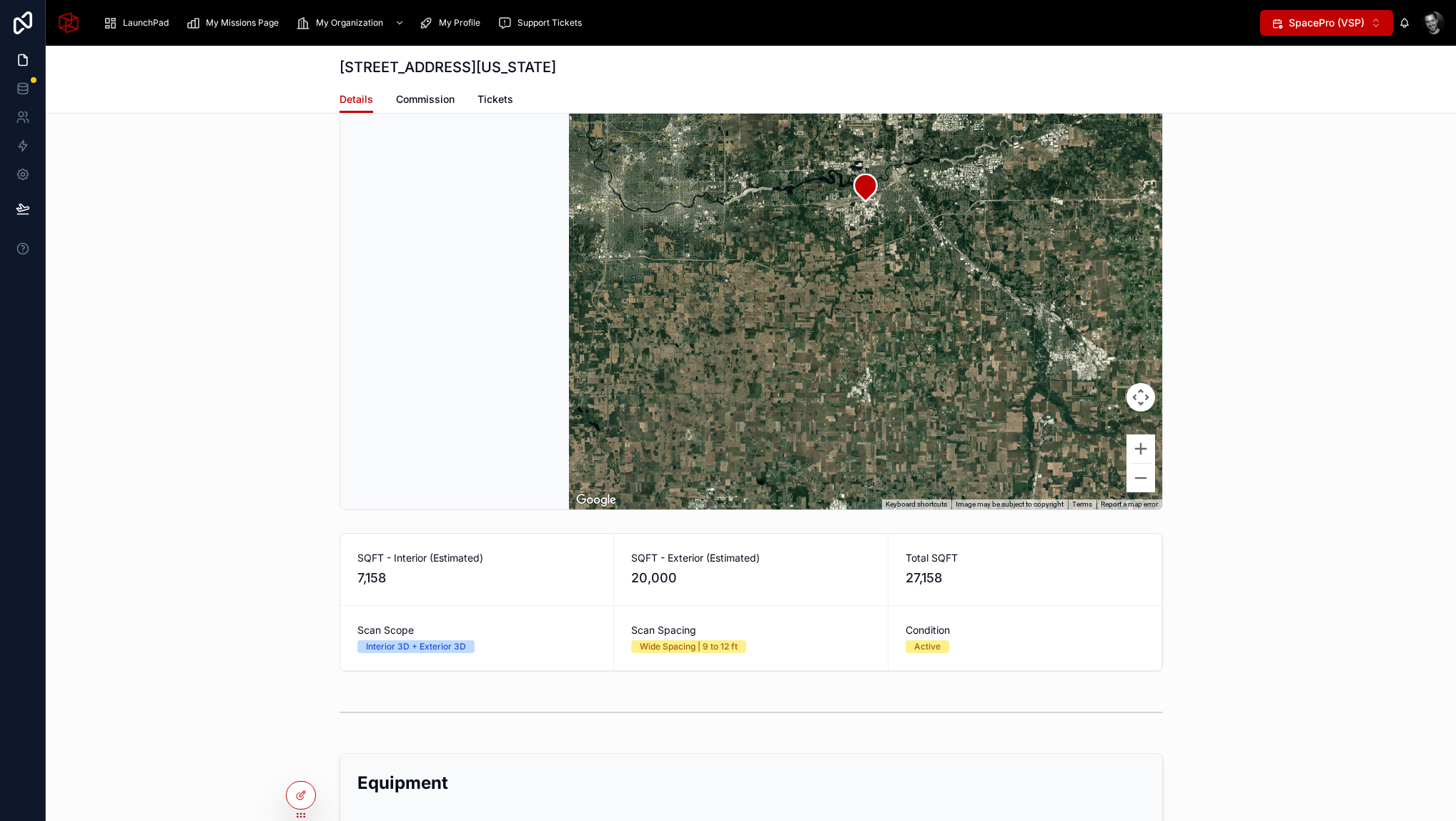
drag, startPoint x: 1271, startPoint y: 273, endPoint x: 1259, endPoint y: 380, distance: 107.7
click at [1259, 380] on div "October 1, 2025 - Dollar General #18360 - 2200 S Nappanee, Elkhart, Indiana, 46…" at bounding box center [751, 202] width 1410 height 628
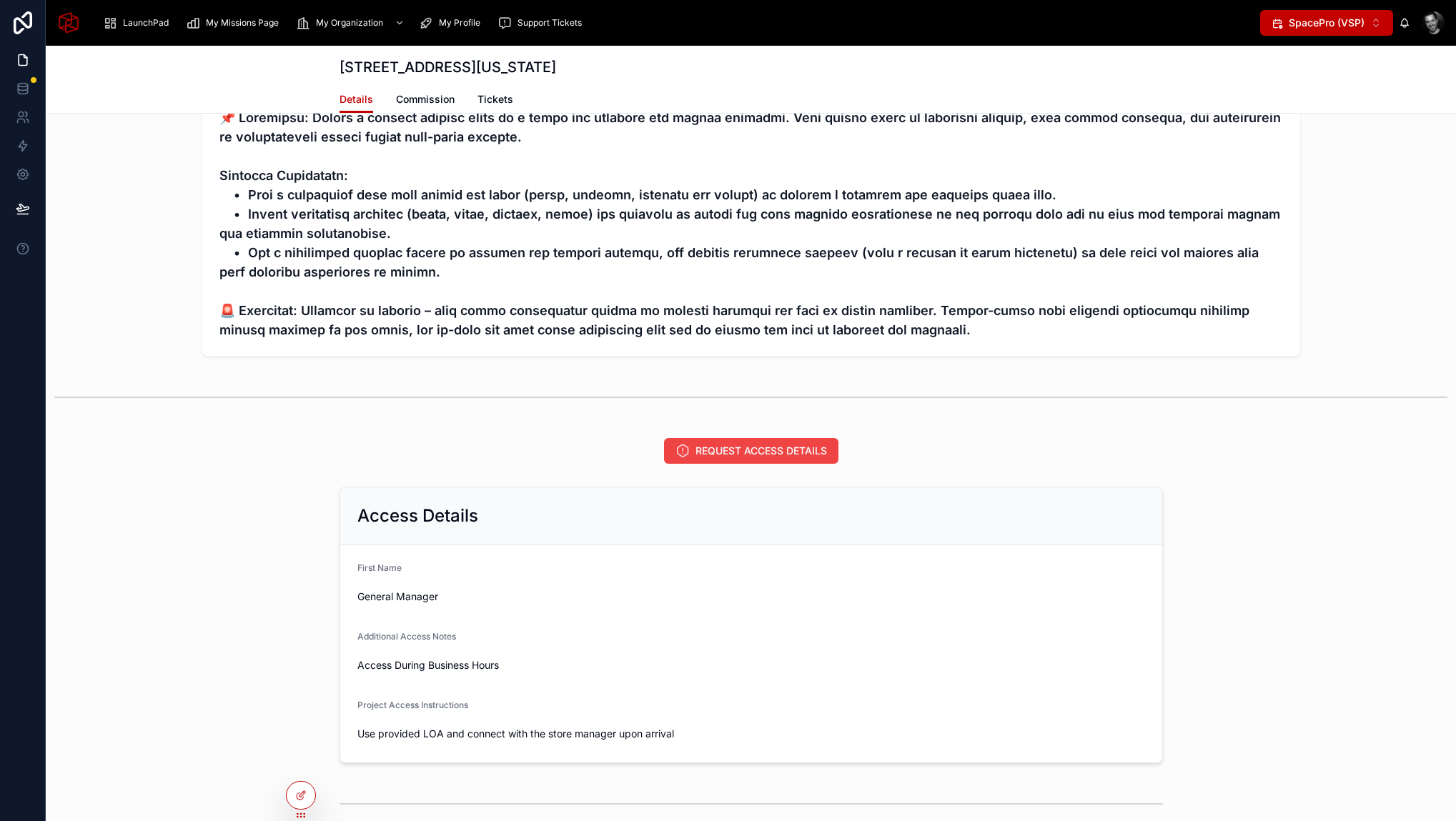
scroll to position [444, 0]
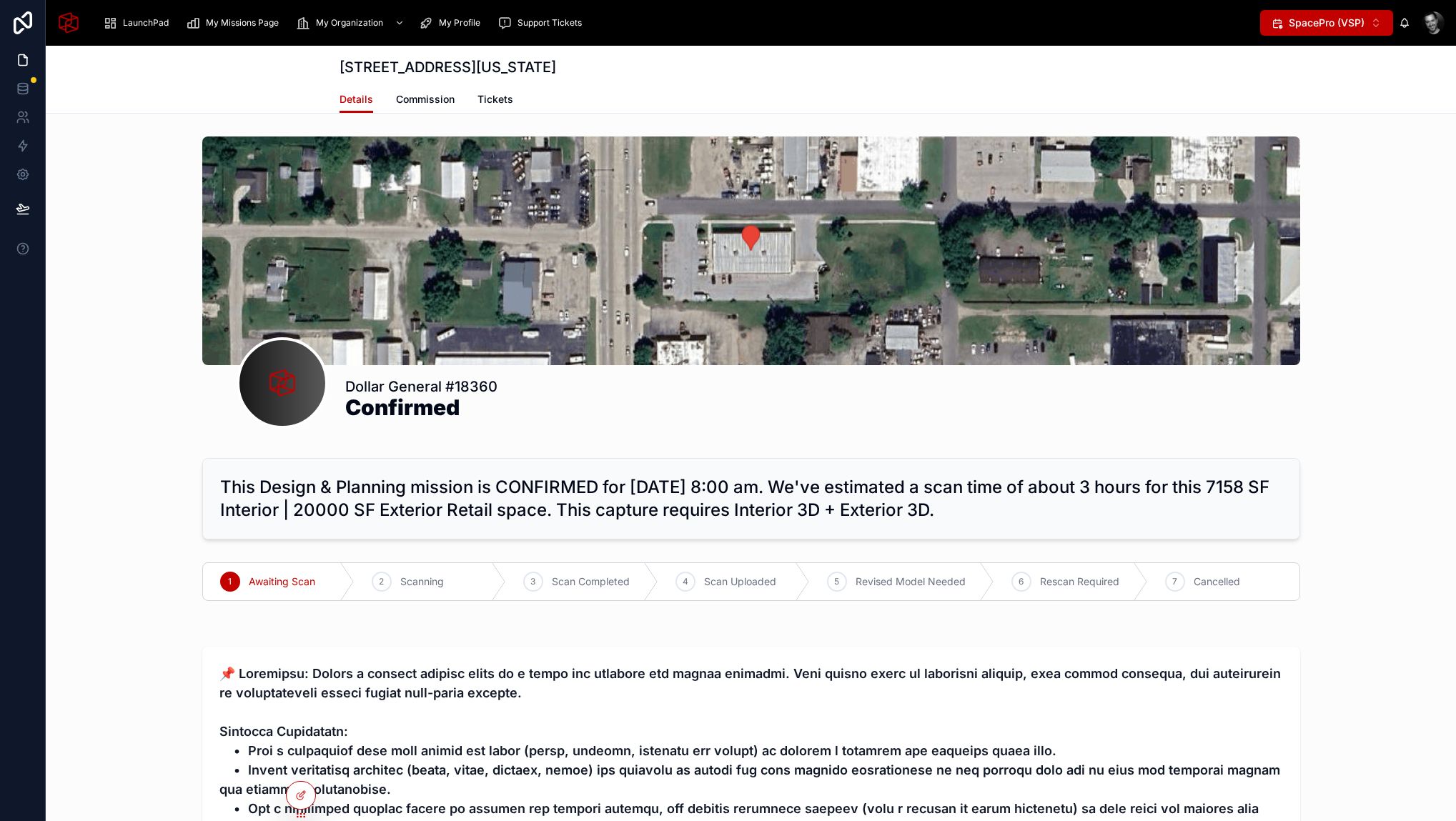
scroll to position [444, 0]
